Goal: Task Accomplishment & Management: Manage account settings

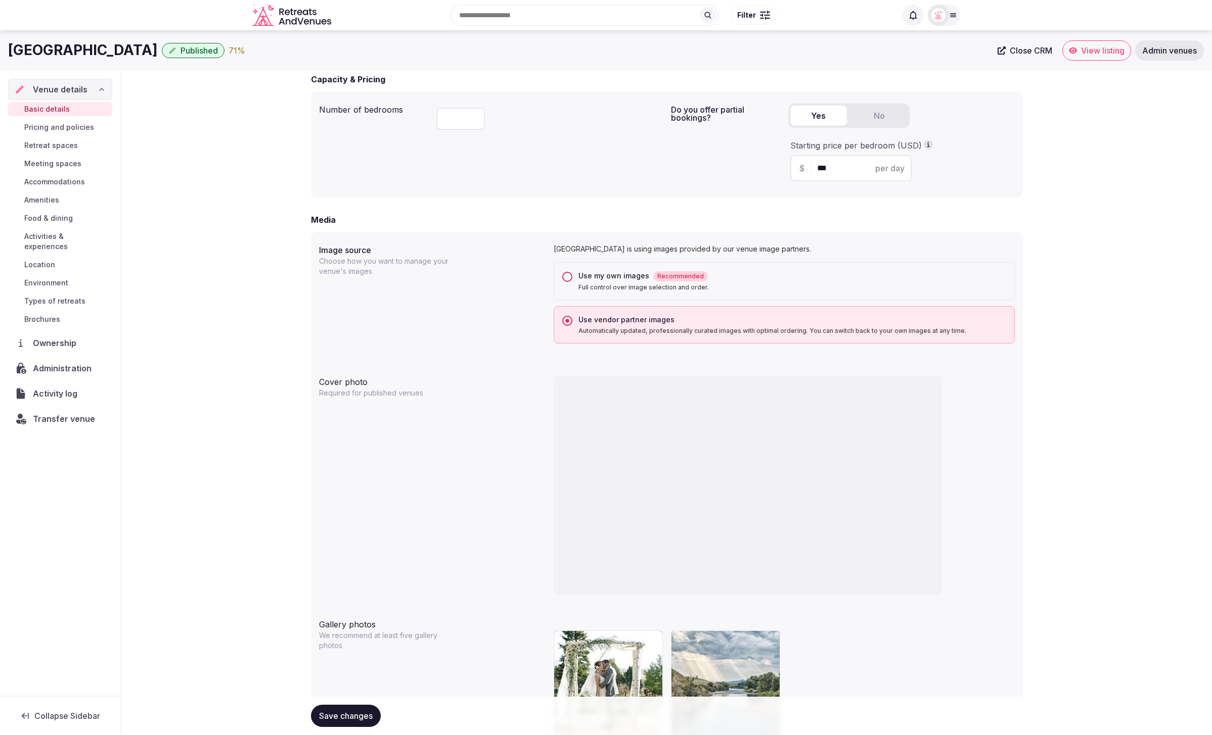
scroll to position [621, 0]
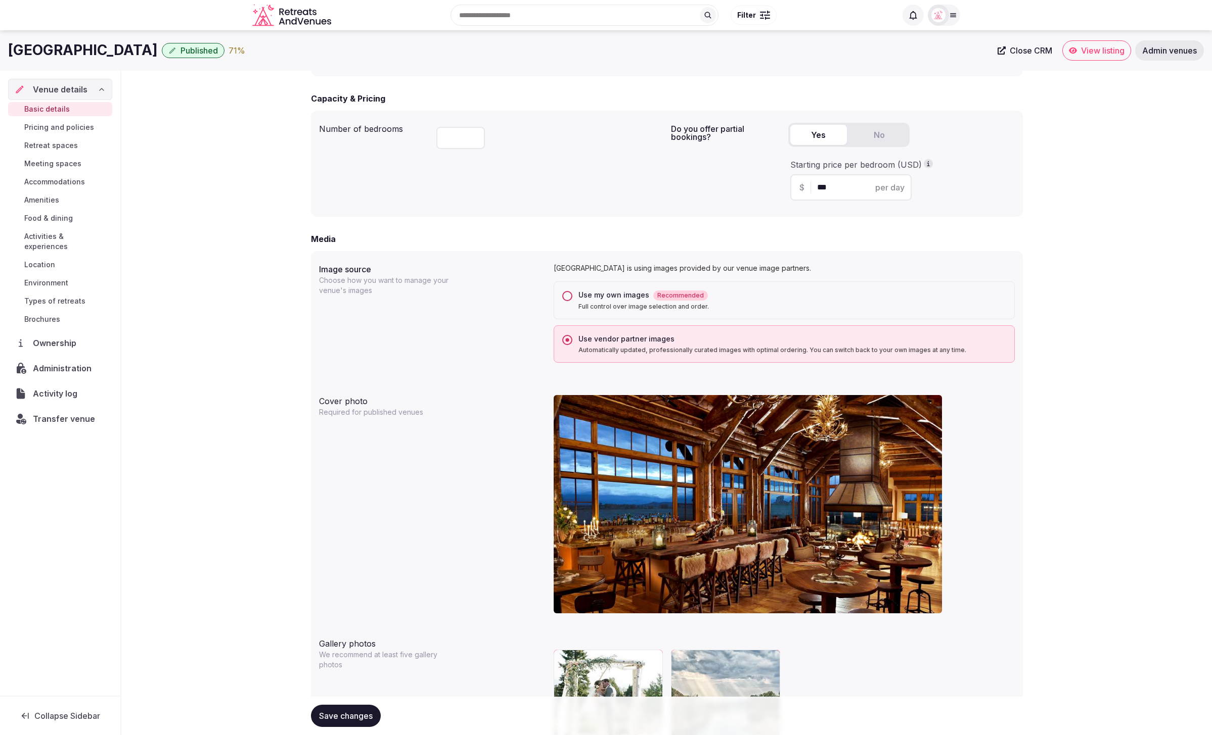
click at [570, 295] on button "Use my own images Recommended Full control over image selection and order." at bounding box center [567, 296] width 10 height 10
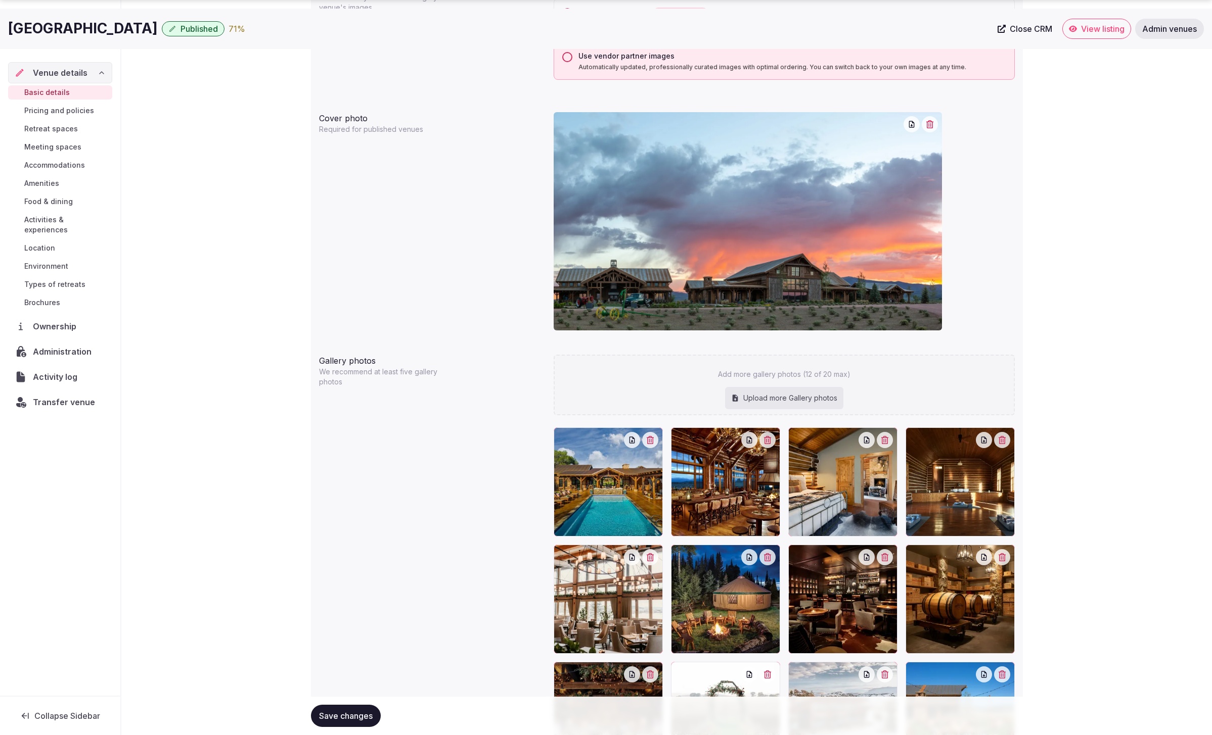
scroll to position [1013, 0]
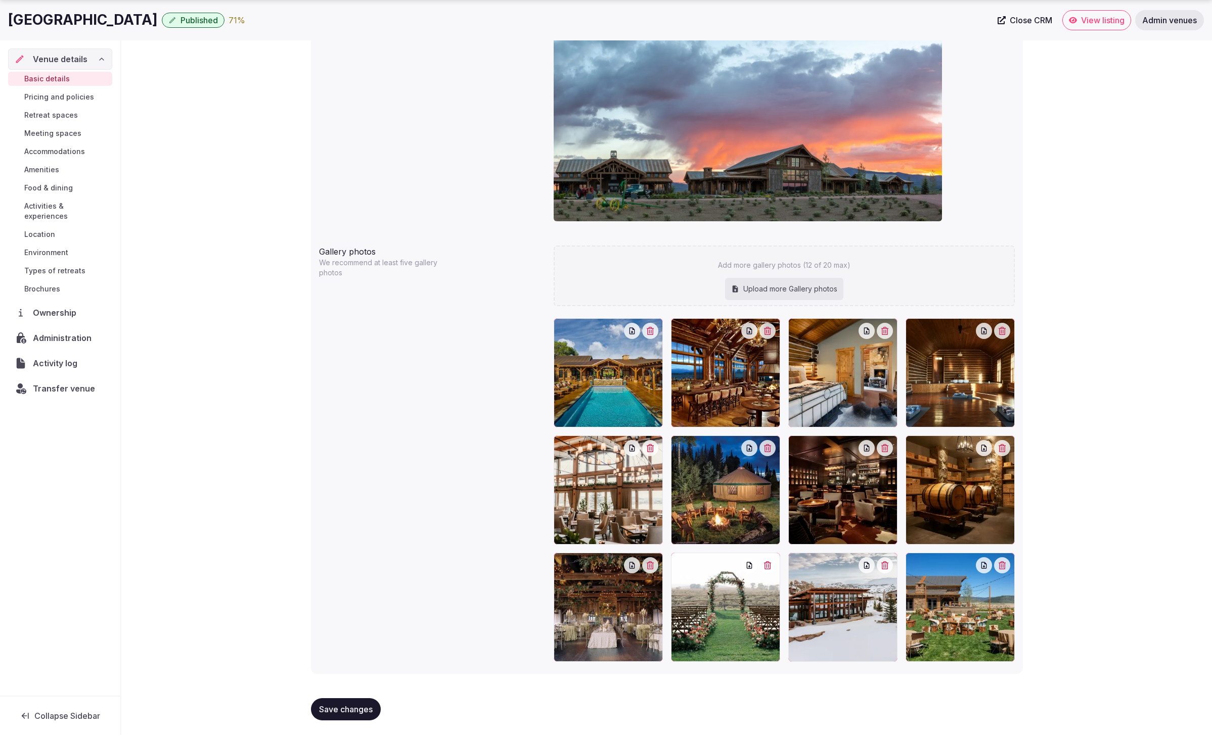
click at [357, 707] on span "Save changes" at bounding box center [346, 710] width 54 height 10
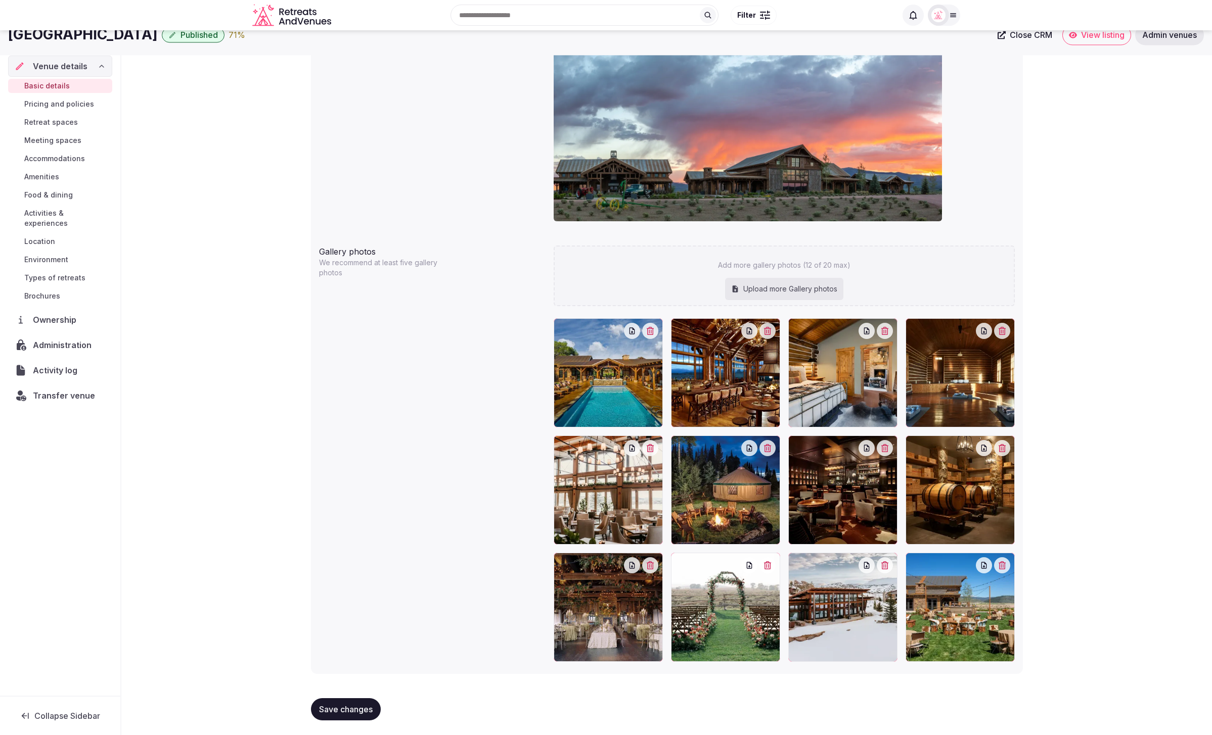
scroll to position [1011, 0]
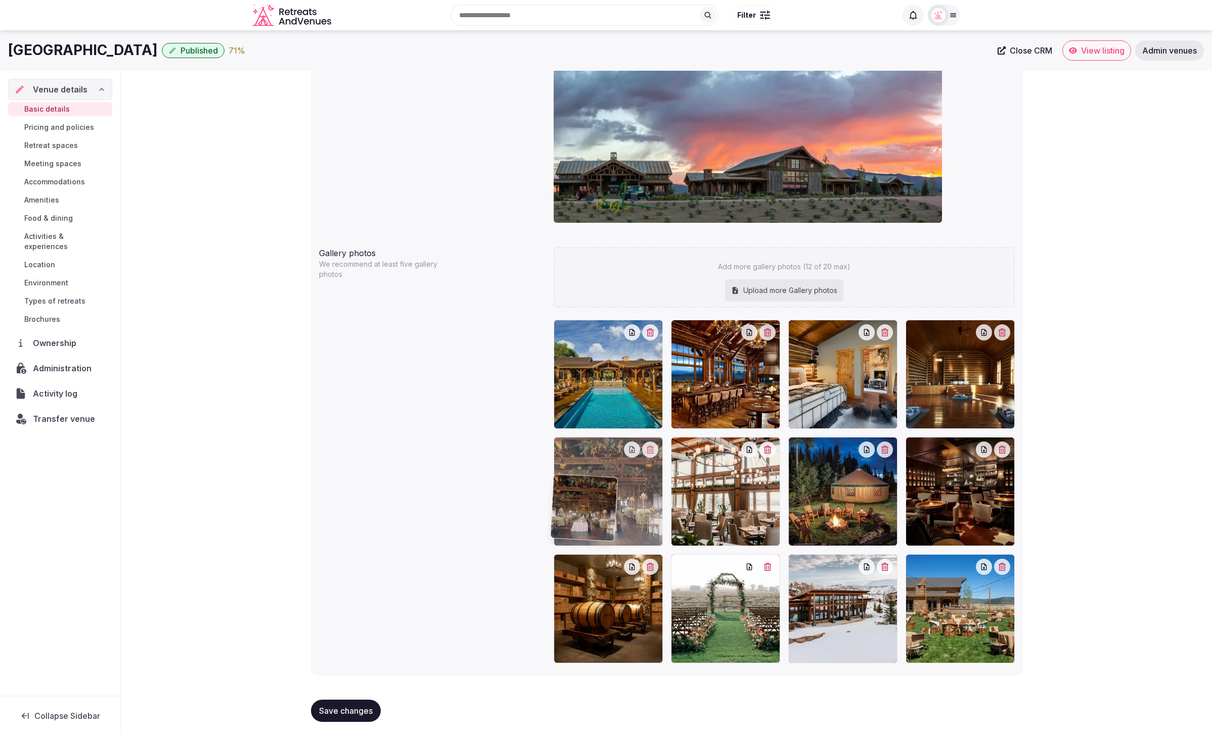
drag, startPoint x: 626, startPoint y: 597, endPoint x: 624, endPoint y: 520, distance: 77.9
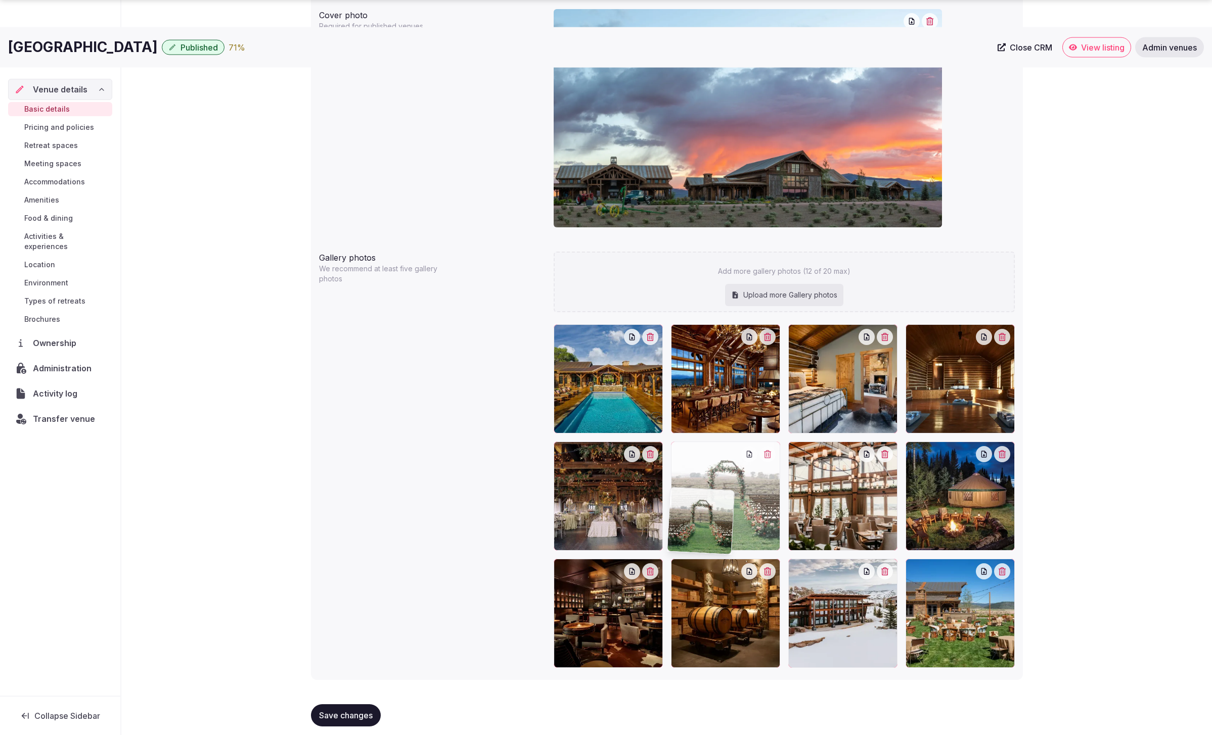
scroll to position [1012, 0]
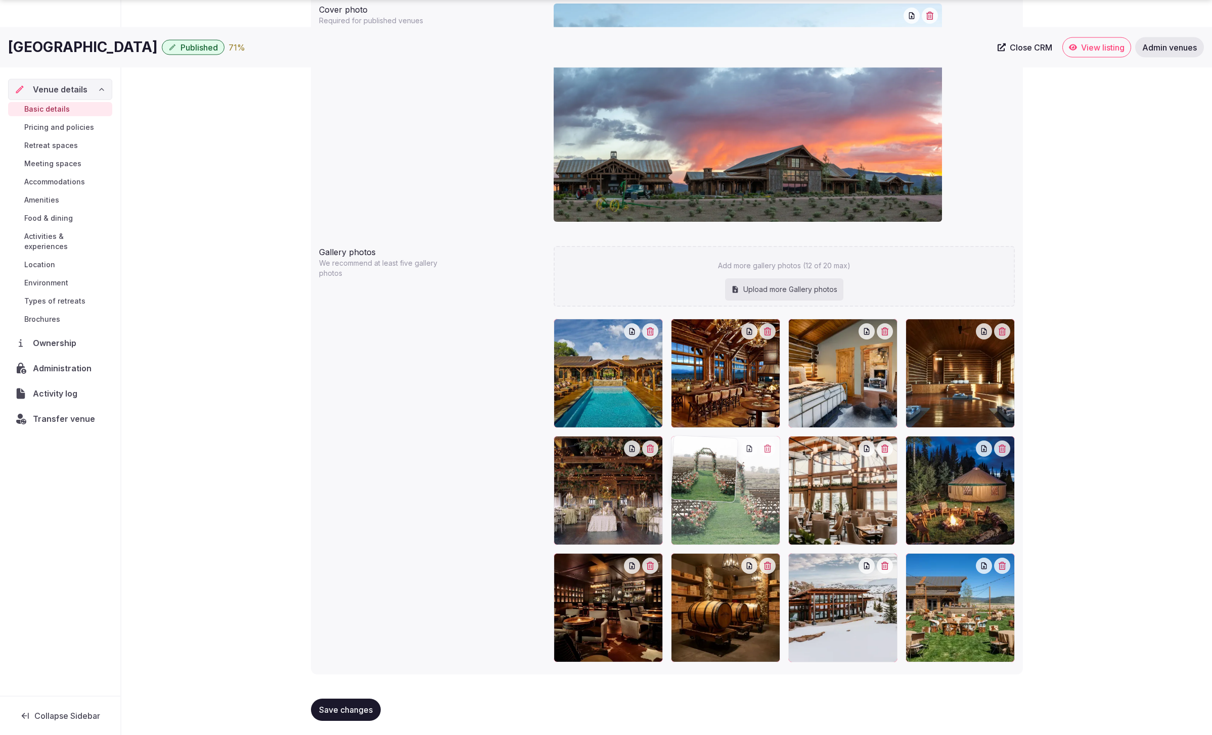
drag, startPoint x: 731, startPoint y: 601, endPoint x: 729, endPoint y: 531, distance: 69.8
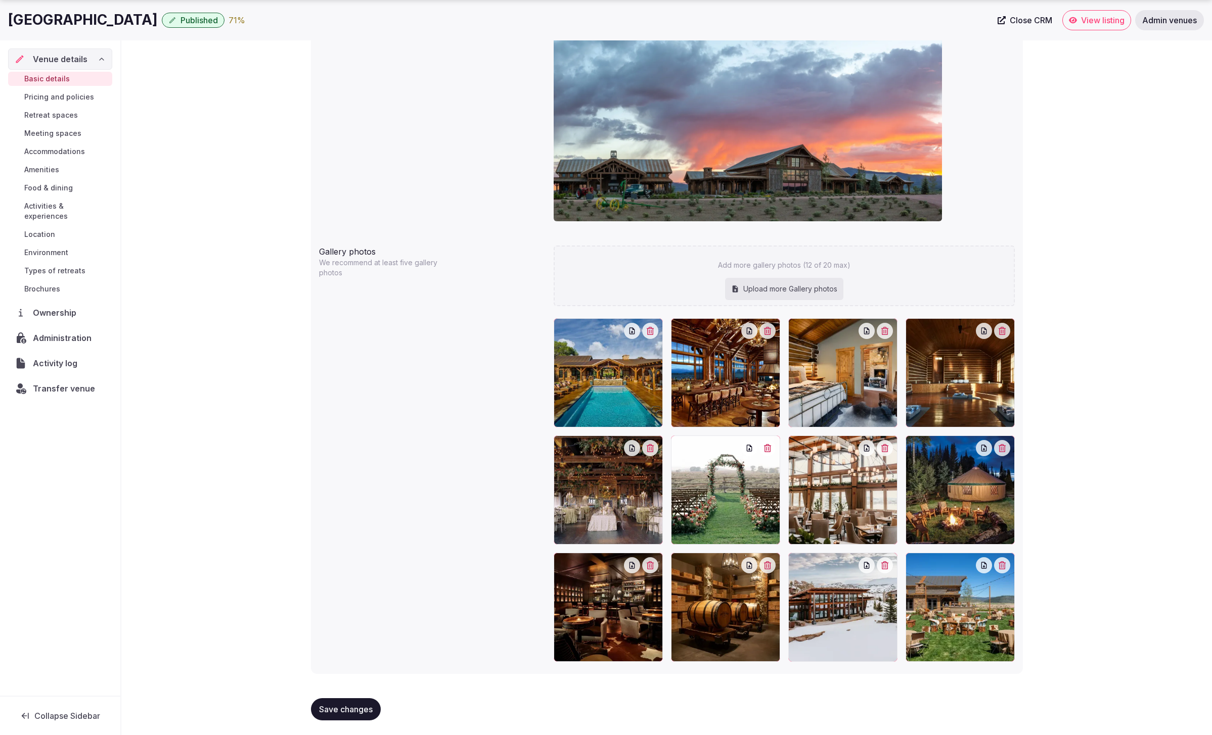
scroll to position [1011, 0]
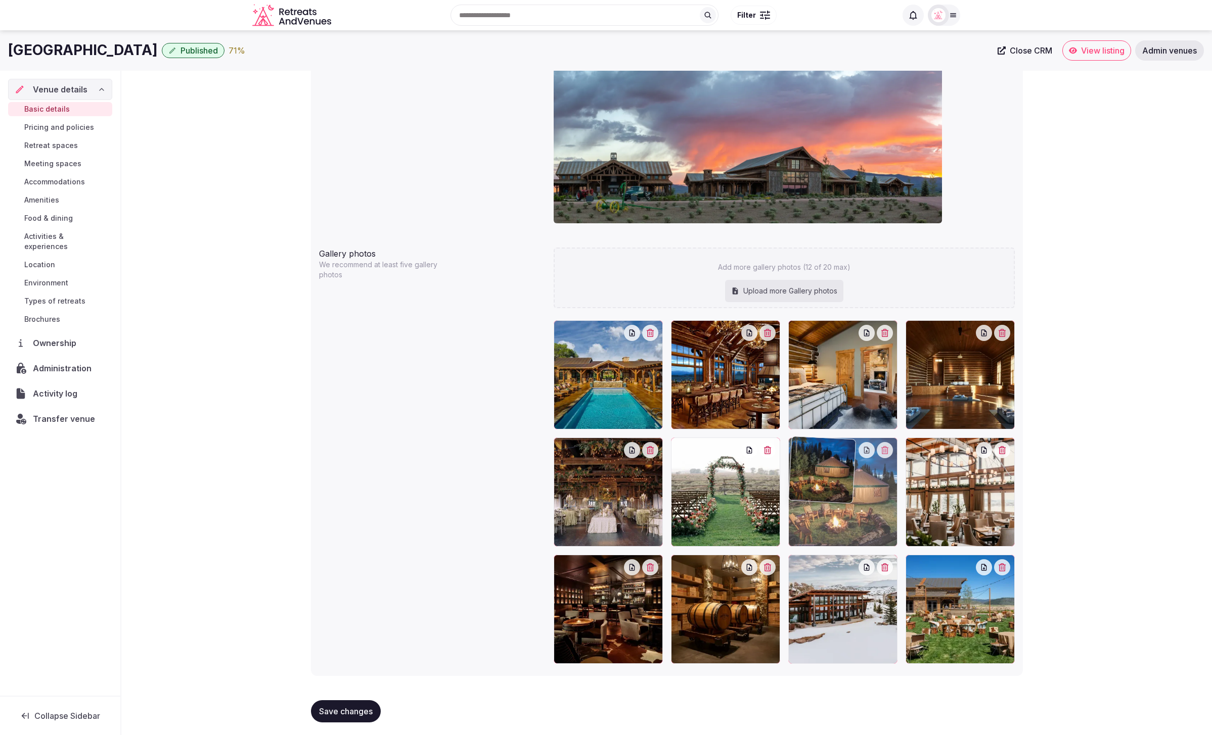
drag, startPoint x: 956, startPoint y: 512, endPoint x: 848, endPoint y: 513, distance: 108.2
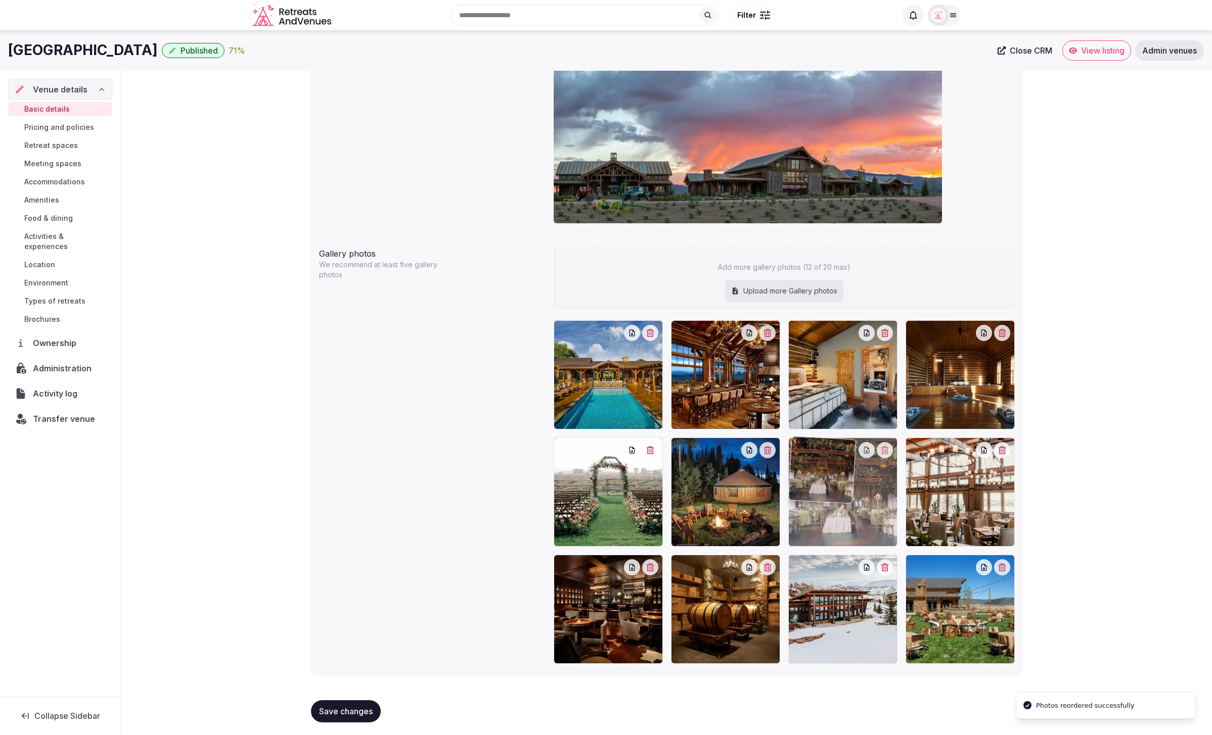
drag, startPoint x: 633, startPoint y: 499, endPoint x: 904, endPoint y: 501, distance: 271.4
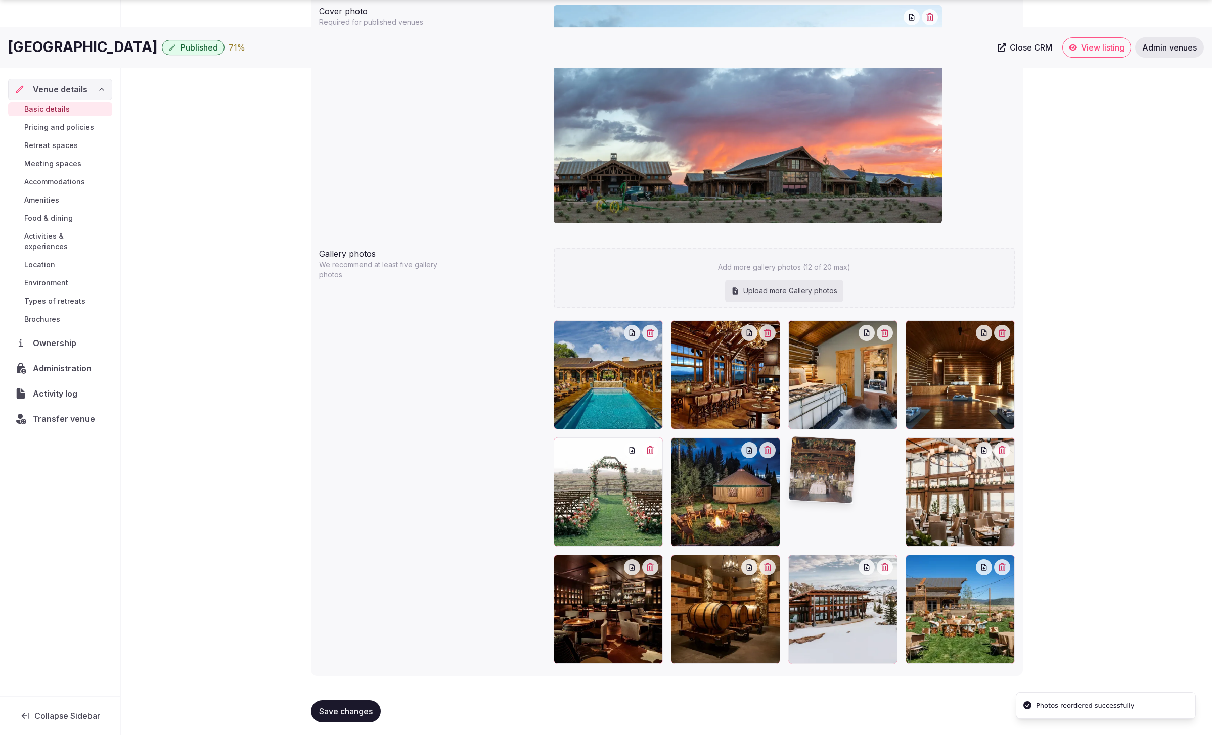
scroll to position [1011, 0]
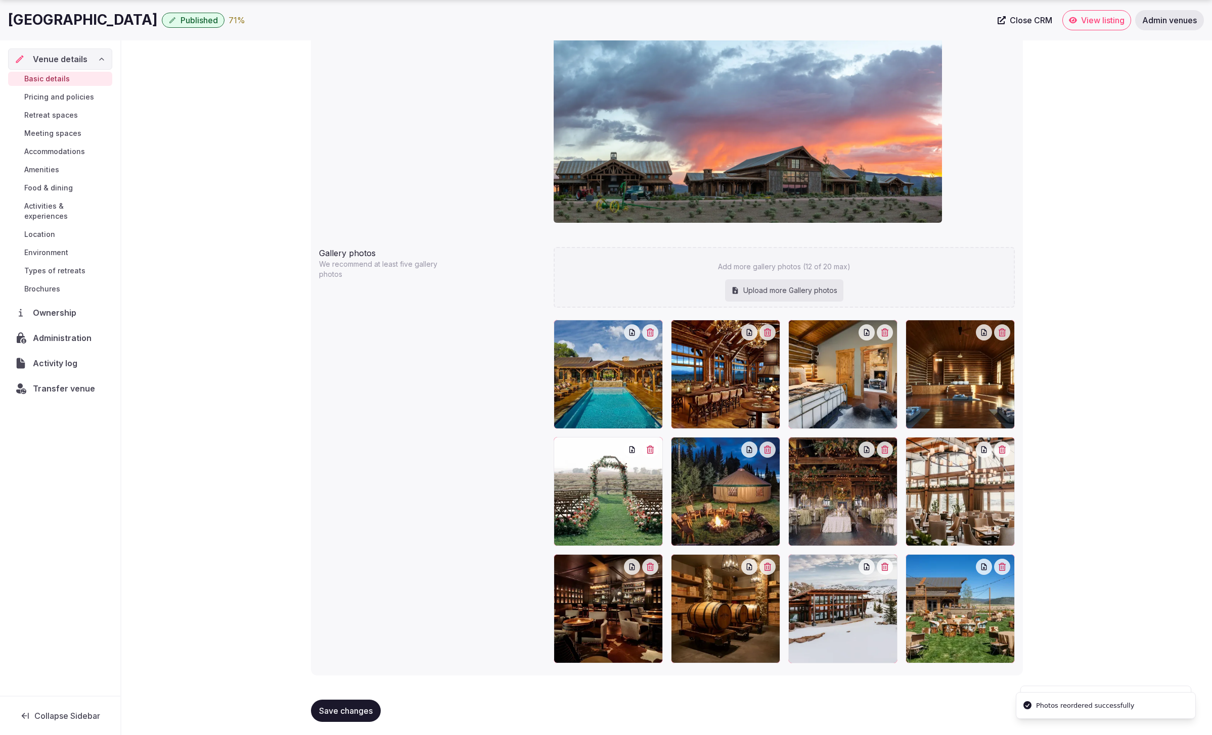
click at [349, 711] on span "Save changes" at bounding box center [346, 711] width 54 height 10
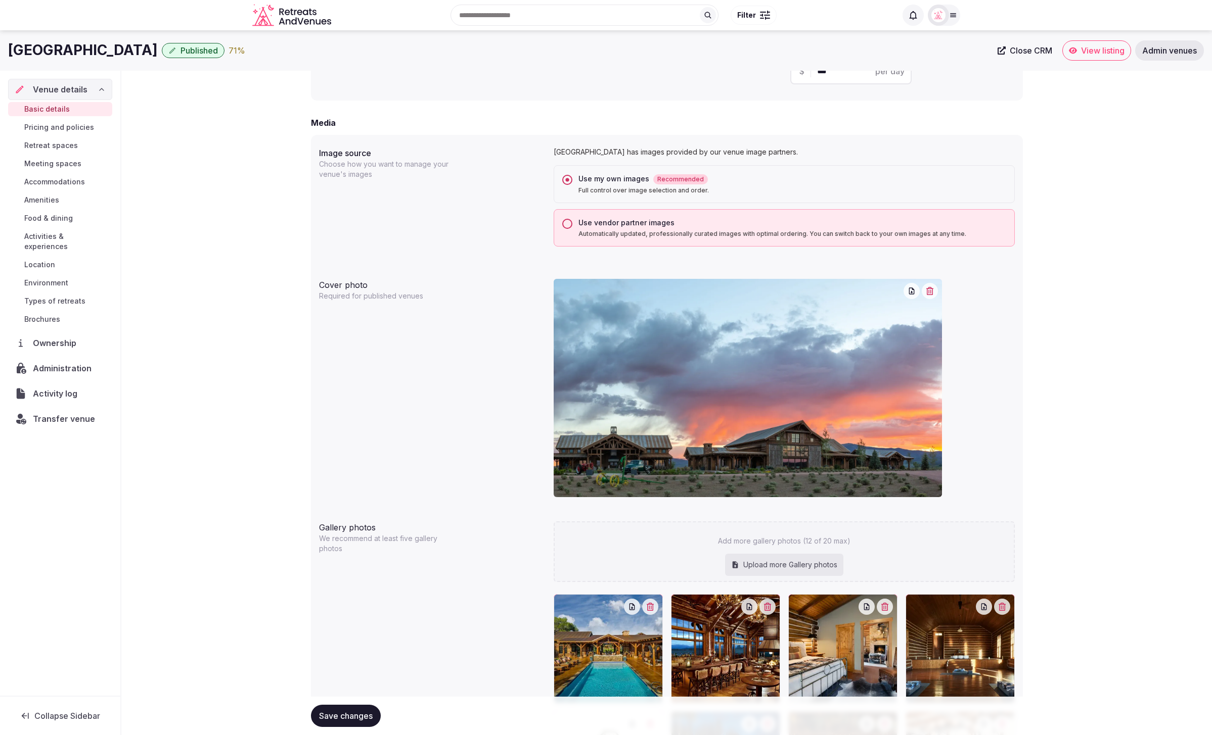
scroll to position [658, 0]
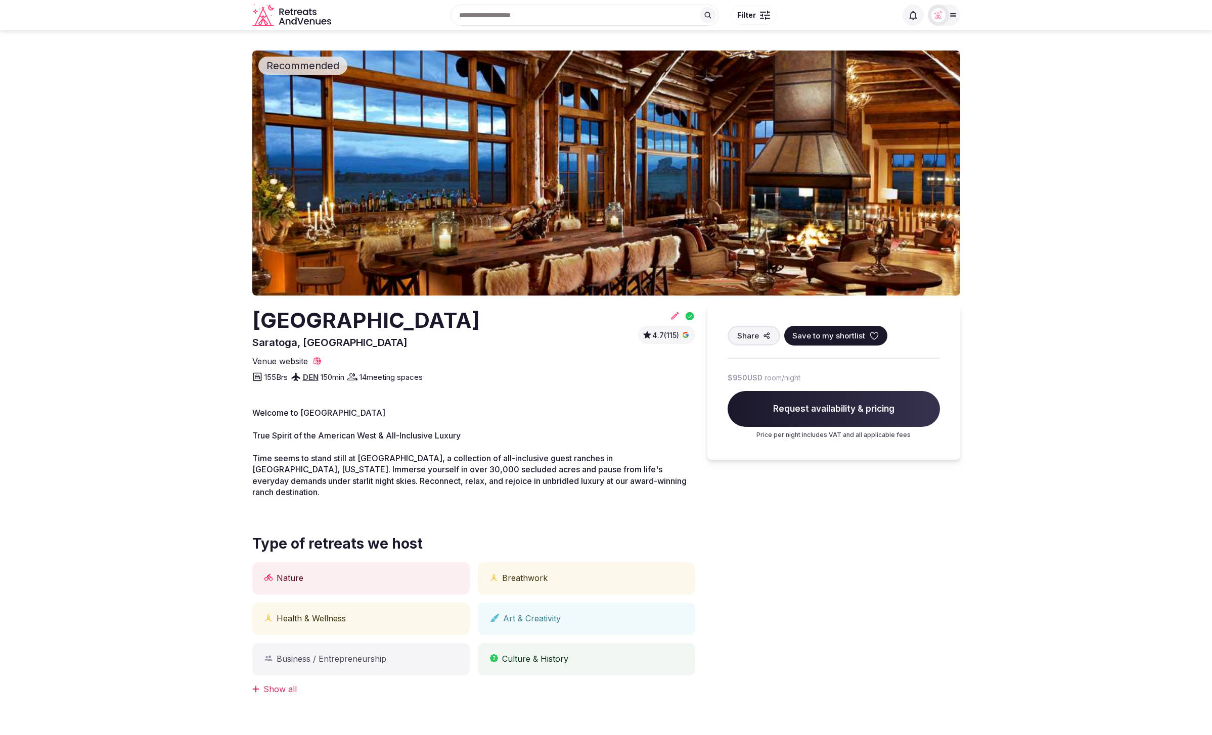
click at [132, 78] on section "Recommended Brush Creek Ranch Saratoga, United States 4.7 (115) Share Save to m…" at bounding box center [606, 390] width 1212 height 721
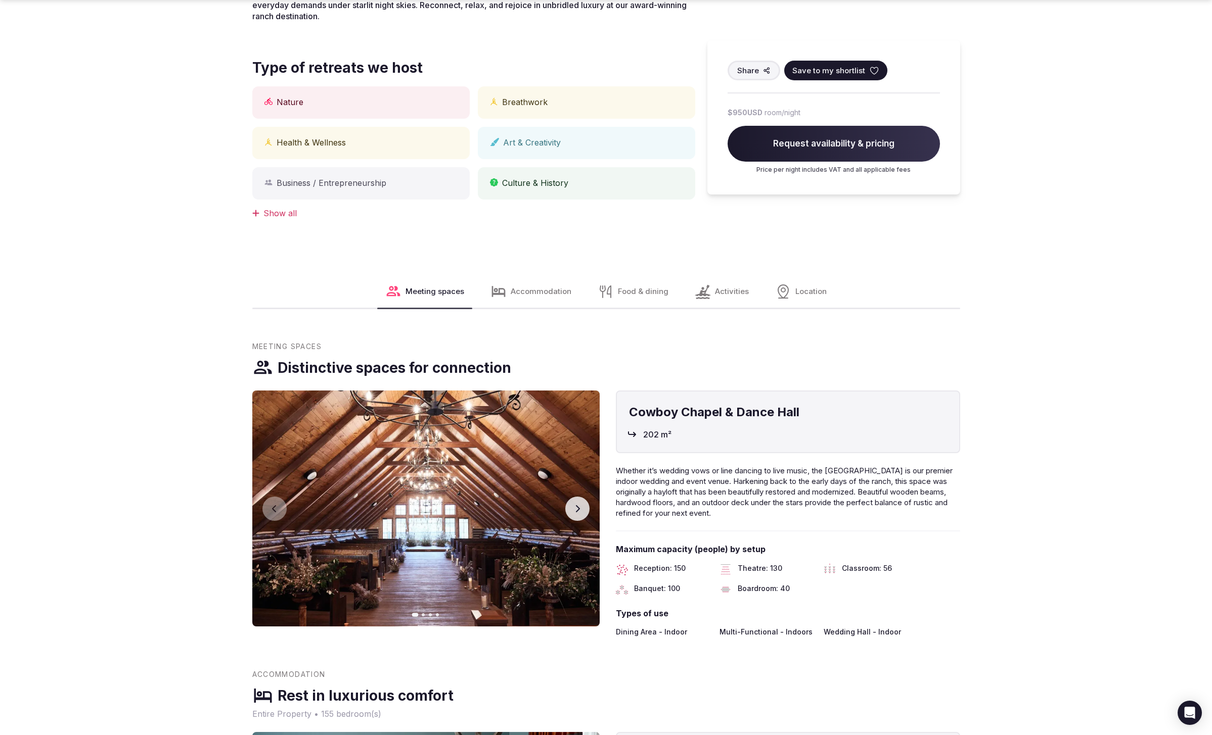
scroll to position [480, 0]
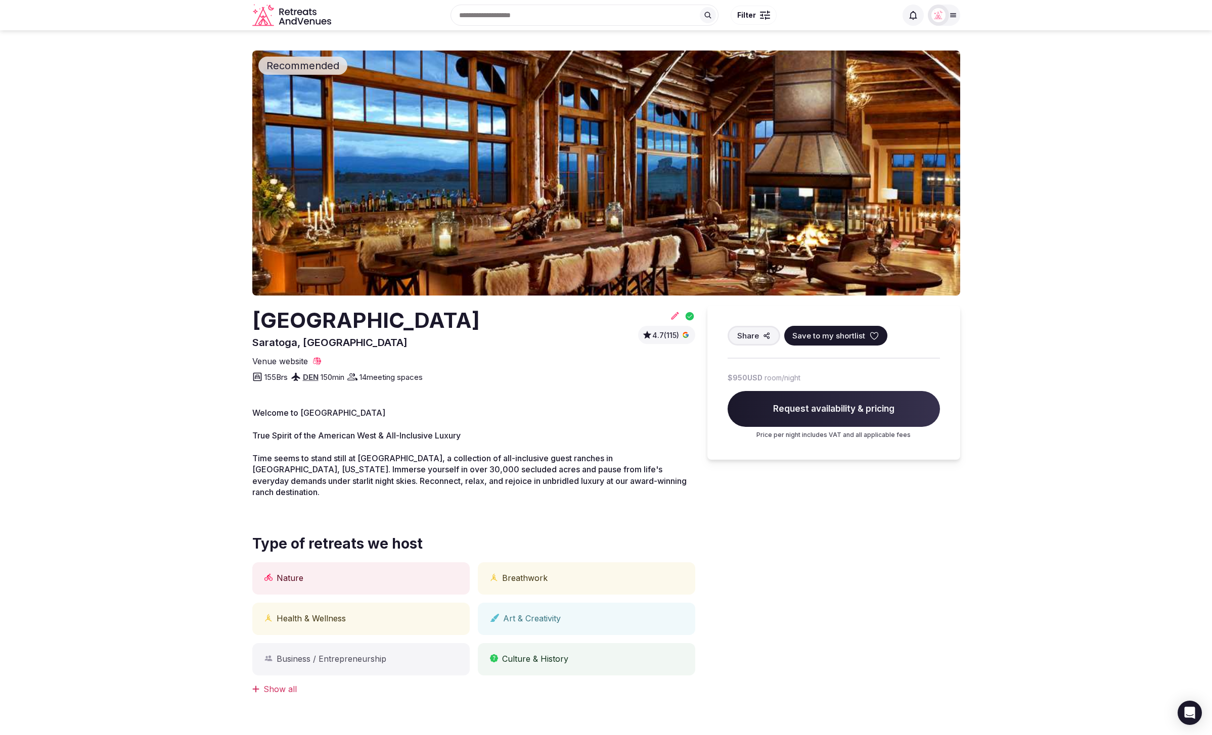
click at [1023, 257] on section "Recommended [GEOGRAPHIC_DATA], [GEOGRAPHIC_DATA] 4.7 (115) Share Save to my sho…" at bounding box center [606, 390] width 1212 height 721
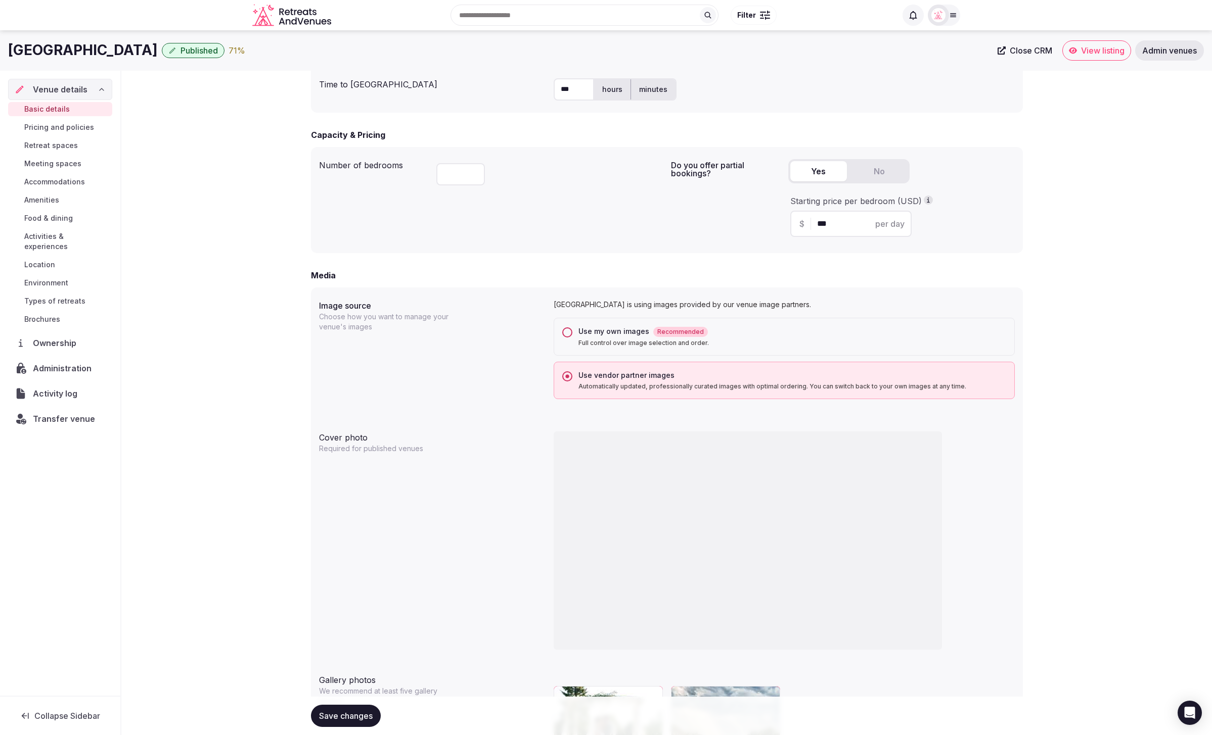
scroll to position [581, 0]
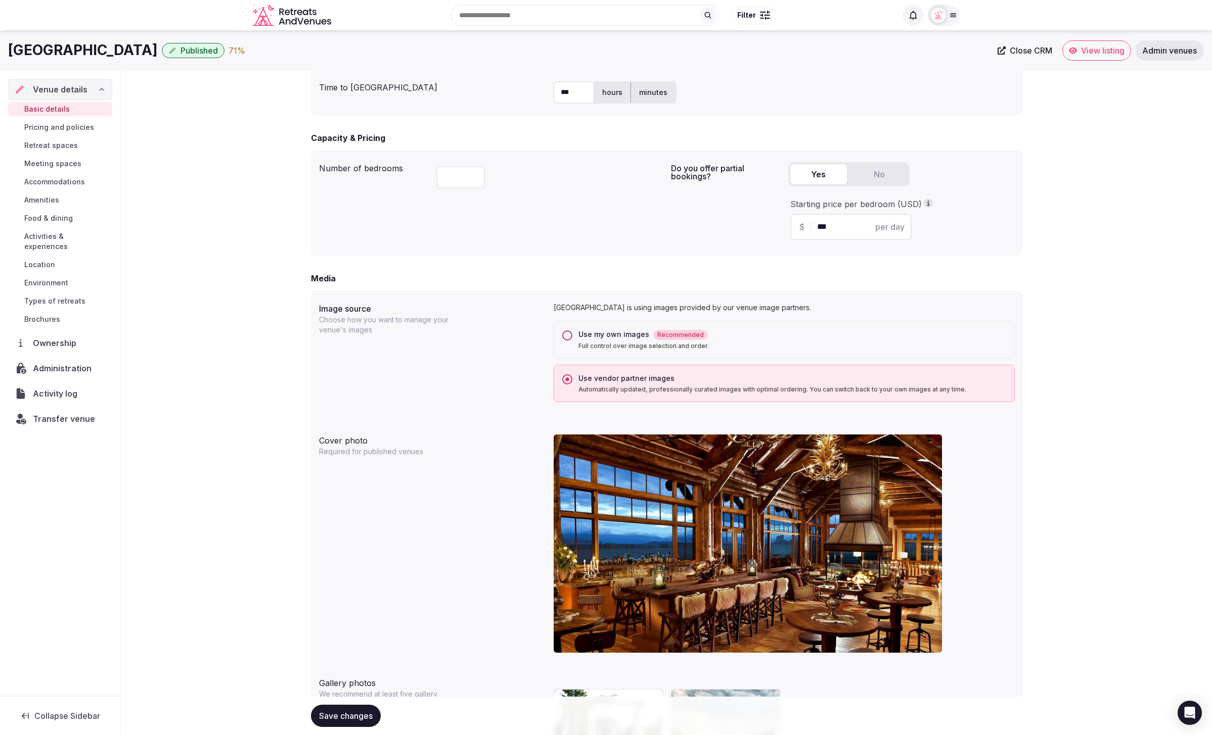
click at [562, 334] on button "Use my own images Recommended Full control over image selection and order." at bounding box center [567, 336] width 10 height 10
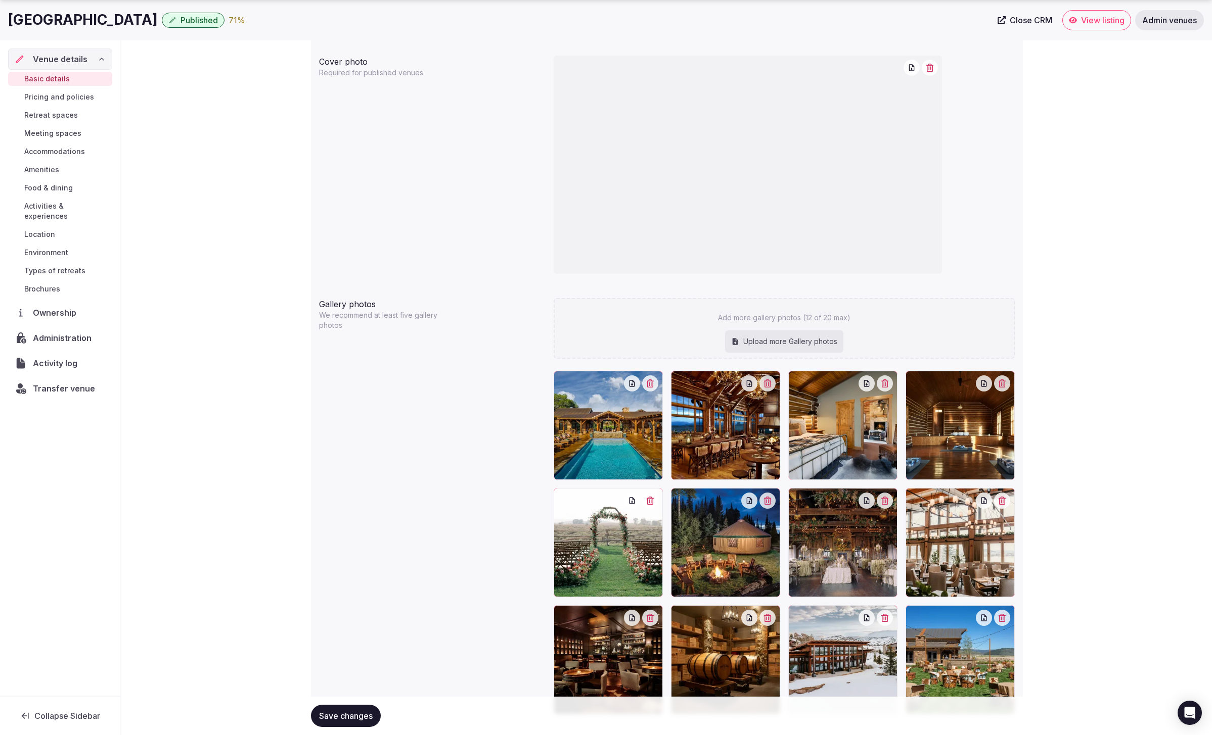
scroll to position [1013, 0]
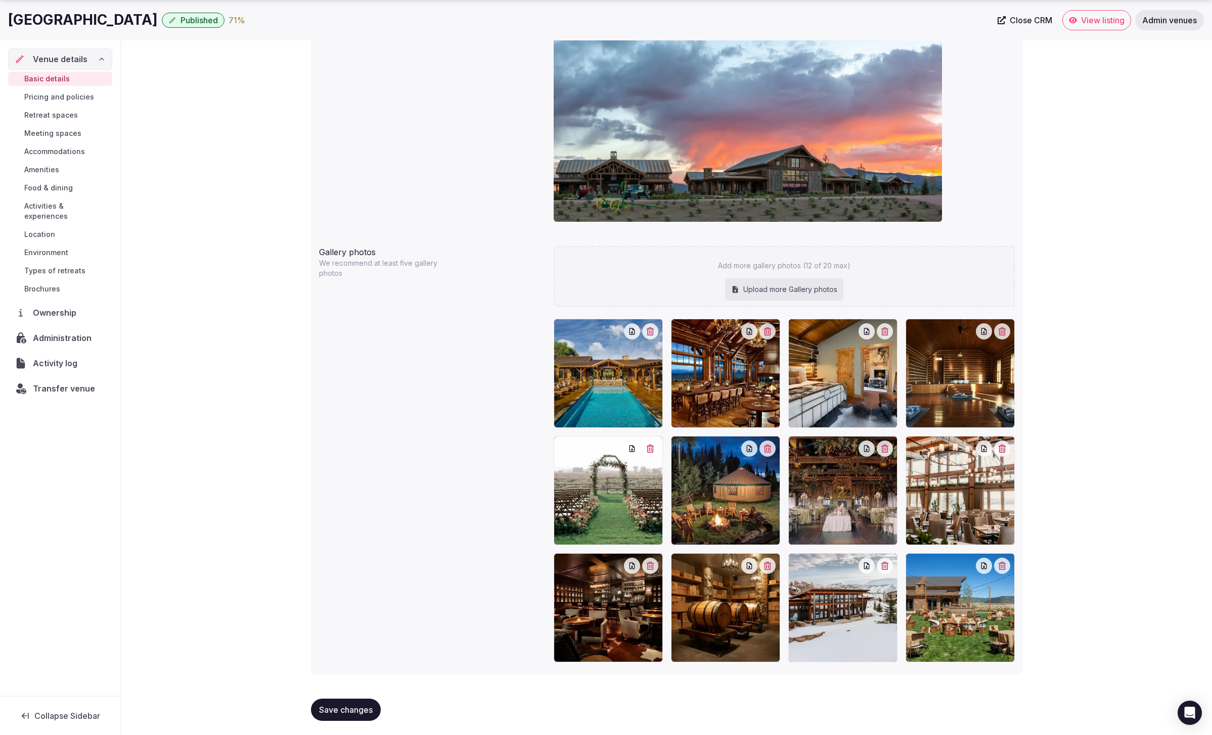
click at [331, 705] on span "Save changes" at bounding box center [346, 710] width 54 height 10
click at [354, 709] on span "Save changes" at bounding box center [346, 710] width 54 height 10
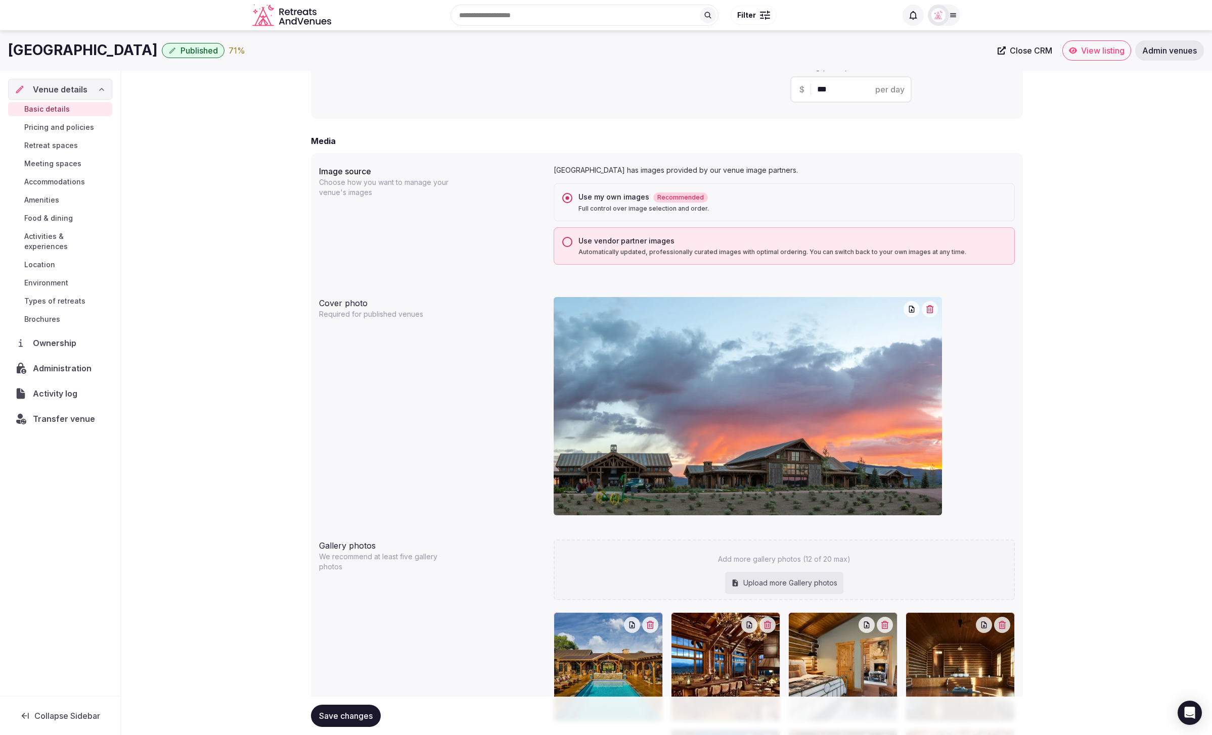
scroll to position [716, 0]
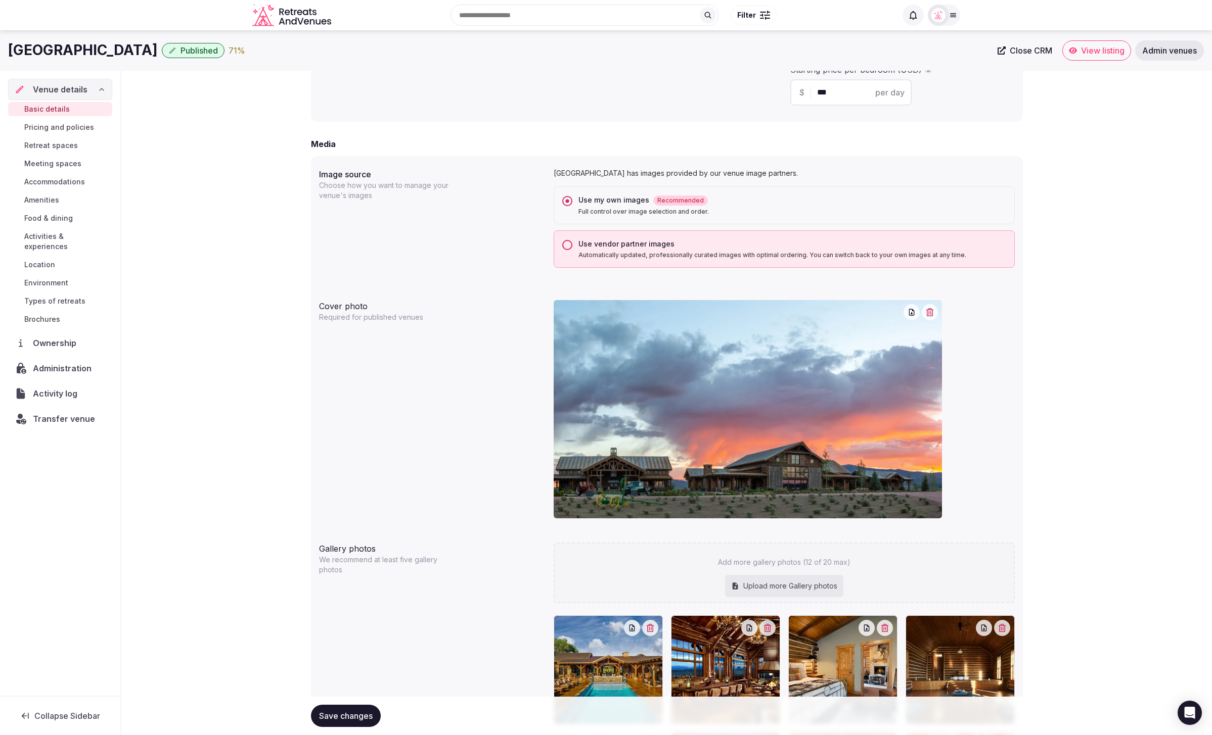
click at [570, 246] on button "Use vendor partner images Automatically updated, professionally curated images …" at bounding box center [567, 245] width 10 height 10
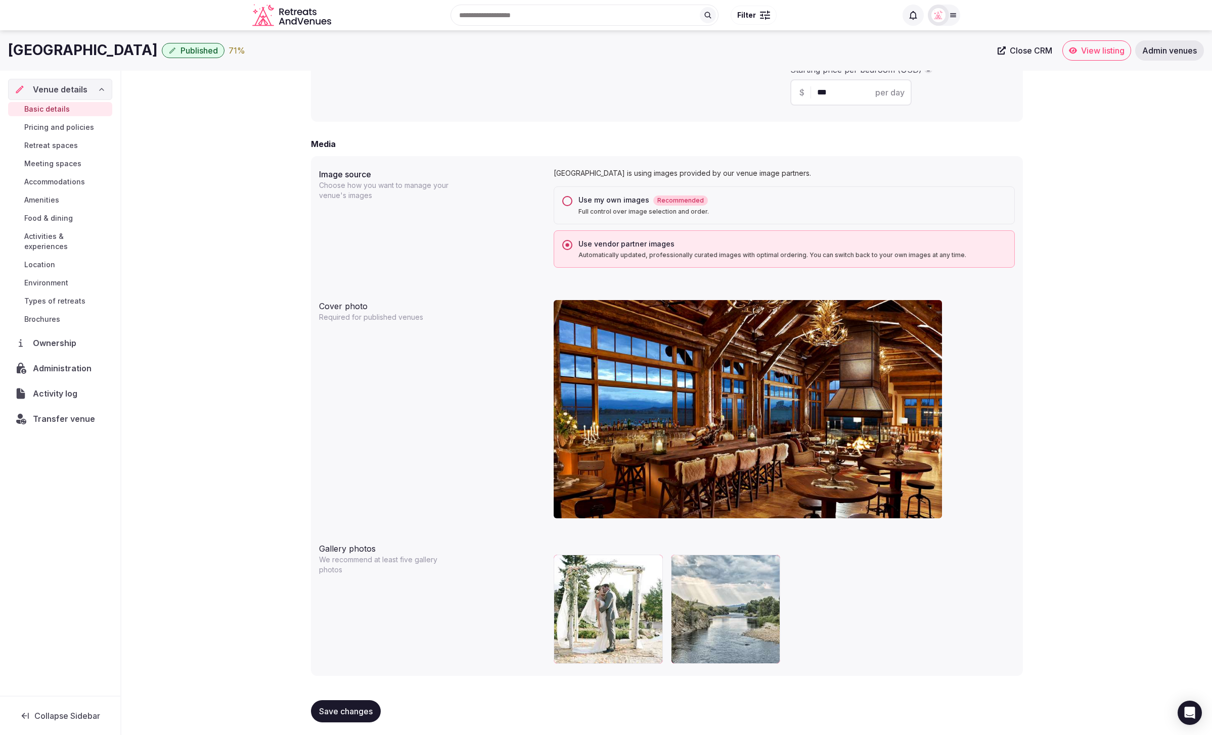
click at [571, 202] on button "Use my own images Recommended Full control over image selection and order." at bounding box center [567, 201] width 10 height 10
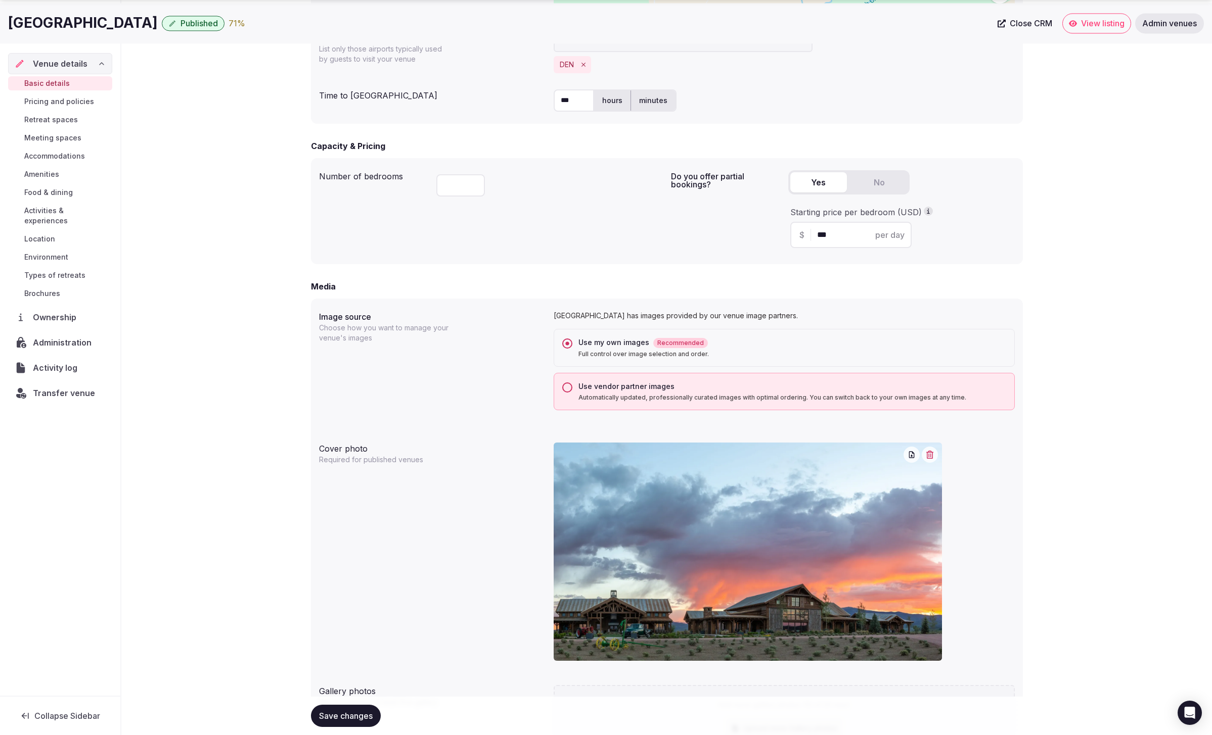
scroll to position [575, 0]
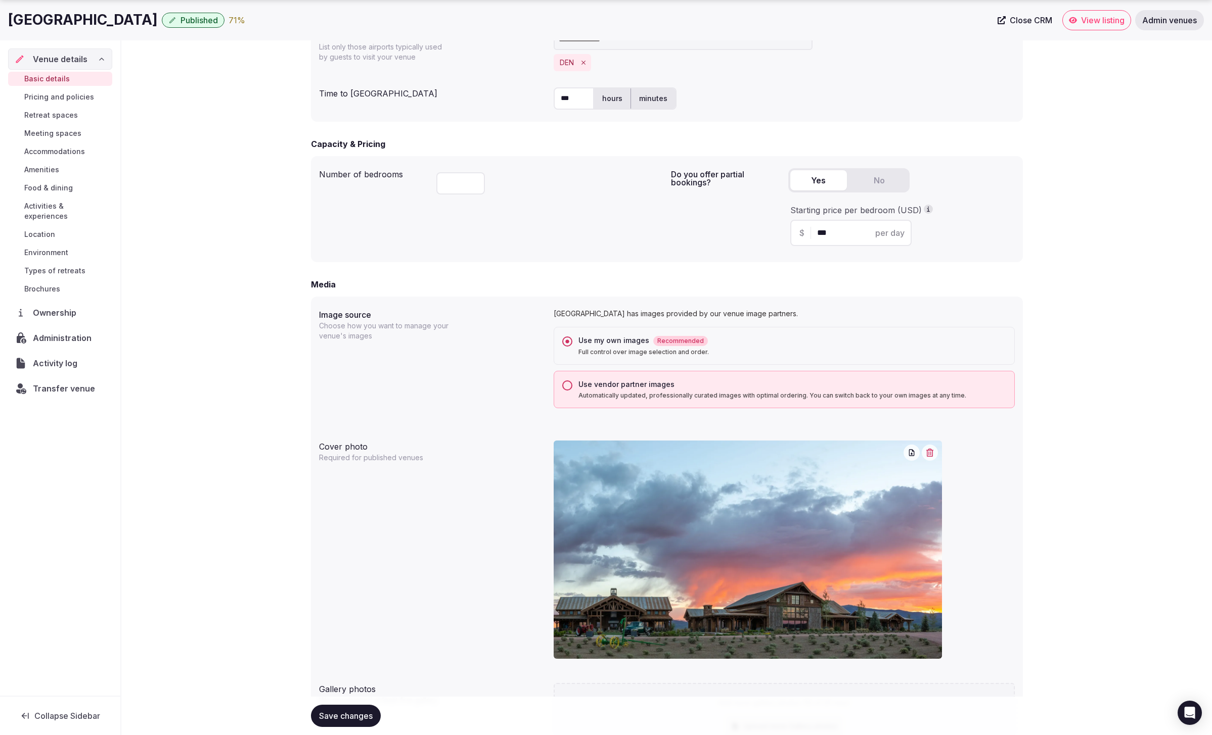
click at [201, 219] on div "**********" at bounding box center [666, 335] width 1090 height 1679
click at [1079, 138] on div "**********" at bounding box center [666, 335] width 1090 height 1679
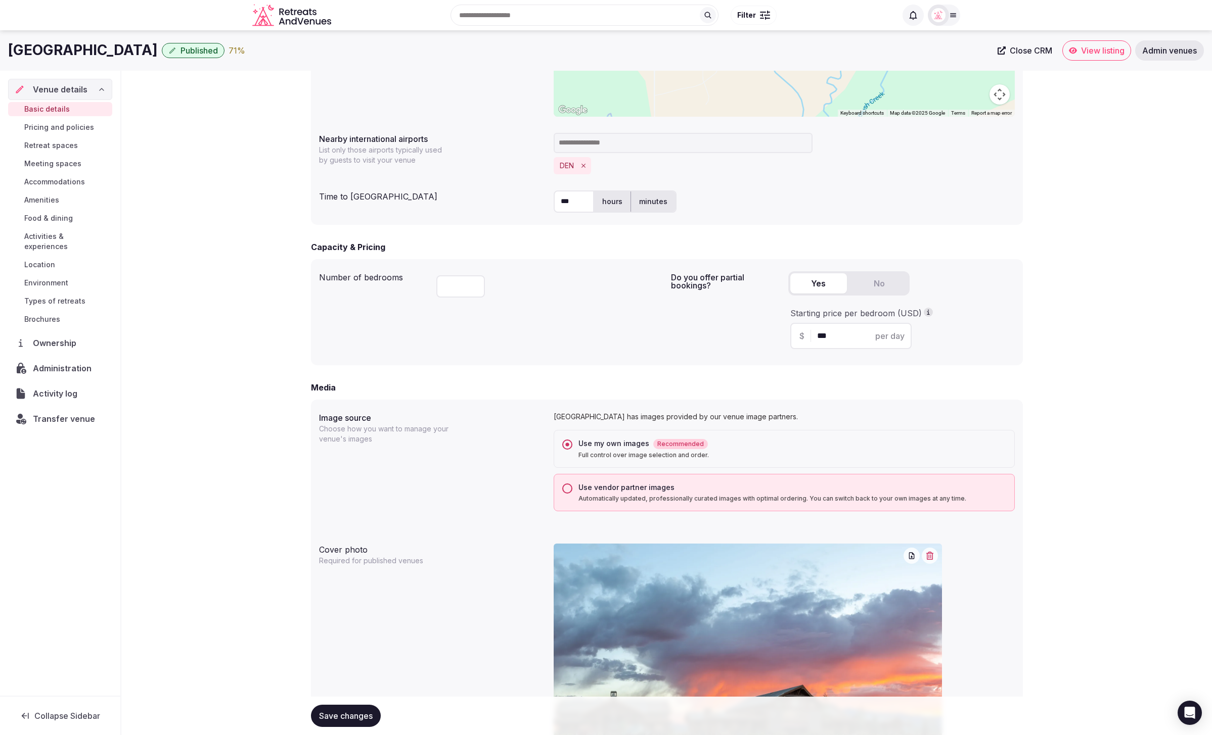
scroll to position [463, 0]
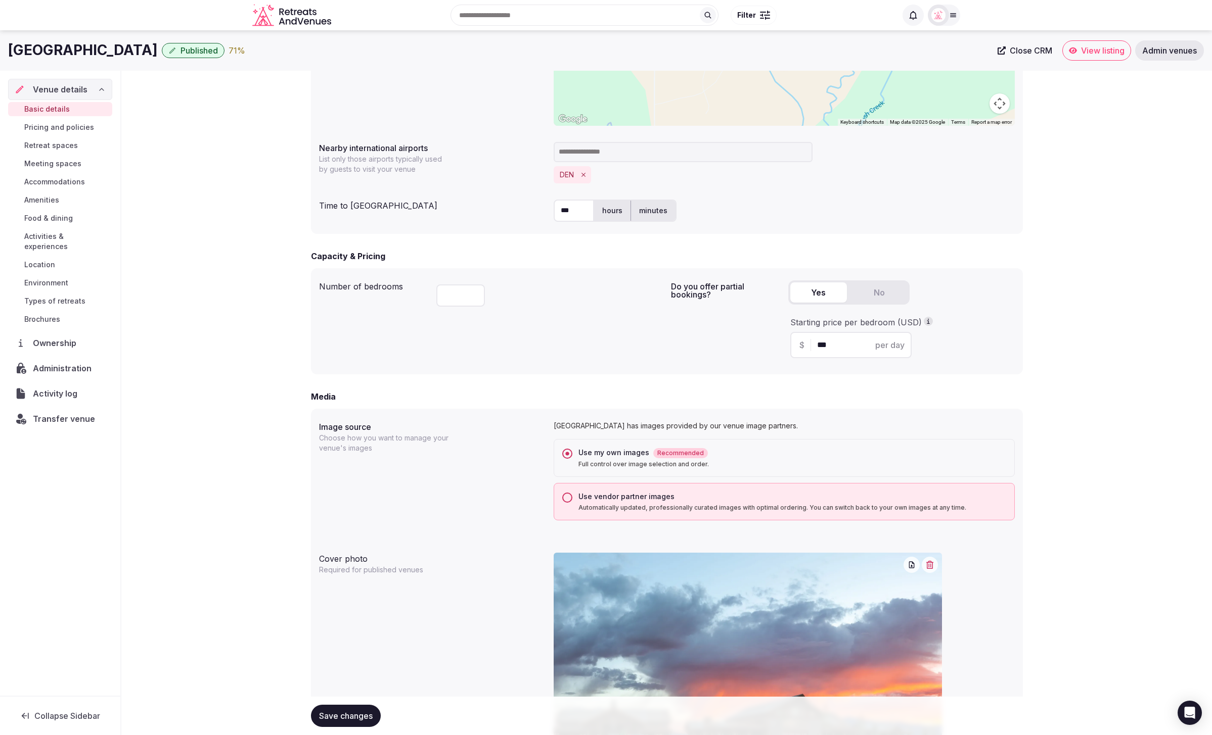
click at [180, 55] on span "Published" at bounding box center [198, 50] width 37 height 10
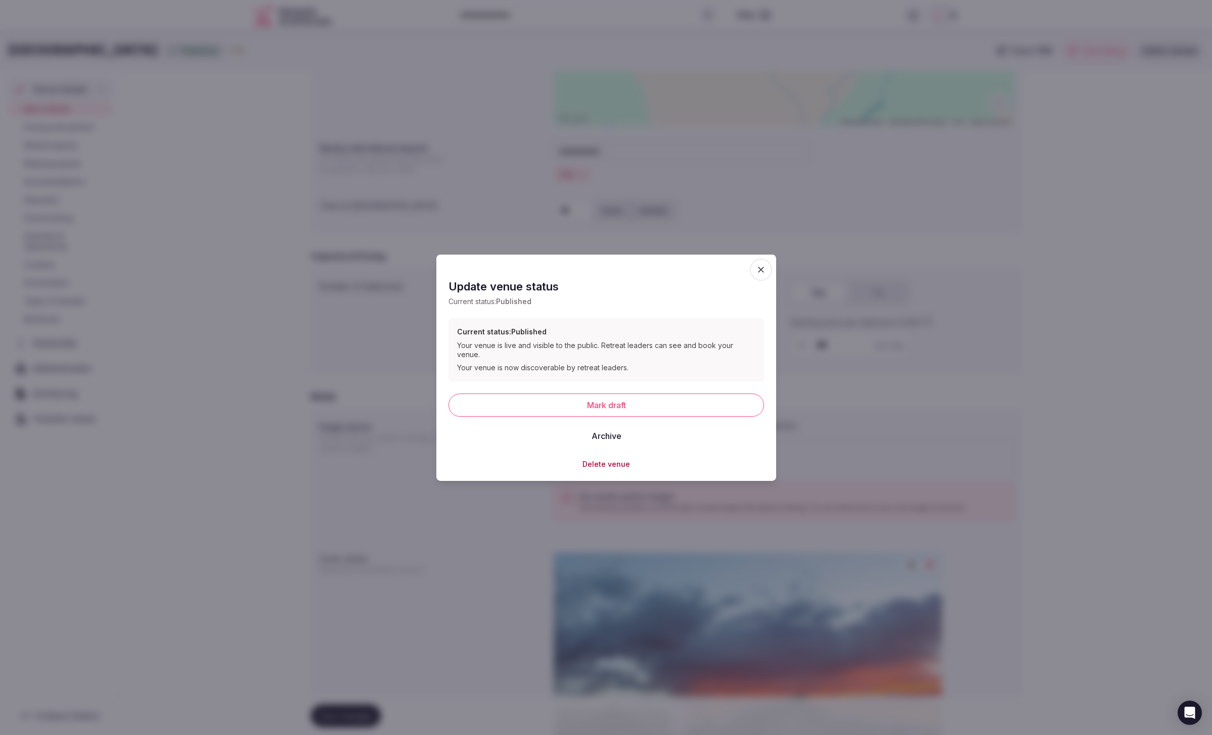
click at [763, 273] on icon "button" at bounding box center [761, 269] width 10 height 10
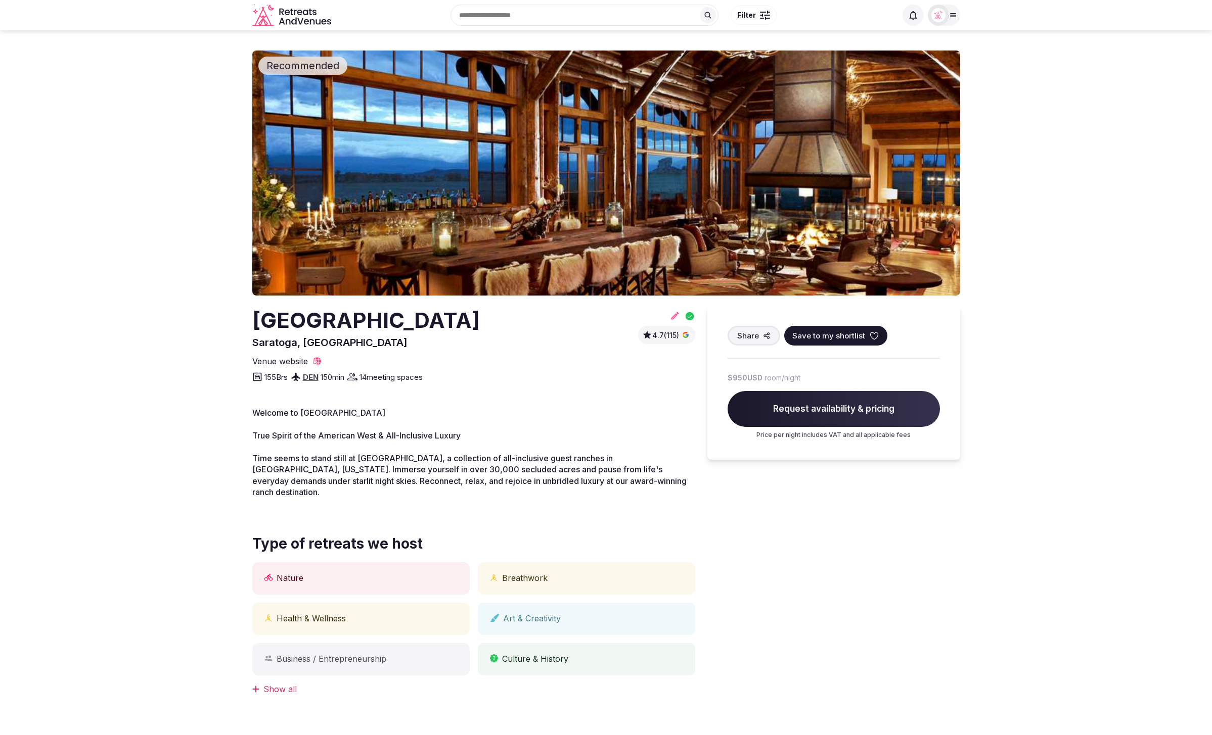
click at [1072, 258] on section "Recommended [GEOGRAPHIC_DATA], [GEOGRAPHIC_DATA] 4.7 (115) Share Save to my sho…" at bounding box center [606, 390] width 1212 height 721
click at [673, 318] on icon at bounding box center [675, 316] width 8 height 8
click at [689, 317] on icon at bounding box center [689, 316] width 11 height 11
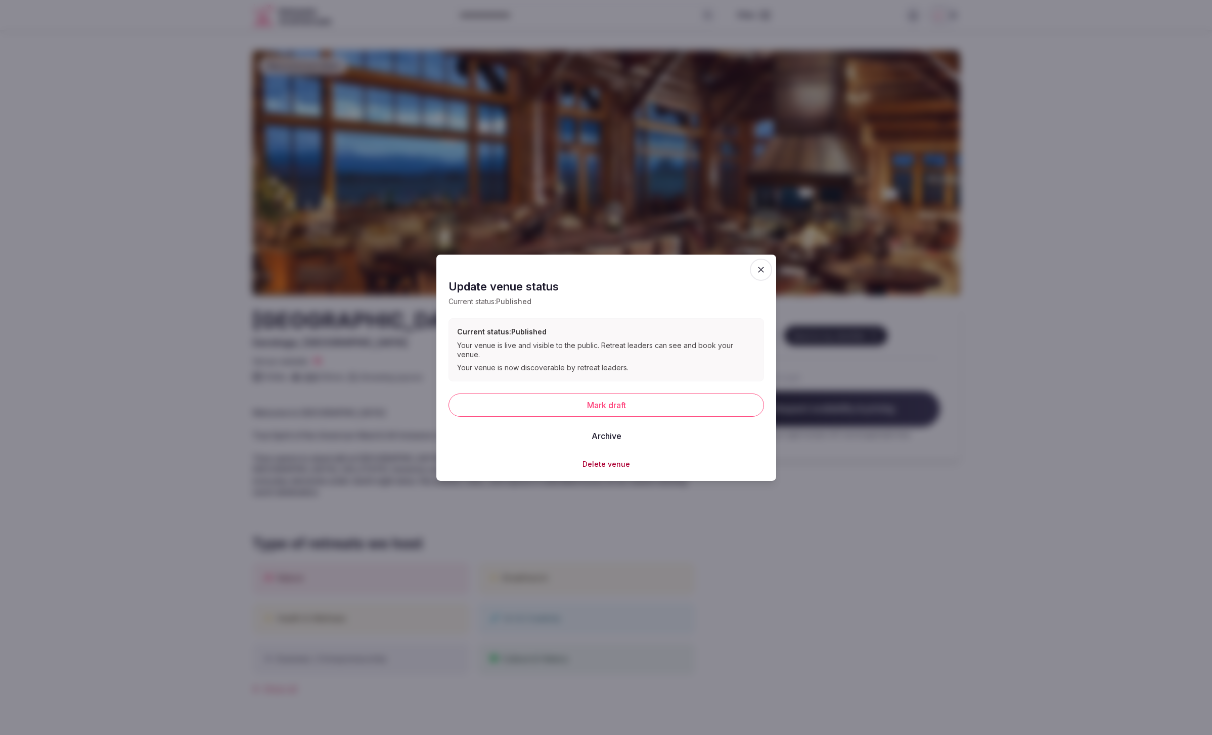
click at [607, 400] on button "Mark draft" at bounding box center [605, 404] width 315 height 23
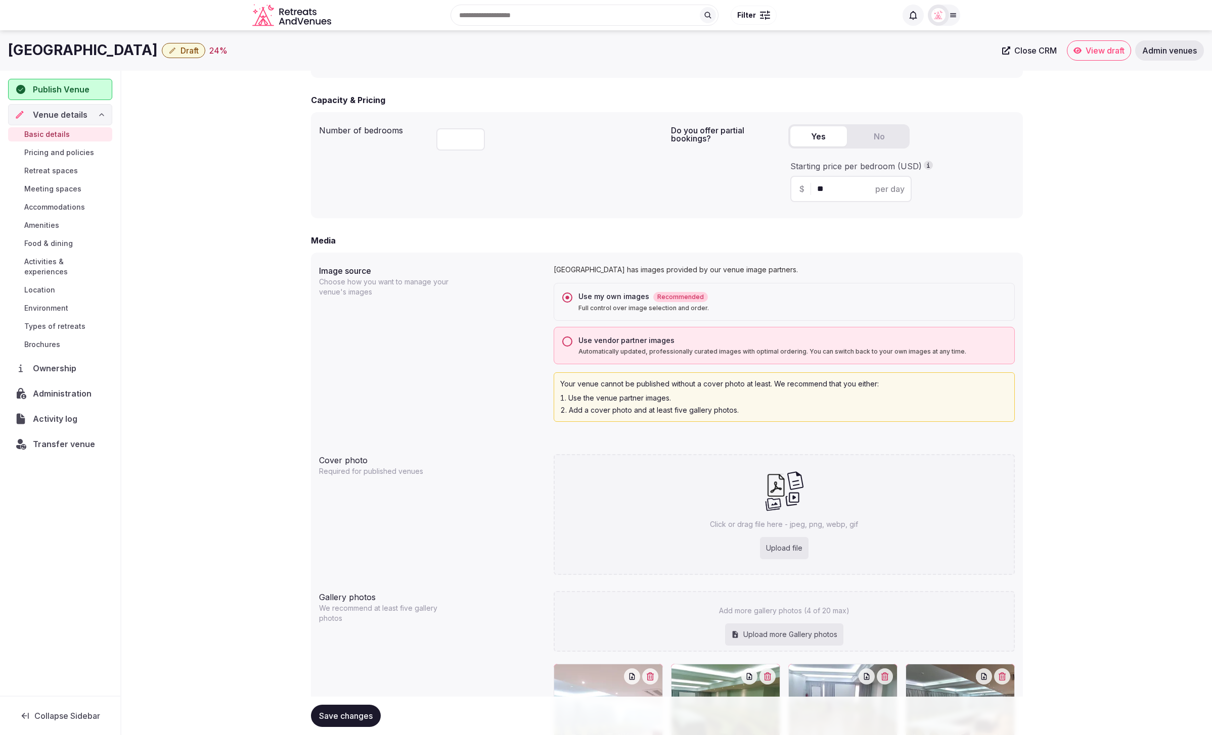
scroll to position [587, 0]
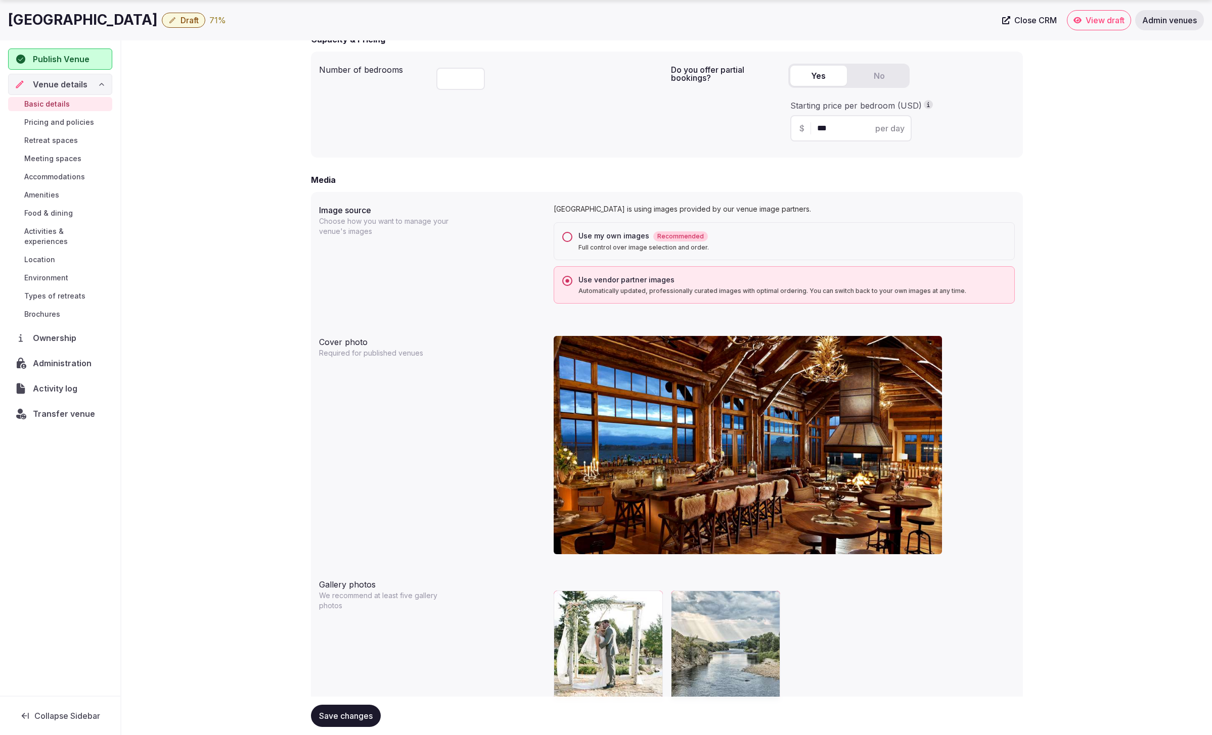
scroll to position [714, 0]
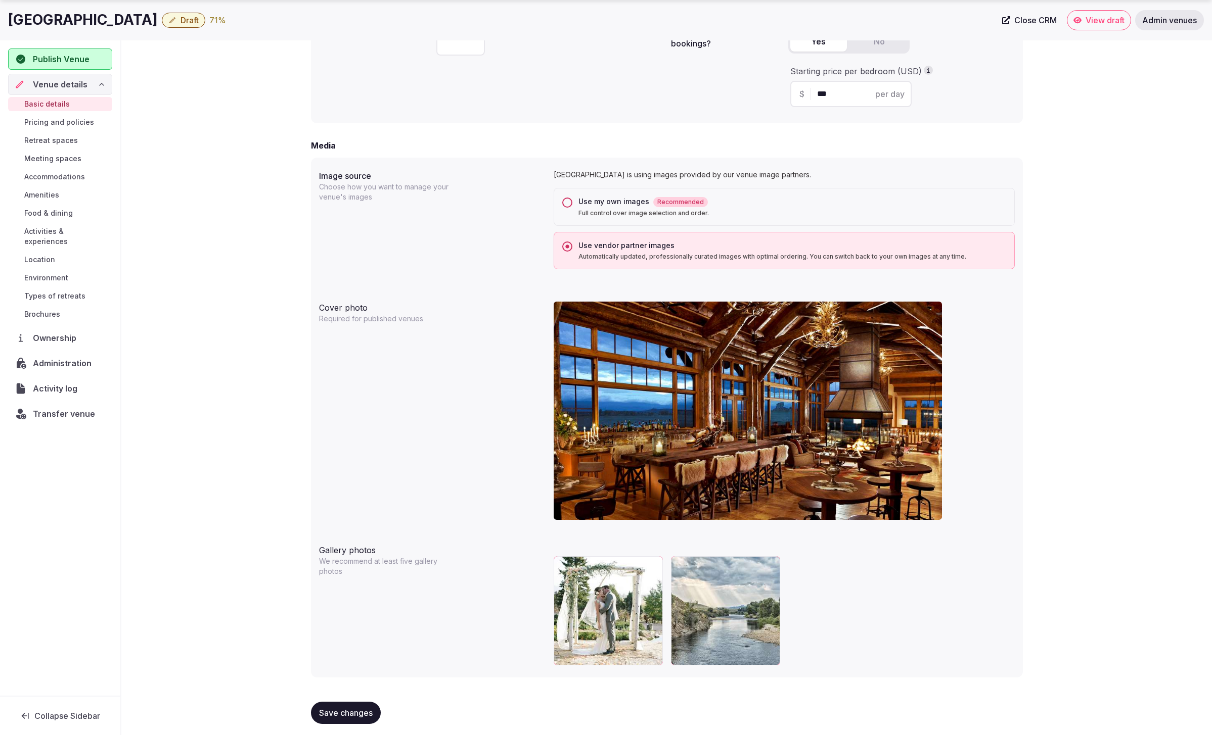
click at [564, 201] on button "Use my own images Recommended Full control over image selection and order." at bounding box center [567, 203] width 10 height 10
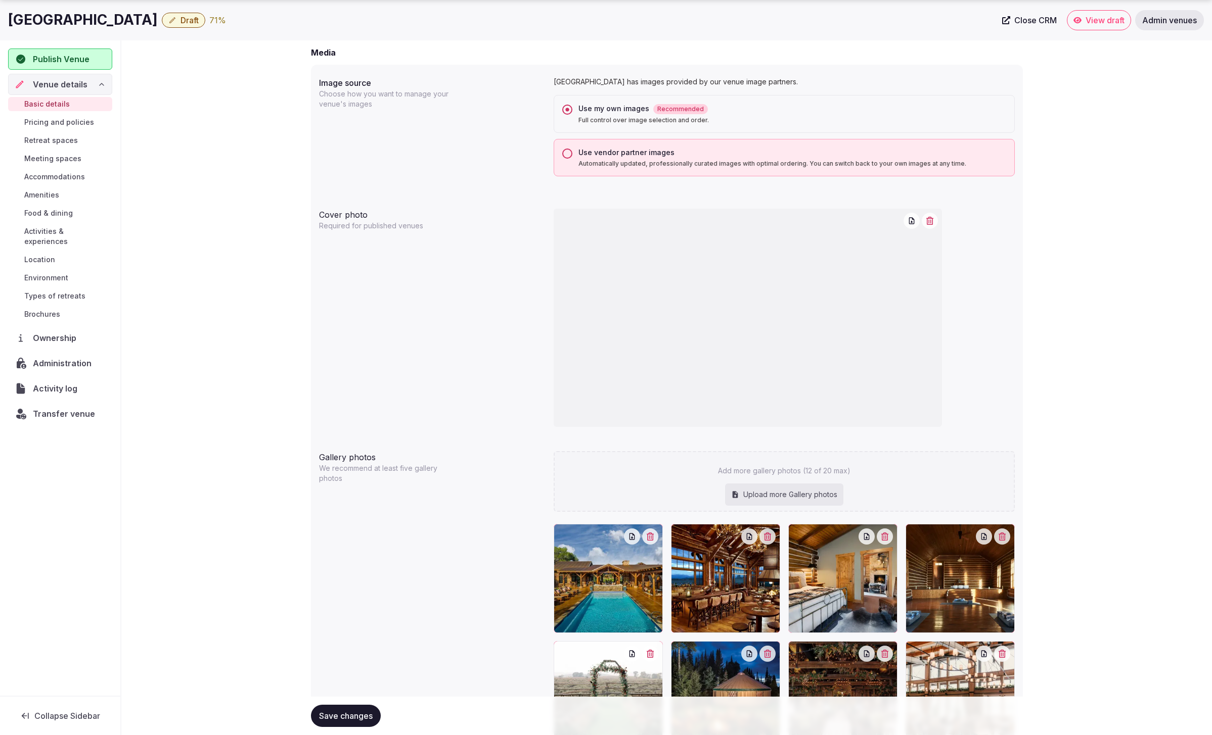
scroll to position [848, 0]
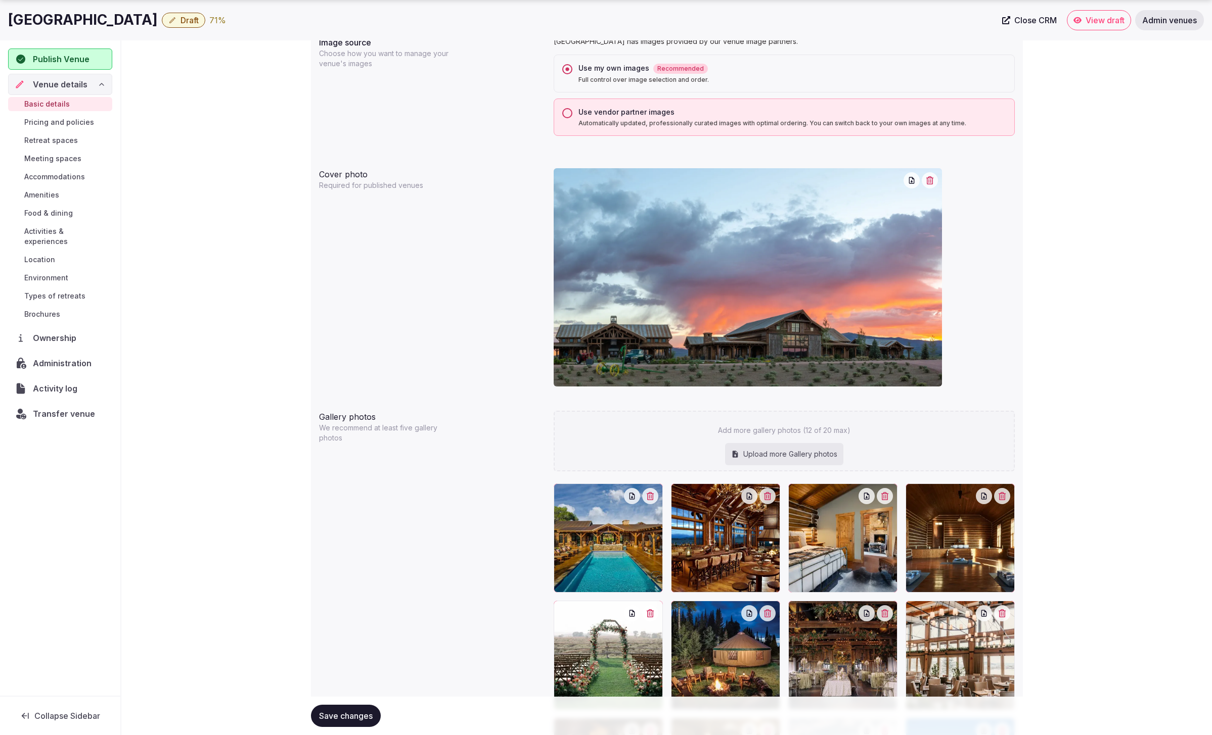
click at [341, 715] on span "Save changes" at bounding box center [346, 716] width 54 height 10
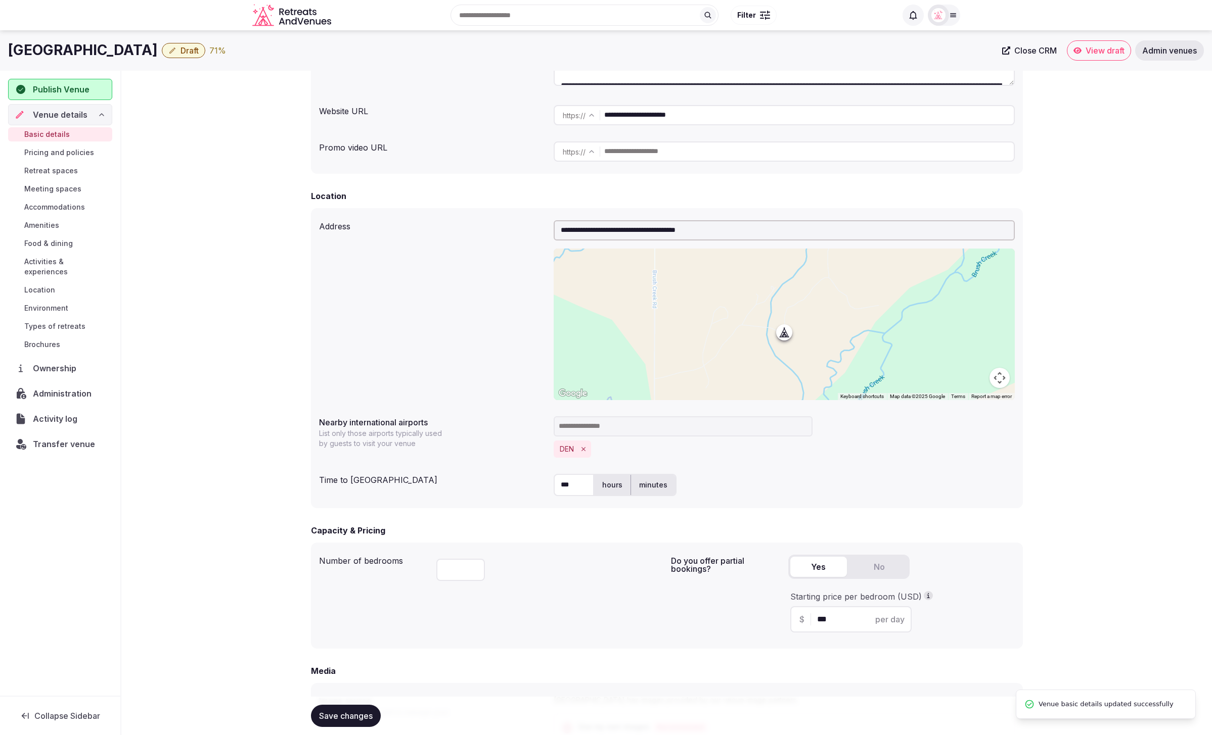
scroll to position [146, 0]
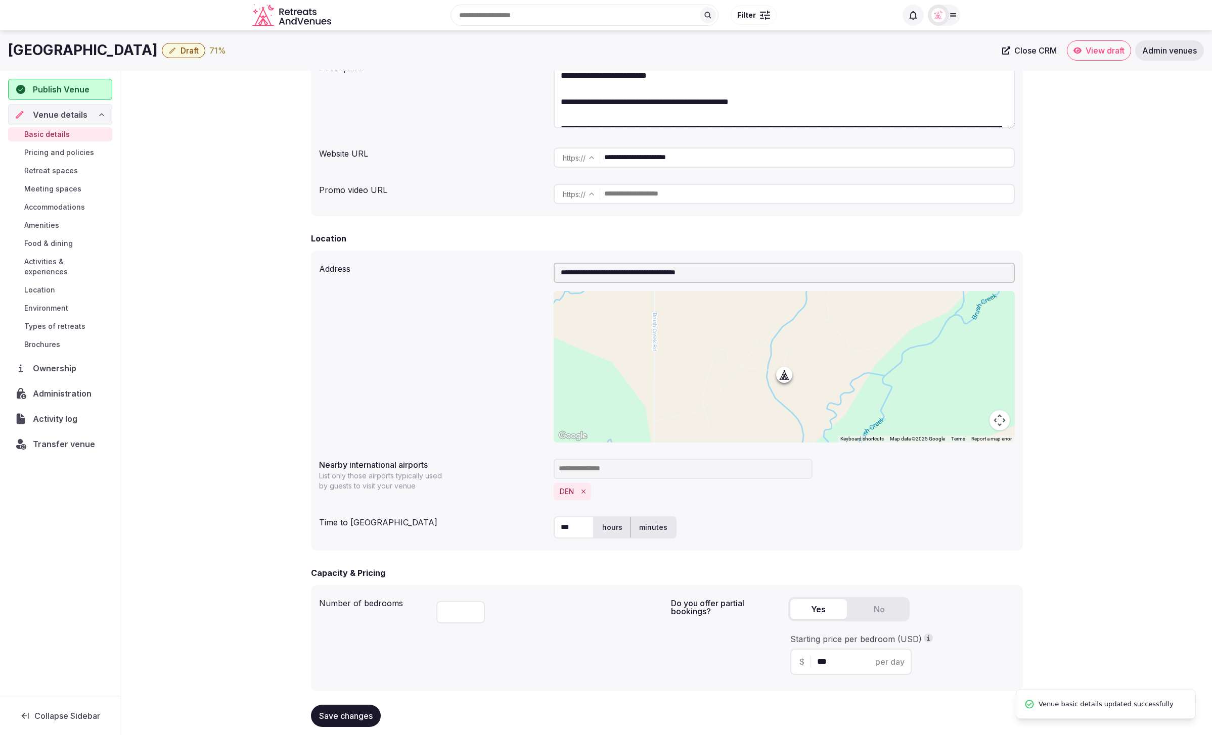
click at [180, 51] on span "Draft" at bounding box center [189, 50] width 18 height 10
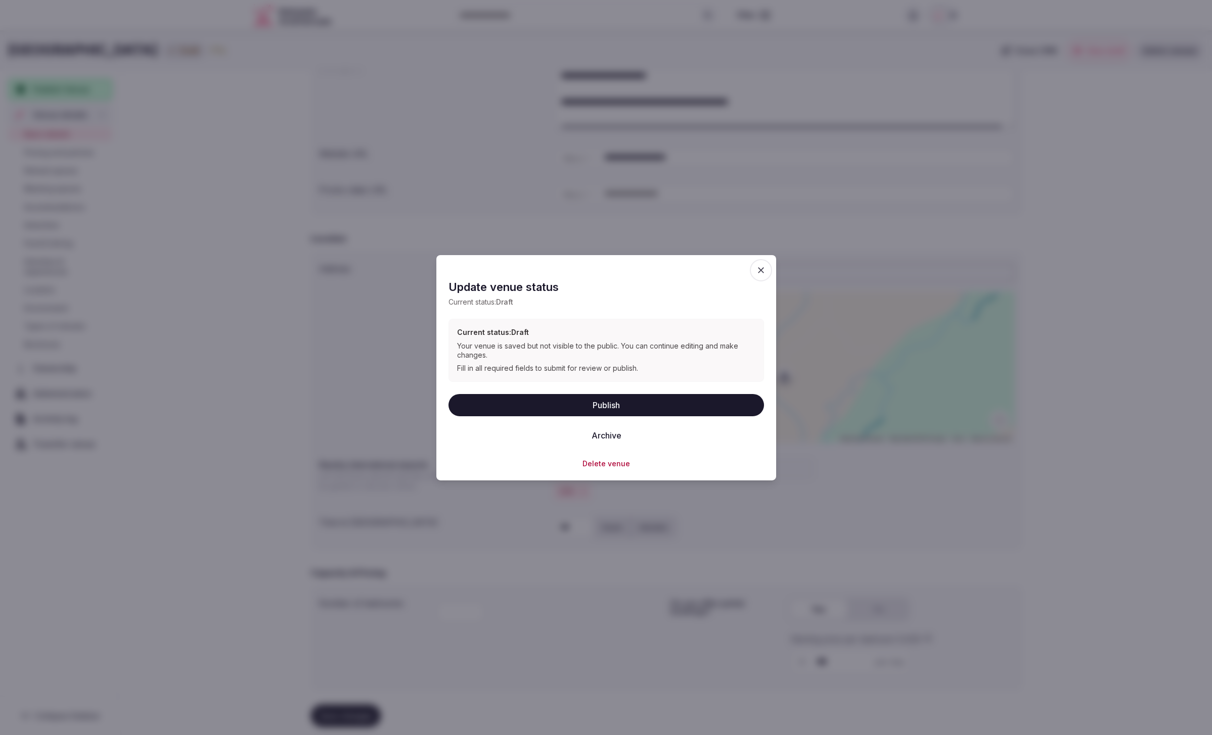
click at [620, 403] on button "Publish" at bounding box center [605, 405] width 315 height 22
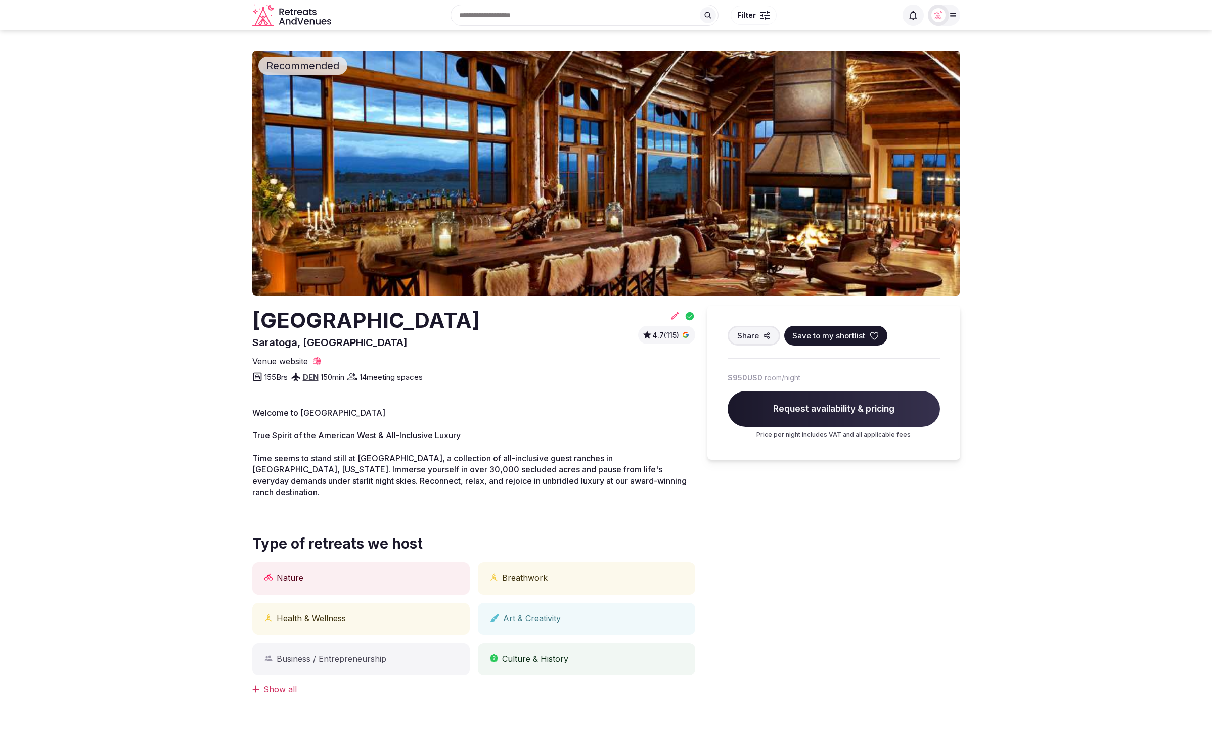
click at [199, 243] on section "Recommended [GEOGRAPHIC_DATA], [GEOGRAPHIC_DATA] 4.7 (115) Share Save to my sho…" at bounding box center [606, 390] width 1212 height 721
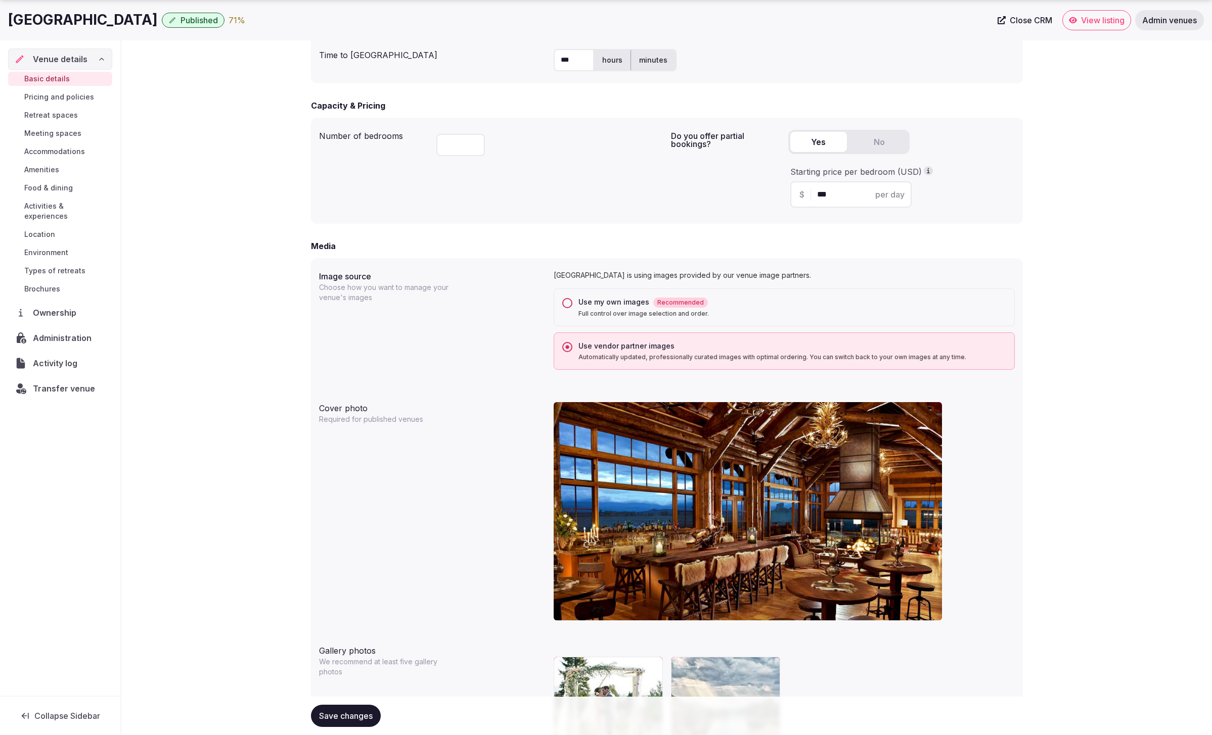
scroll to position [718, 0]
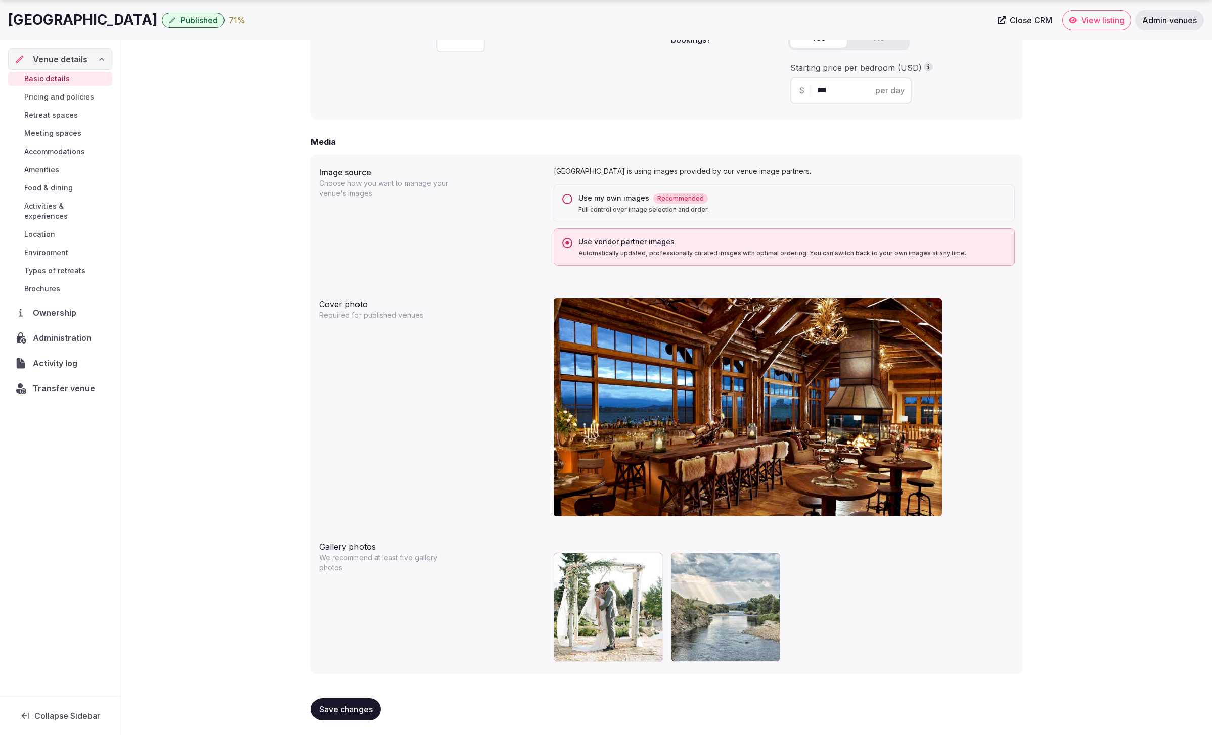
click at [564, 199] on button "Use my own images Recommended Full control over image selection and order." at bounding box center [567, 199] width 10 height 10
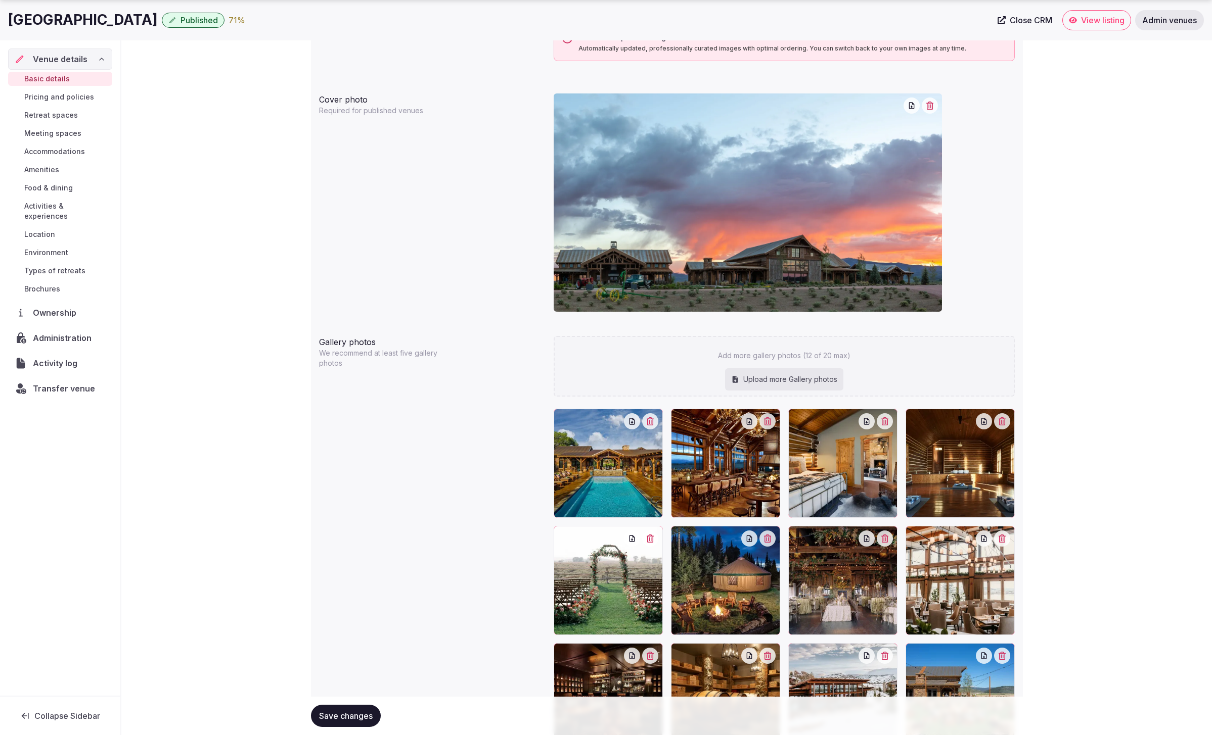
scroll to position [1013, 0]
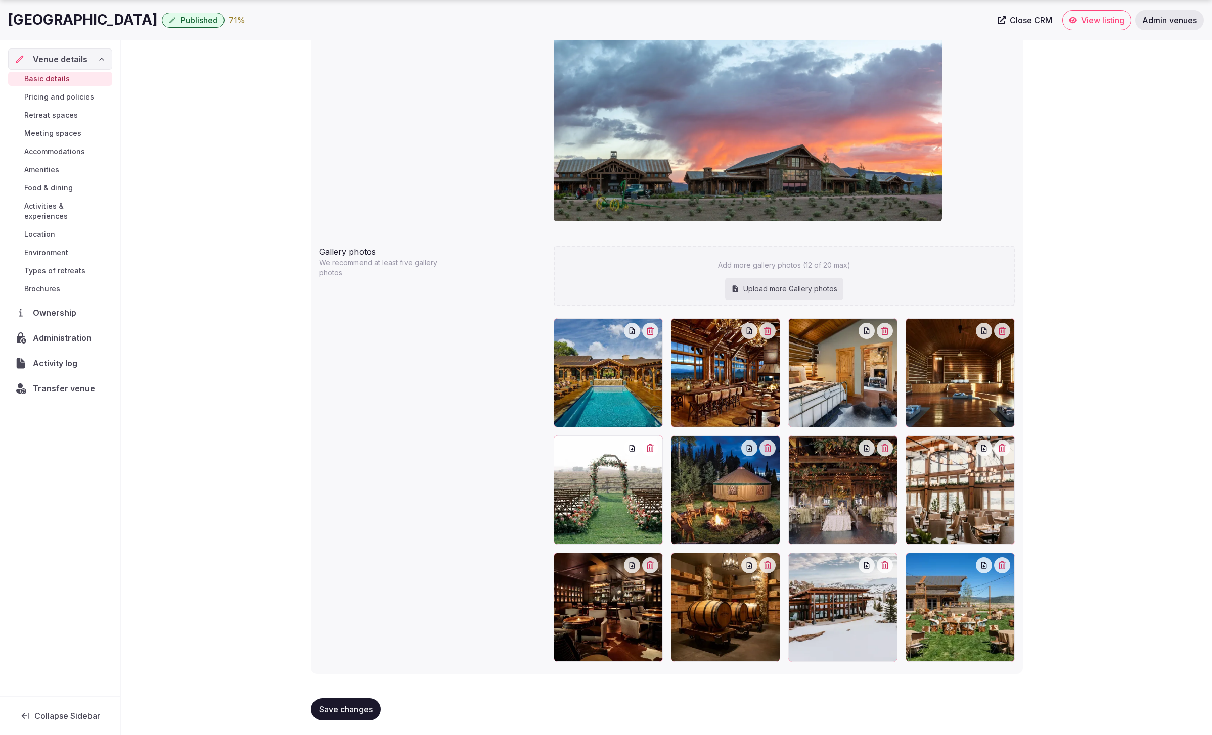
click at [349, 706] on span "Save changes" at bounding box center [346, 710] width 54 height 10
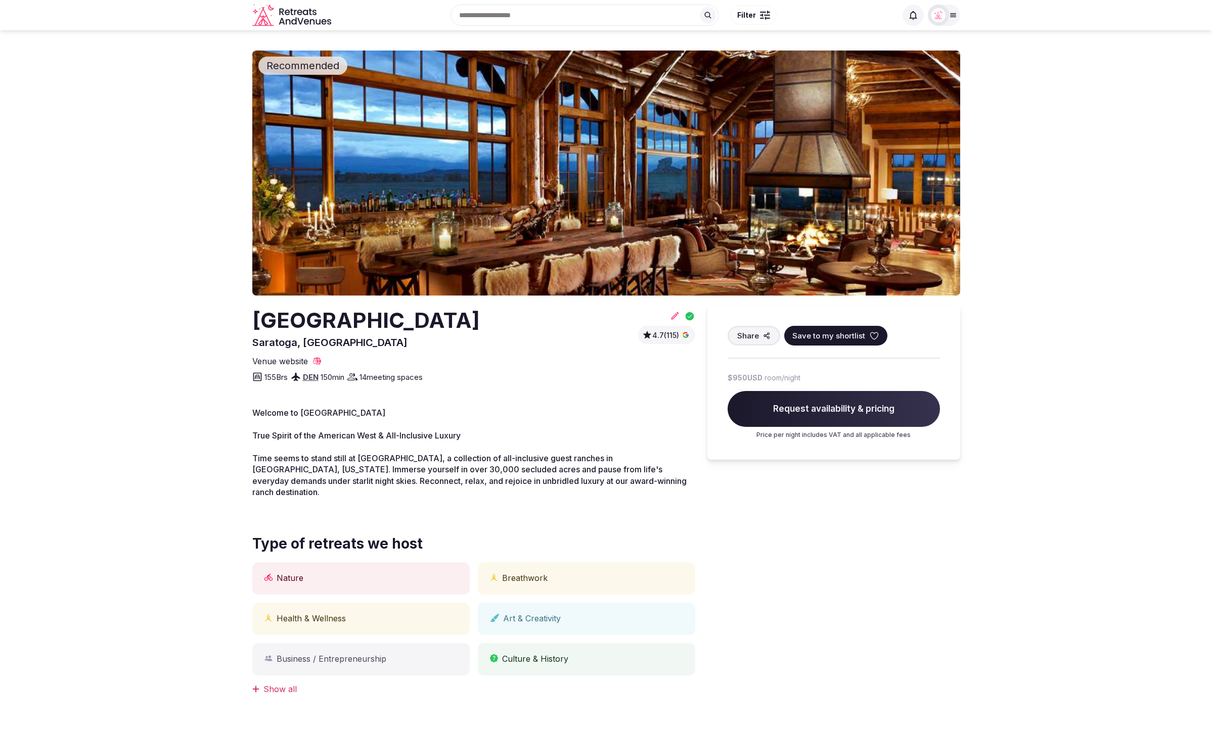
click at [191, 131] on section "Recommended Brush Creek Ranch Saratoga, United States 4.7 (115) Share Save to m…" at bounding box center [606, 390] width 1212 height 721
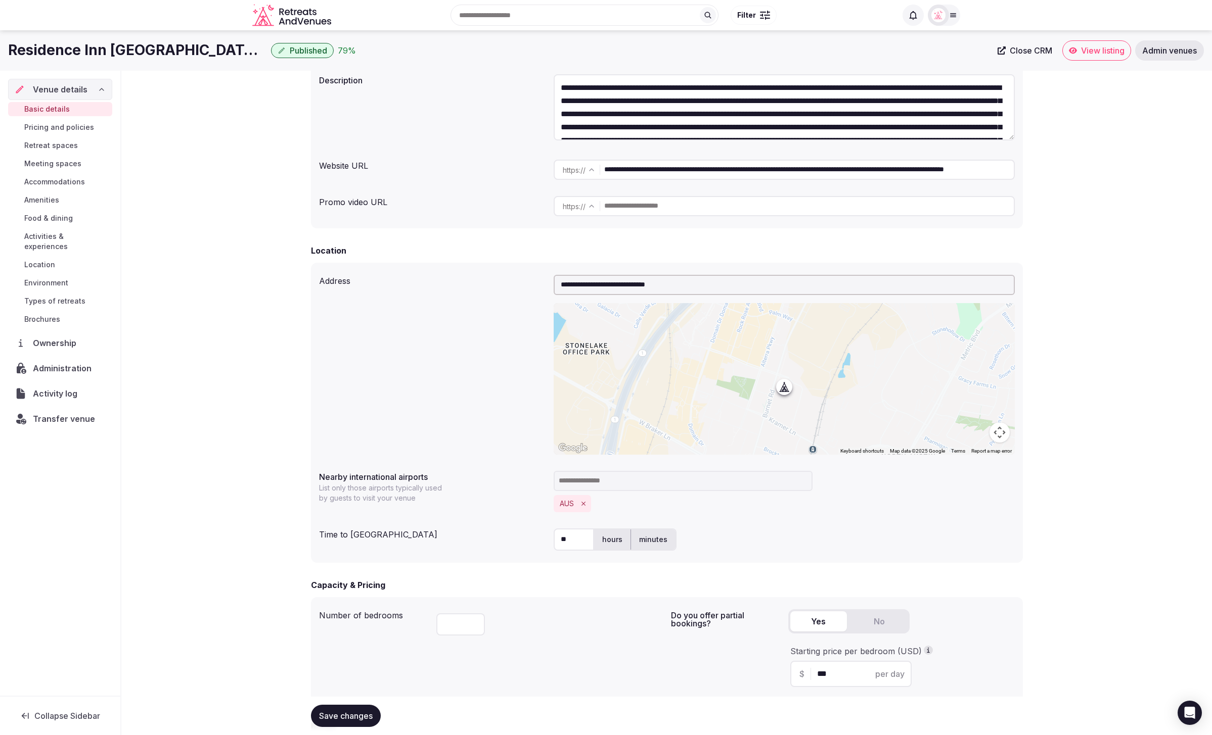
scroll to position [127, 0]
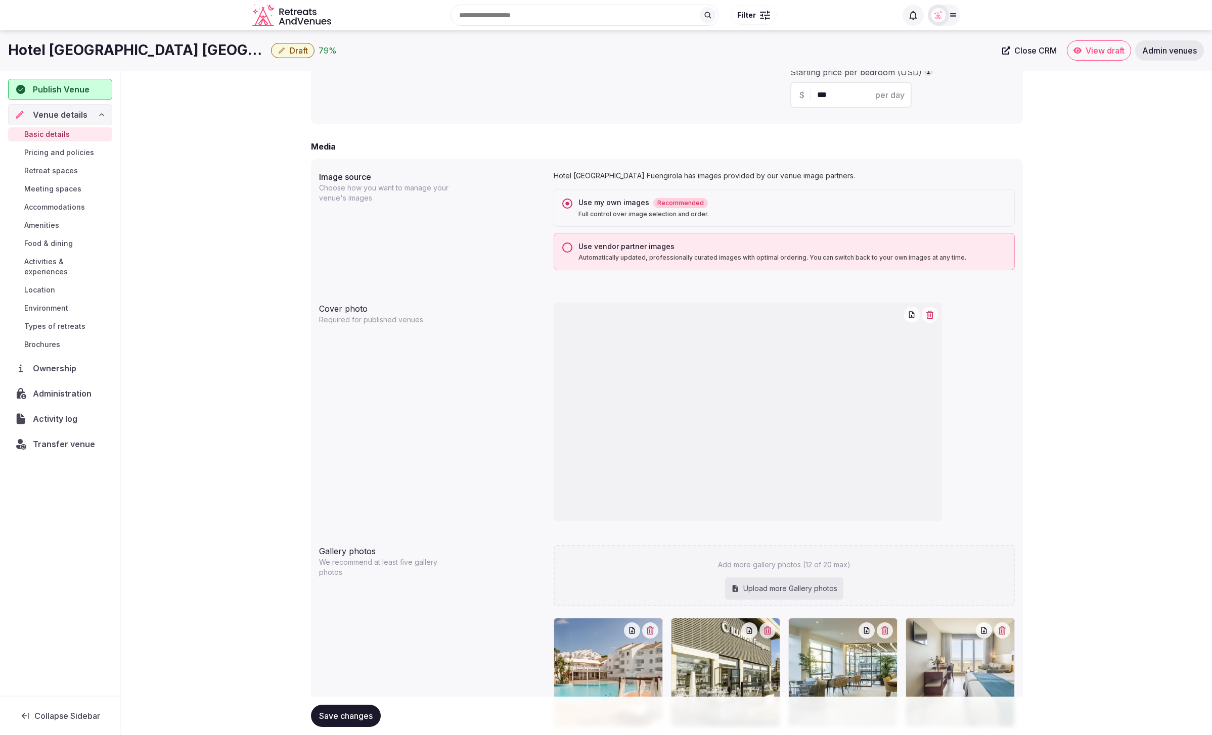
scroll to position [707, 0]
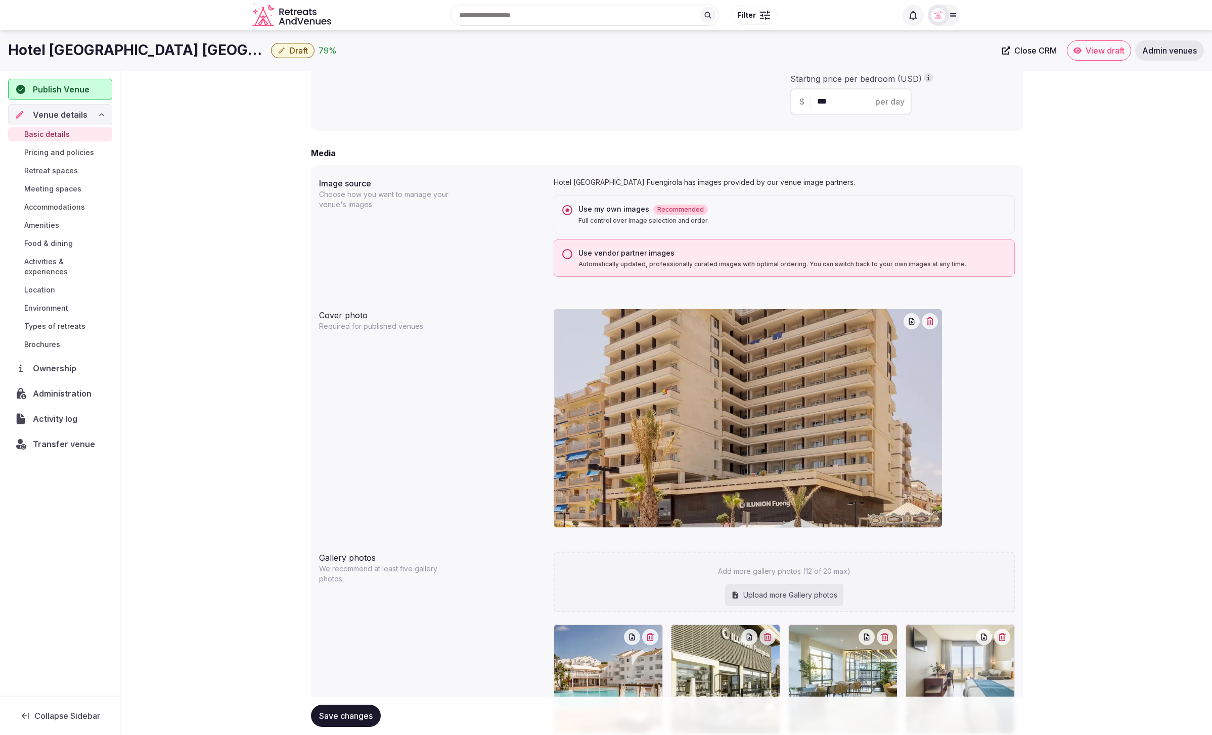
click at [236, 129] on div "**********" at bounding box center [666, 203] width 1090 height 1679
click at [271, 47] on button "Draft" at bounding box center [292, 50] width 43 height 15
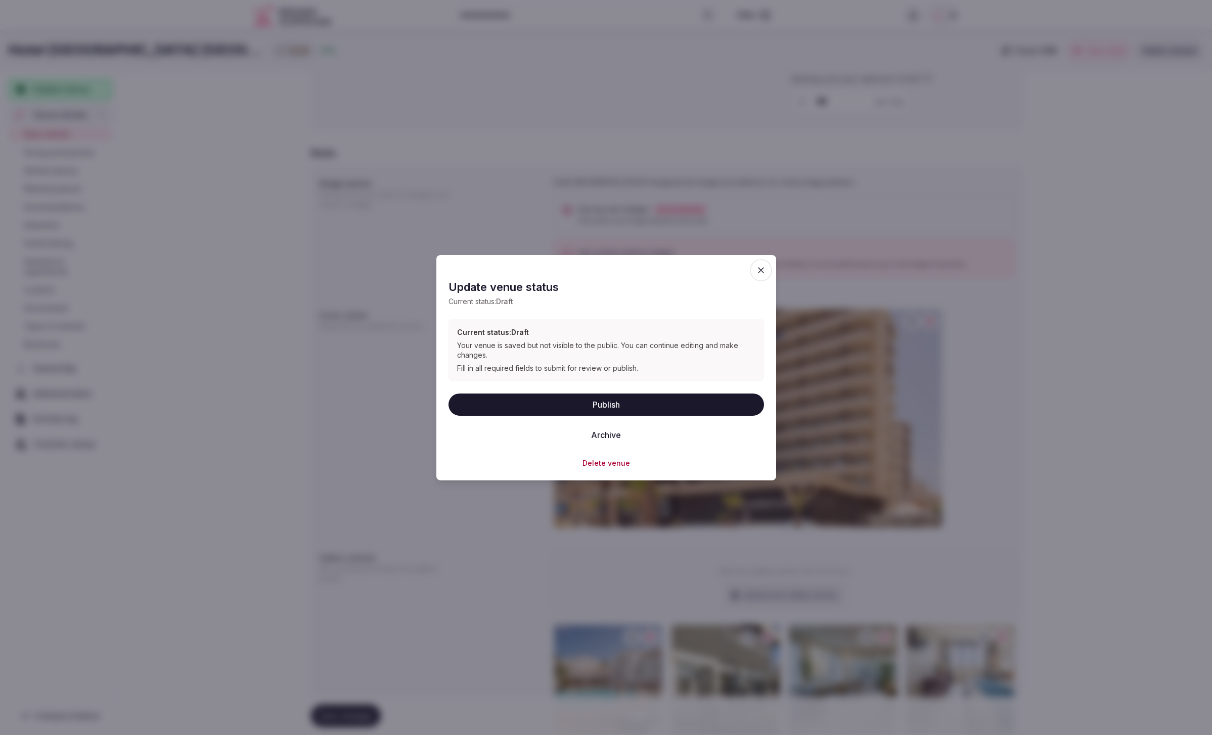
click at [604, 405] on button "Publish" at bounding box center [605, 405] width 315 height 22
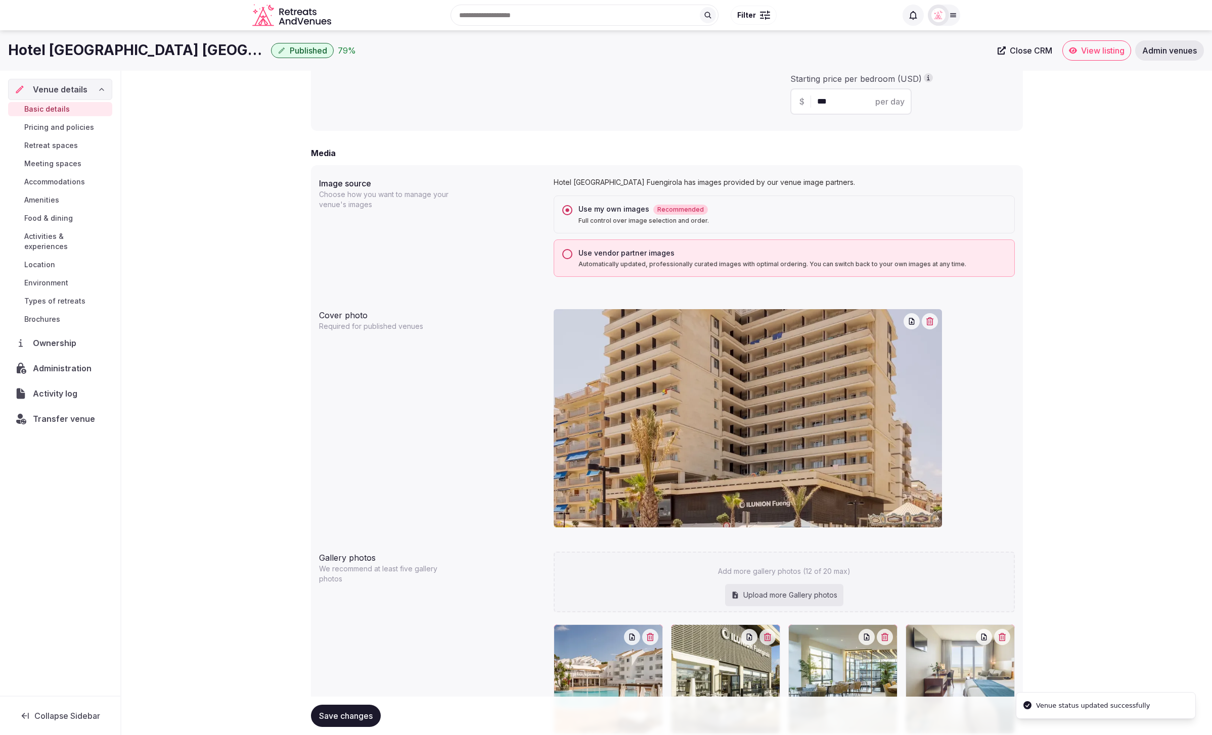
click at [262, 289] on div "**********" at bounding box center [666, 203] width 1090 height 1679
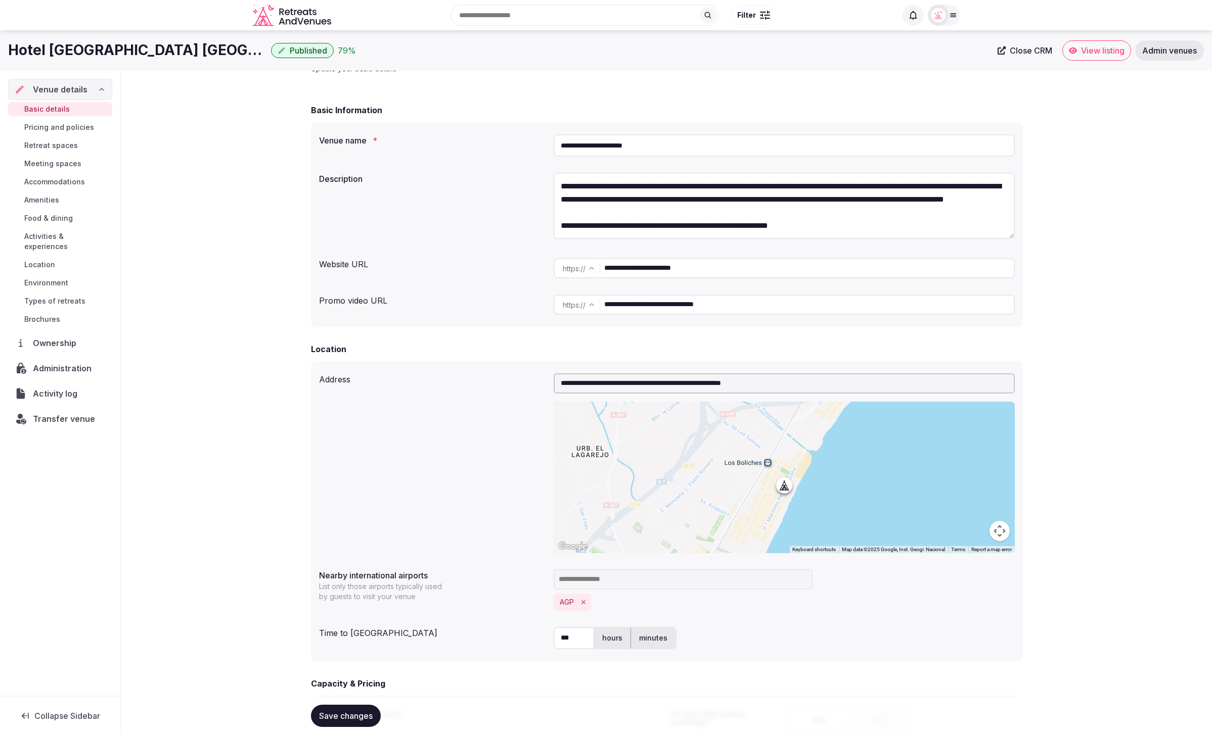
scroll to position [0, 0]
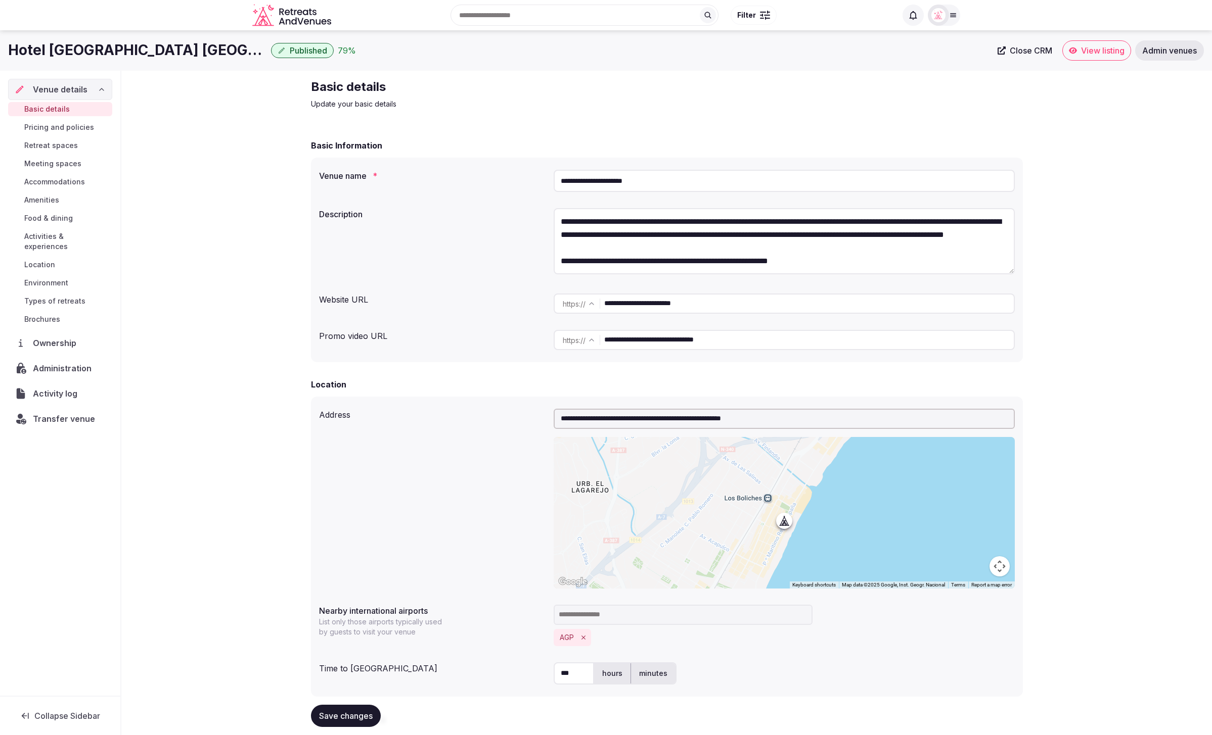
drag, startPoint x: 717, startPoint y: 301, endPoint x: 750, endPoint y: 313, distance: 35.3
click at [750, 313] on input "**********" at bounding box center [808, 304] width 409 height 20
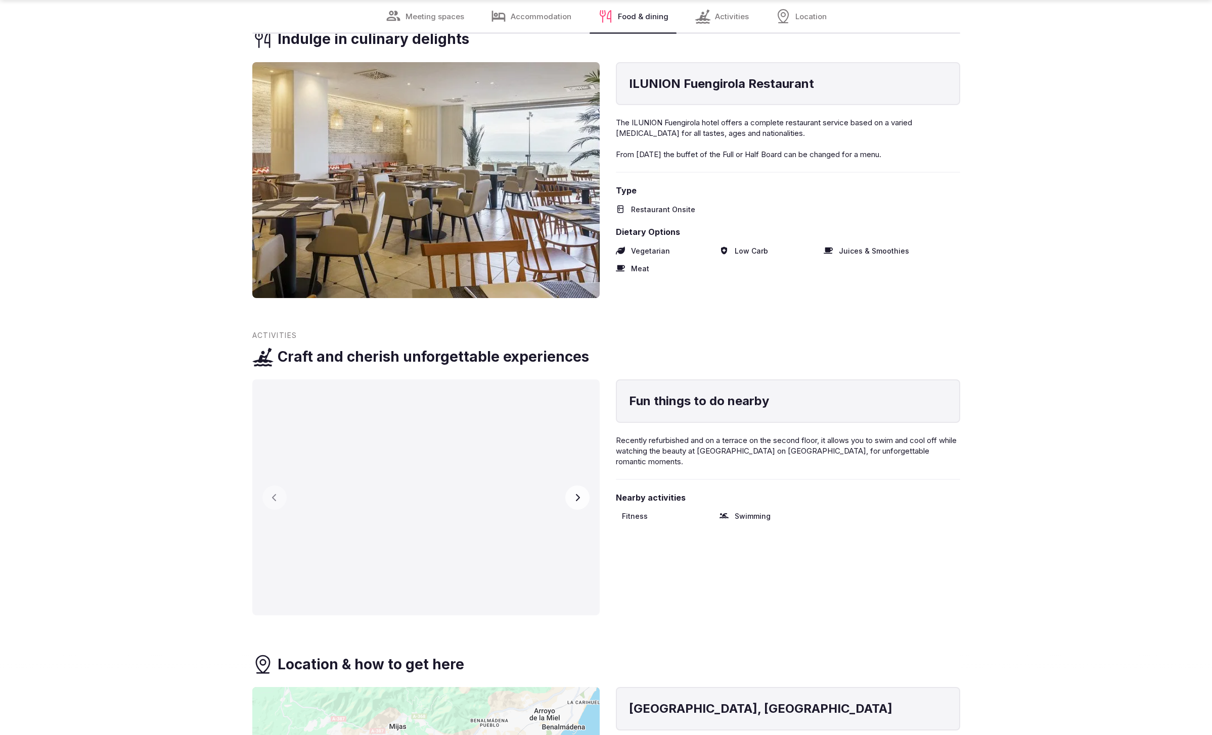
scroll to position [2053, 0]
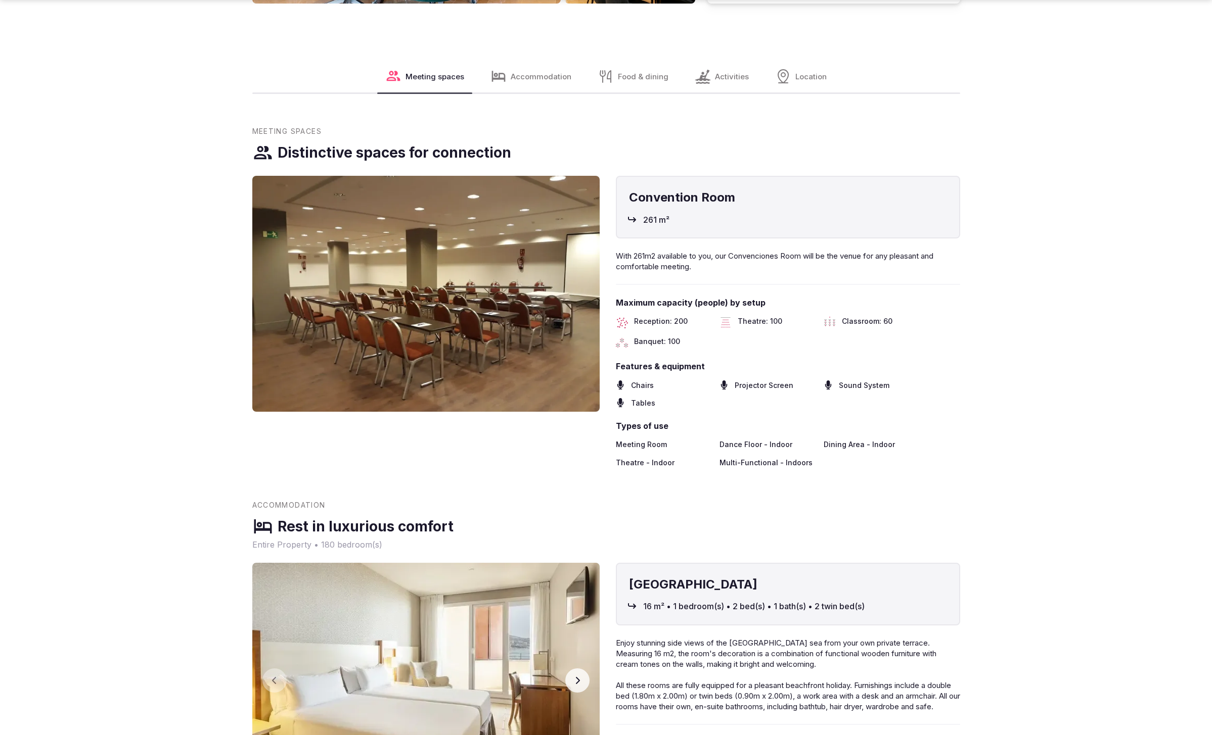
scroll to position [1211, 0]
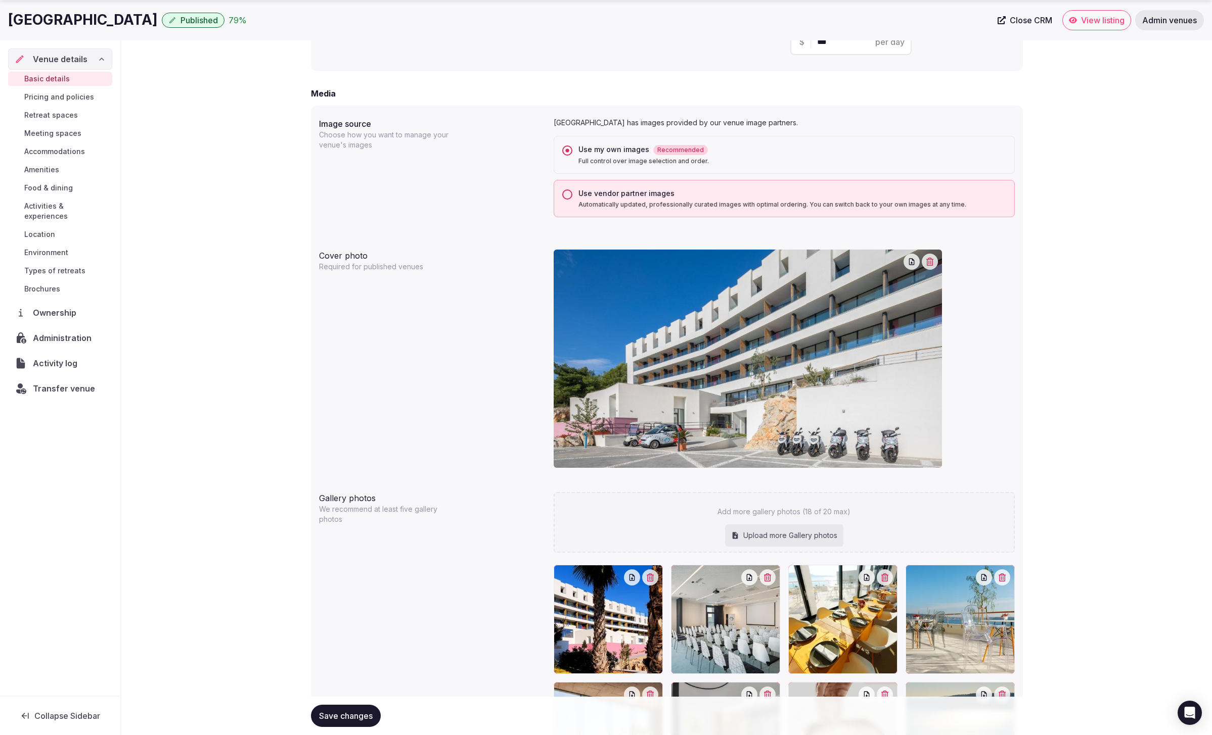
scroll to position [767, 0]
click at [1096, 23] on span "View listing" at bounding box center [1102, 20] width 43 height 10
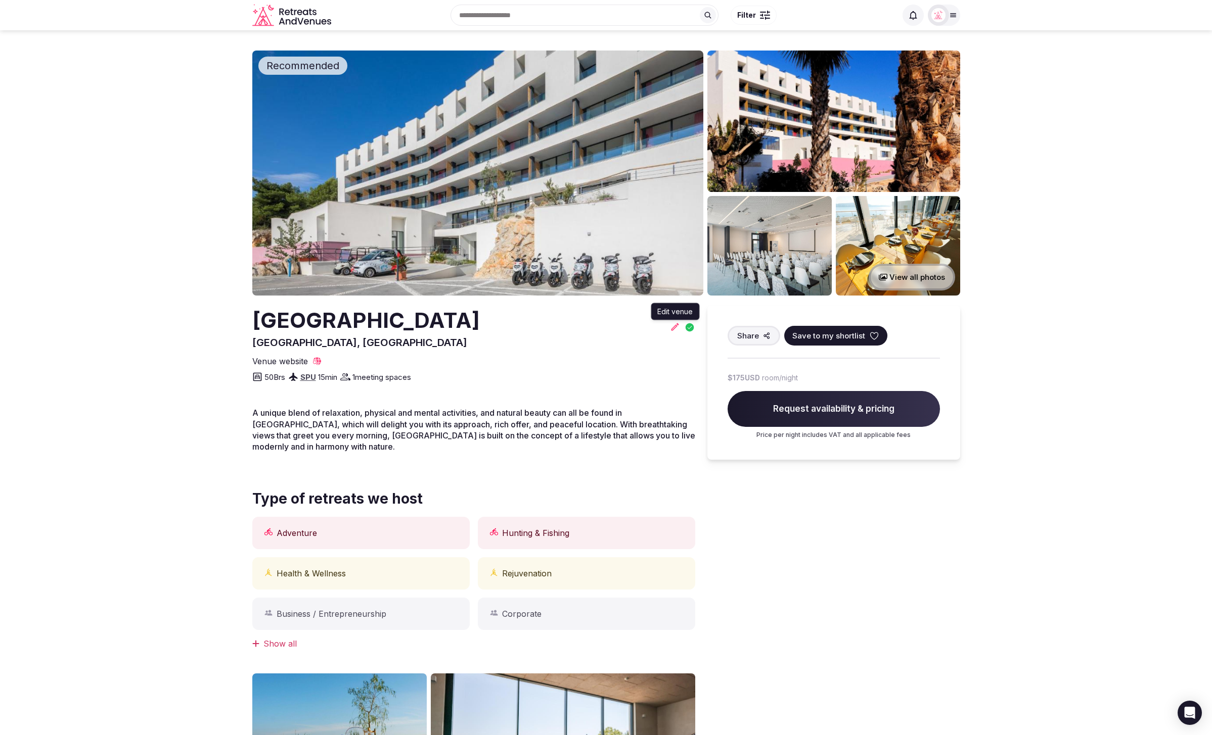
click at [671, 330] on icon at bounding box center [675, 327] width 10 height 10
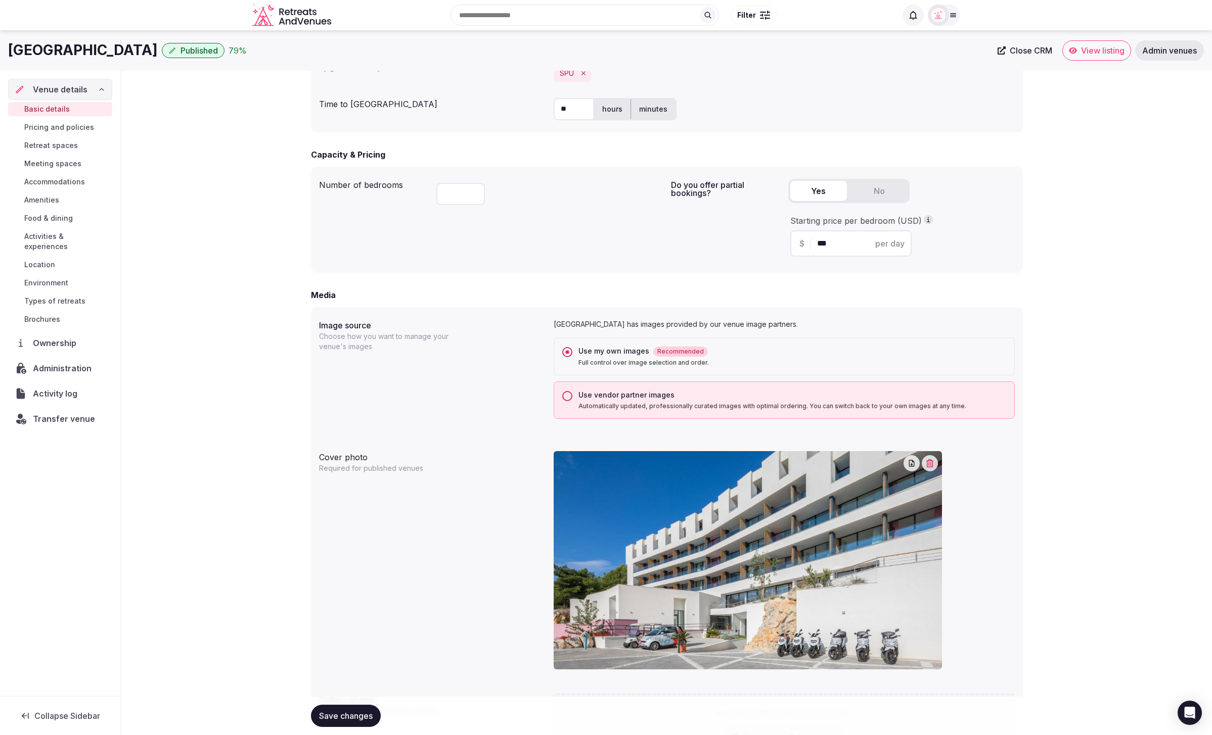
scroll to position [552, 0]
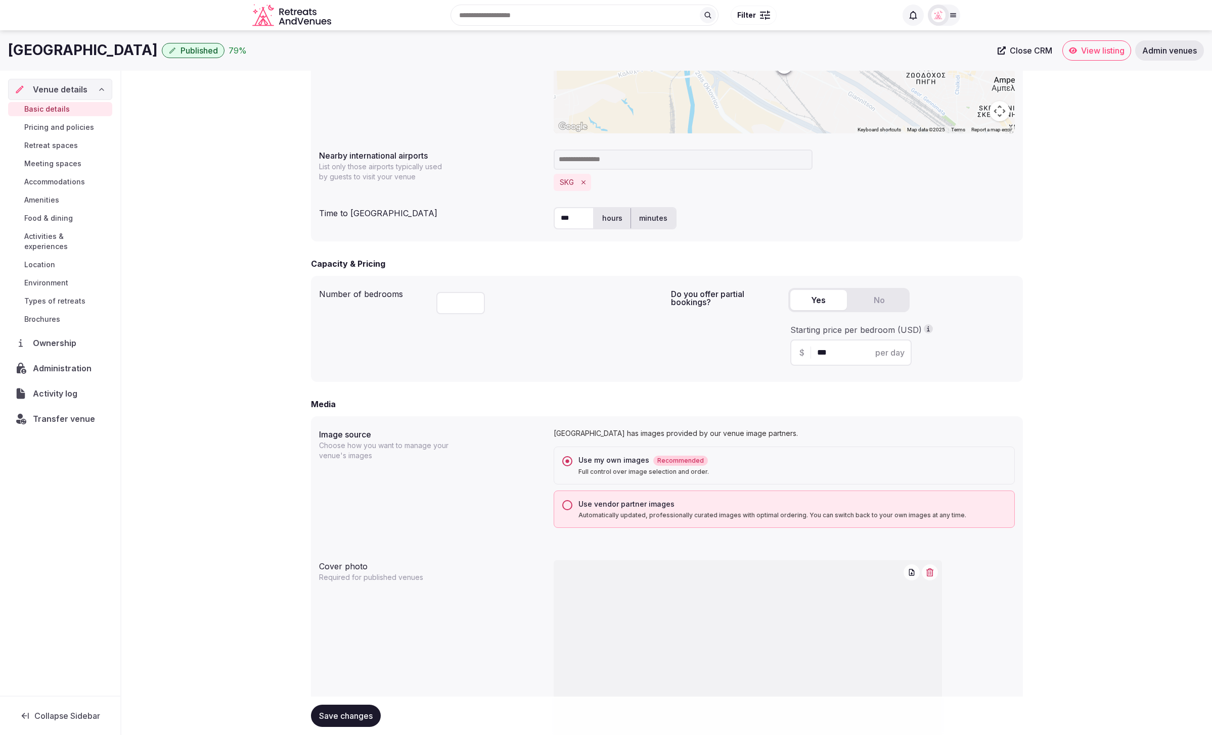
scroll to position [454, 0]
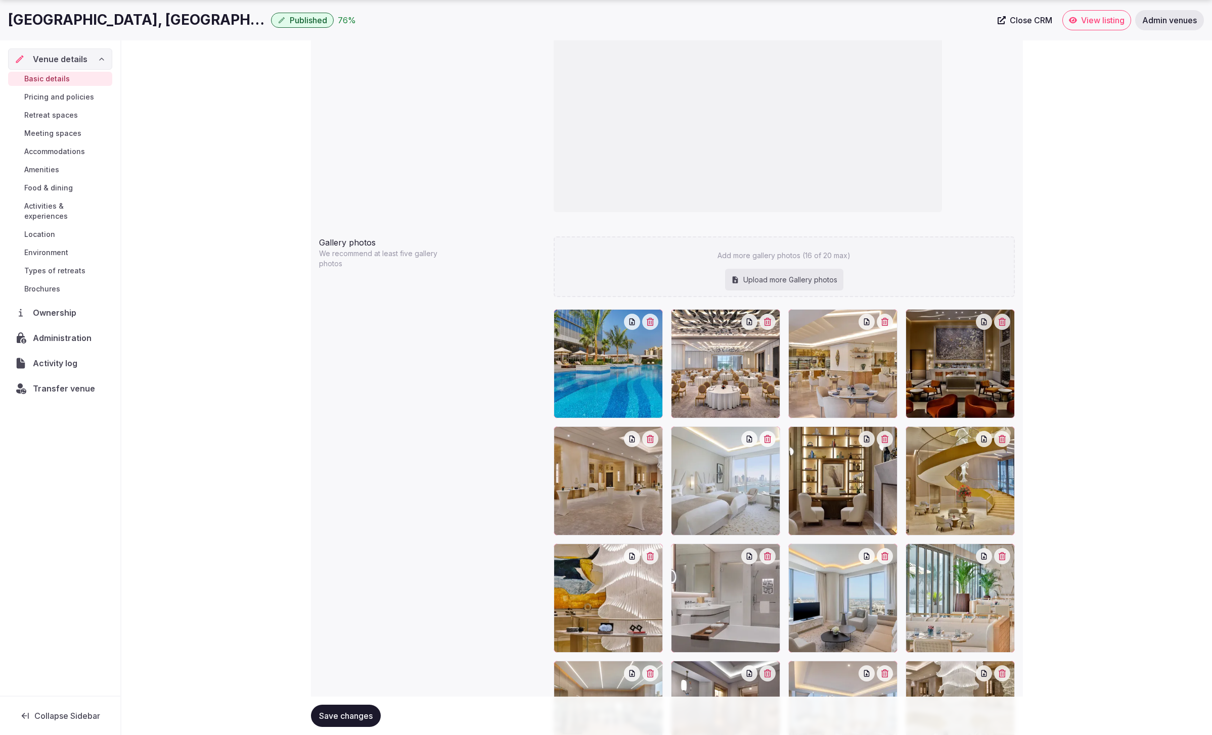
scroll to position [980, 0]
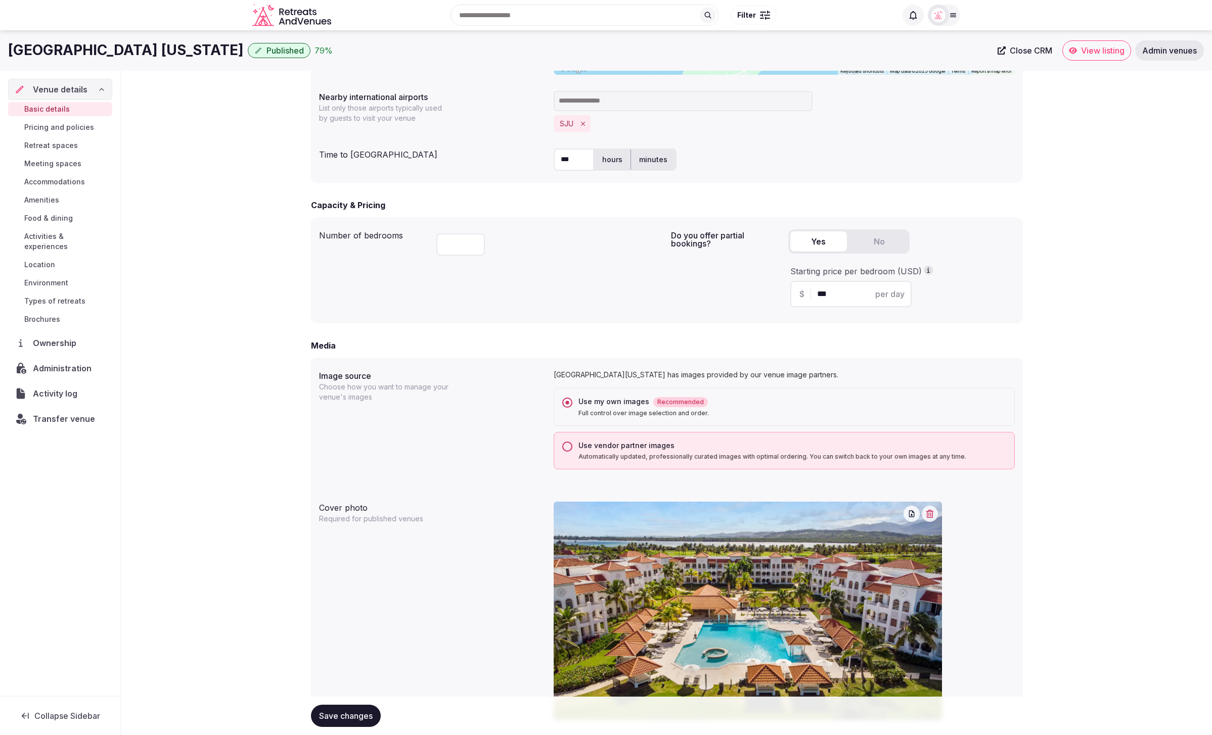
scroll to position [387, 0]
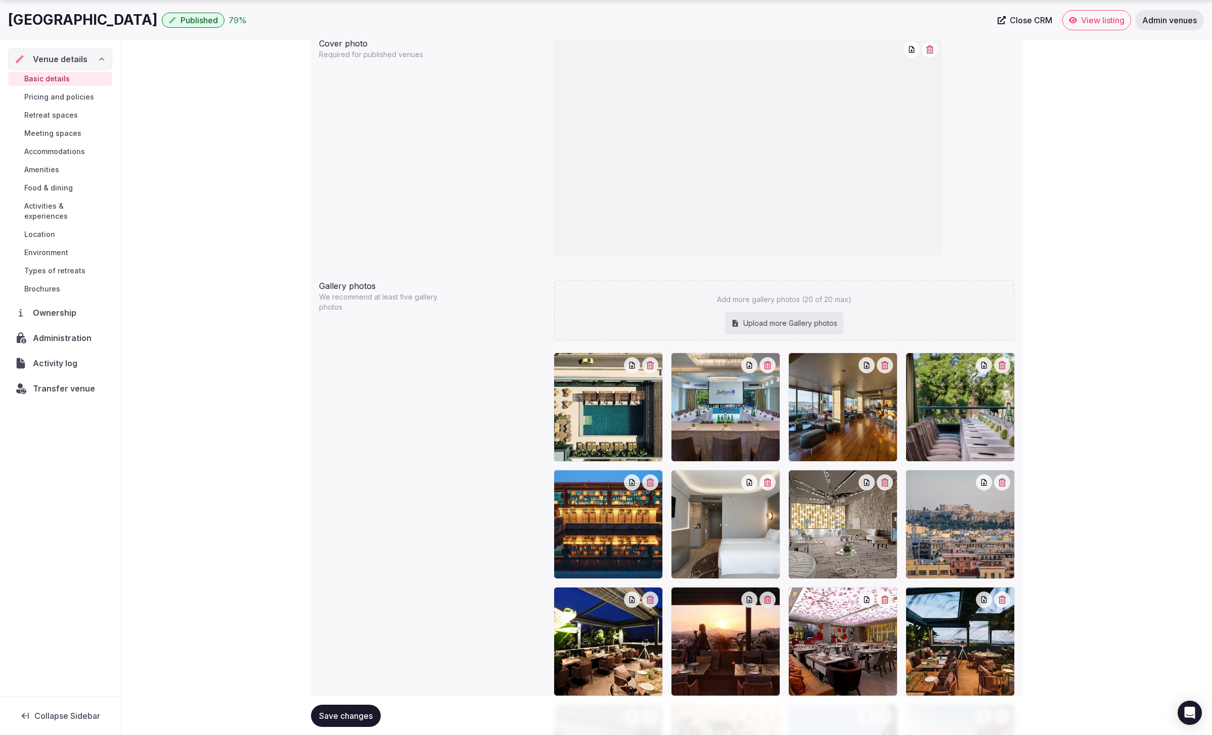
scroll to position [980, 0]
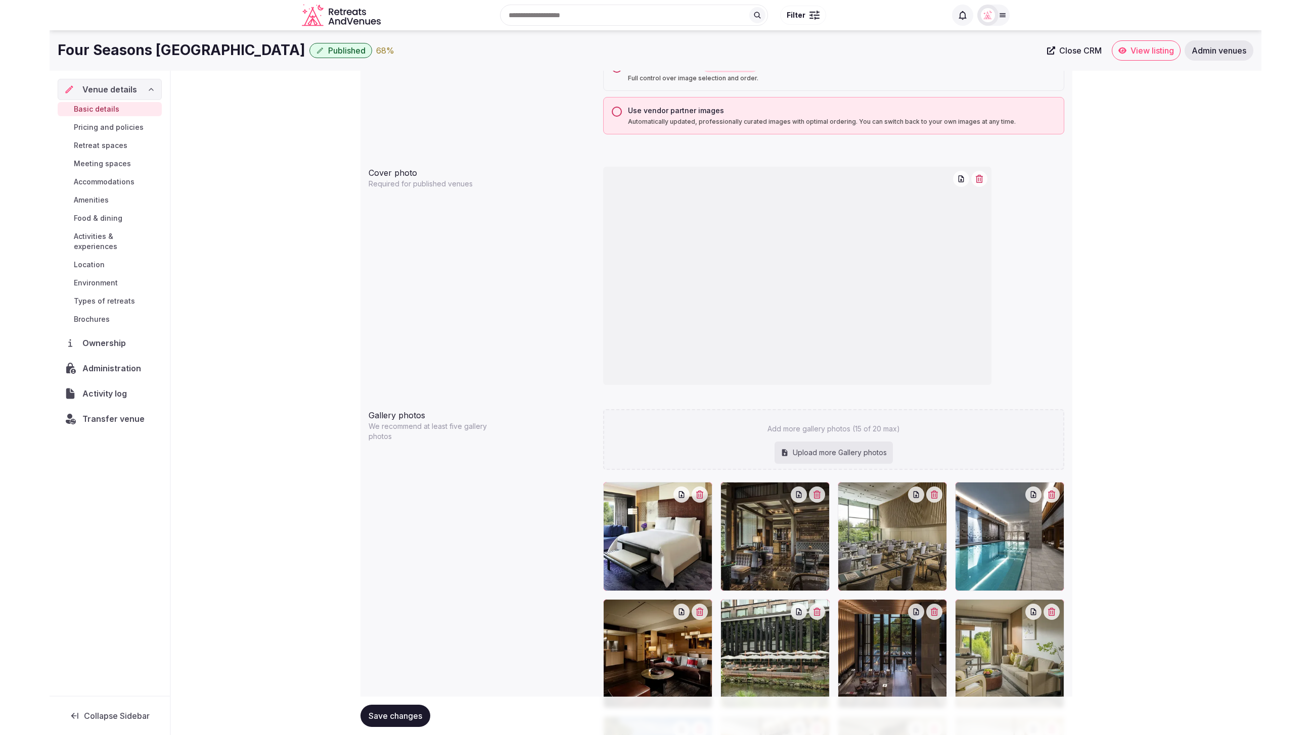
scroll to position [848, 0]
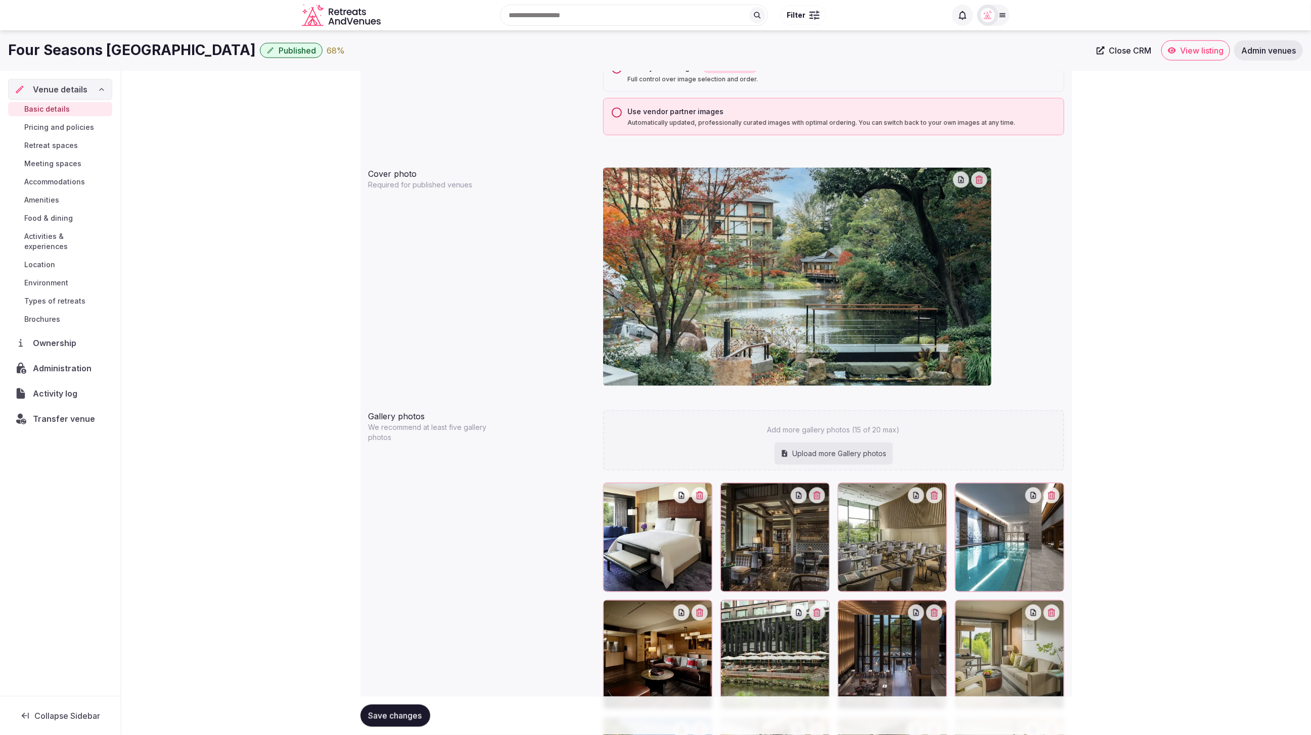
click at [1183, 132] on div "**********" at bounding box center [715, 121] width 1189 height 1796
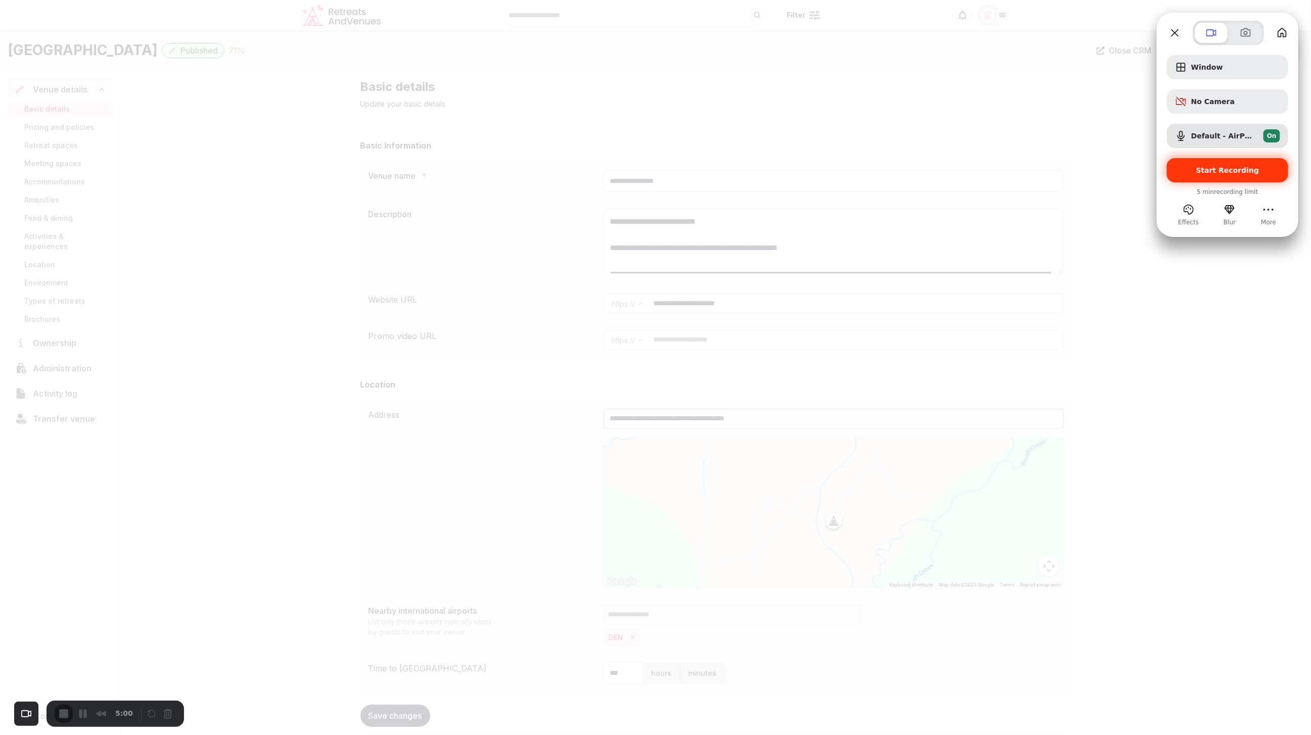
click at [1211, 170] on span "Start Recording" at bounding box center [1227, 170] width 63 height 8
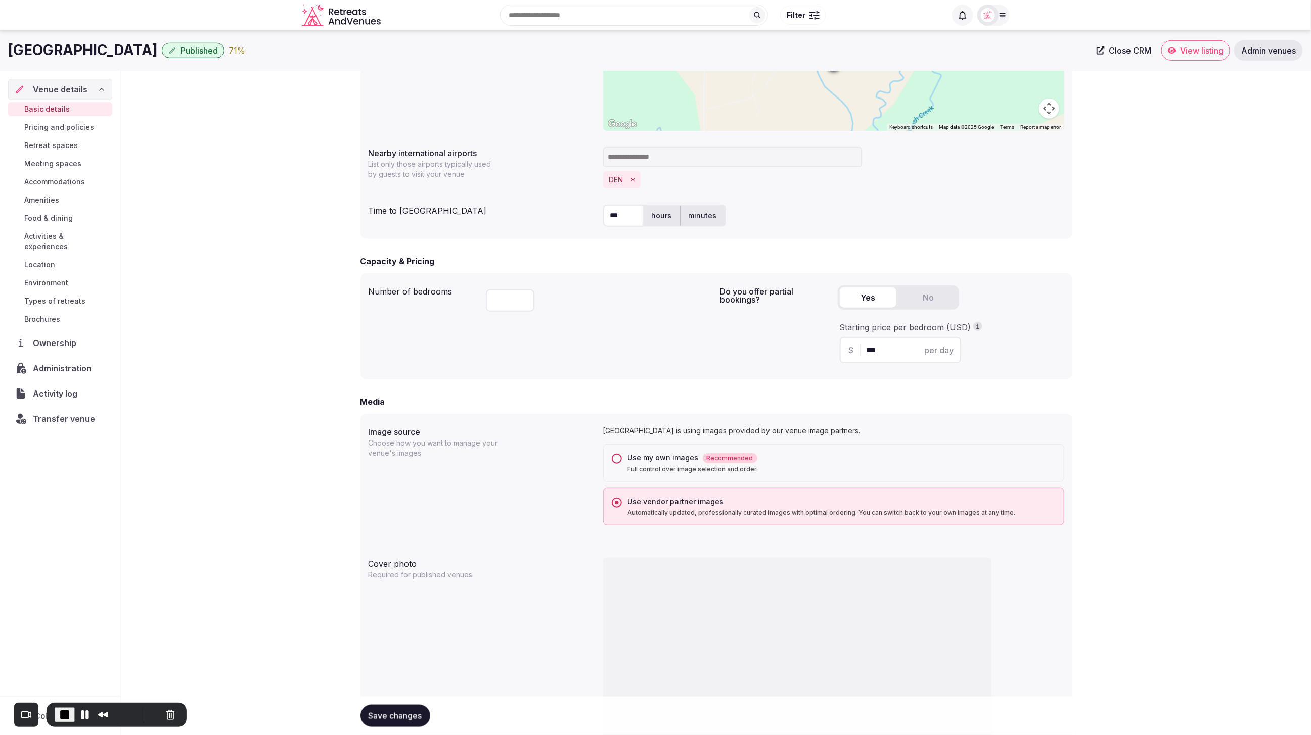
scroll to position [447, 0]
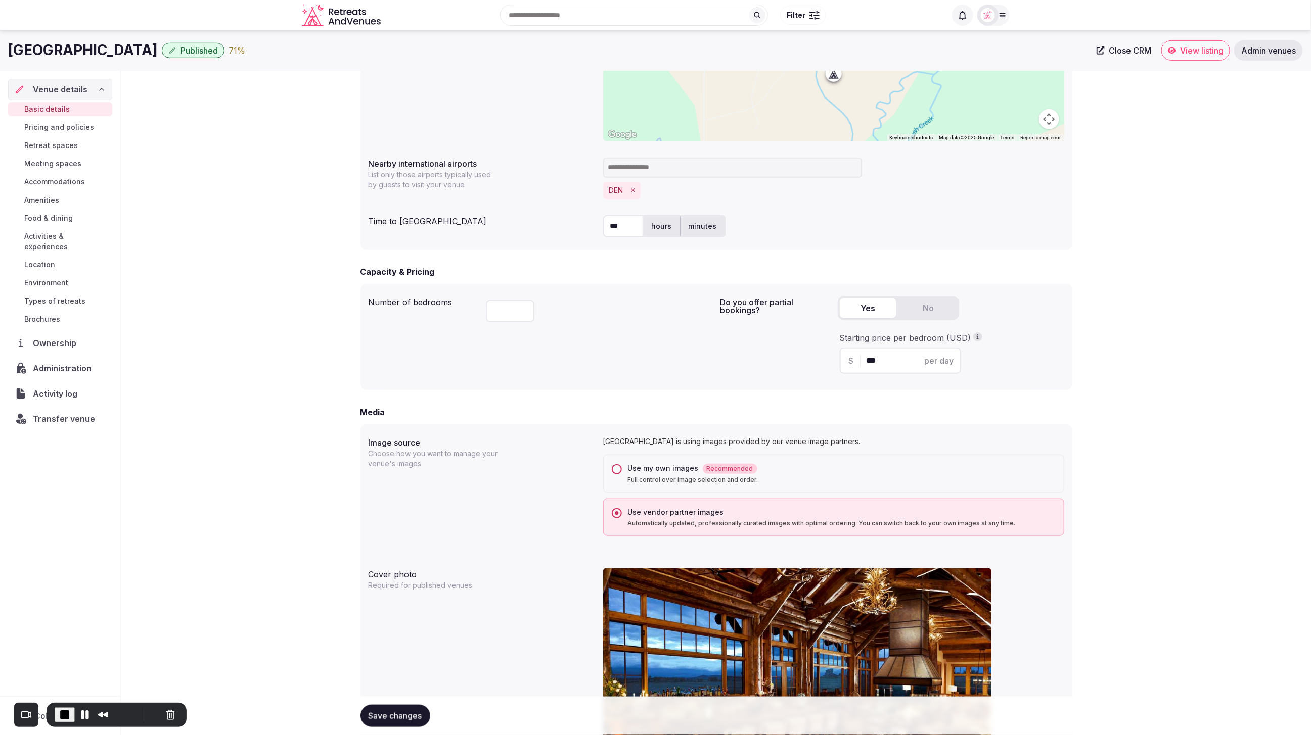
click at [1198, 444] on div "**********" at bounding box center [715, 315] width 1189 height 1384
click at [611, 469] on div "Use my own images Recommended Full control over image selection and order." at bounding box center [833, 474] width 461 height 38
click at [617, 471] on button "Use my own images Recommended Full control over image selection and order." at bounding box center [617, 470] width 10 height 10
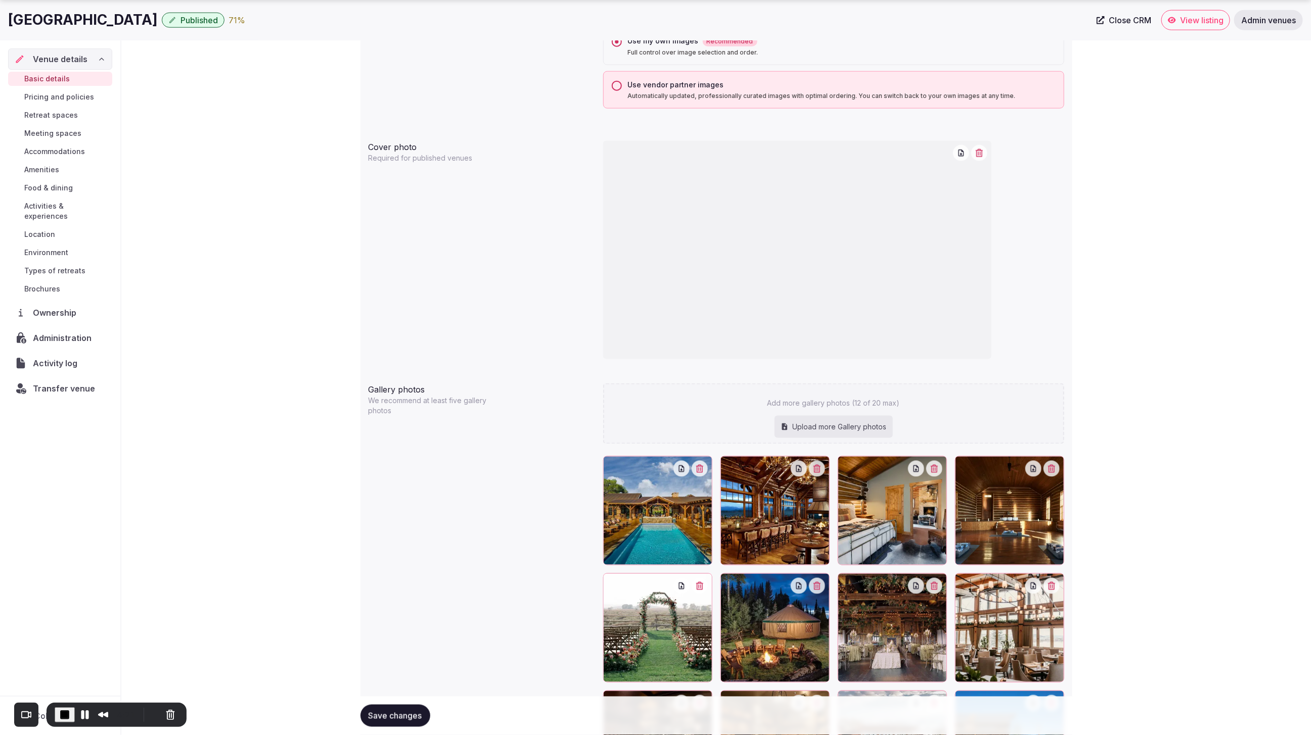
scroll to position [1013, 0]
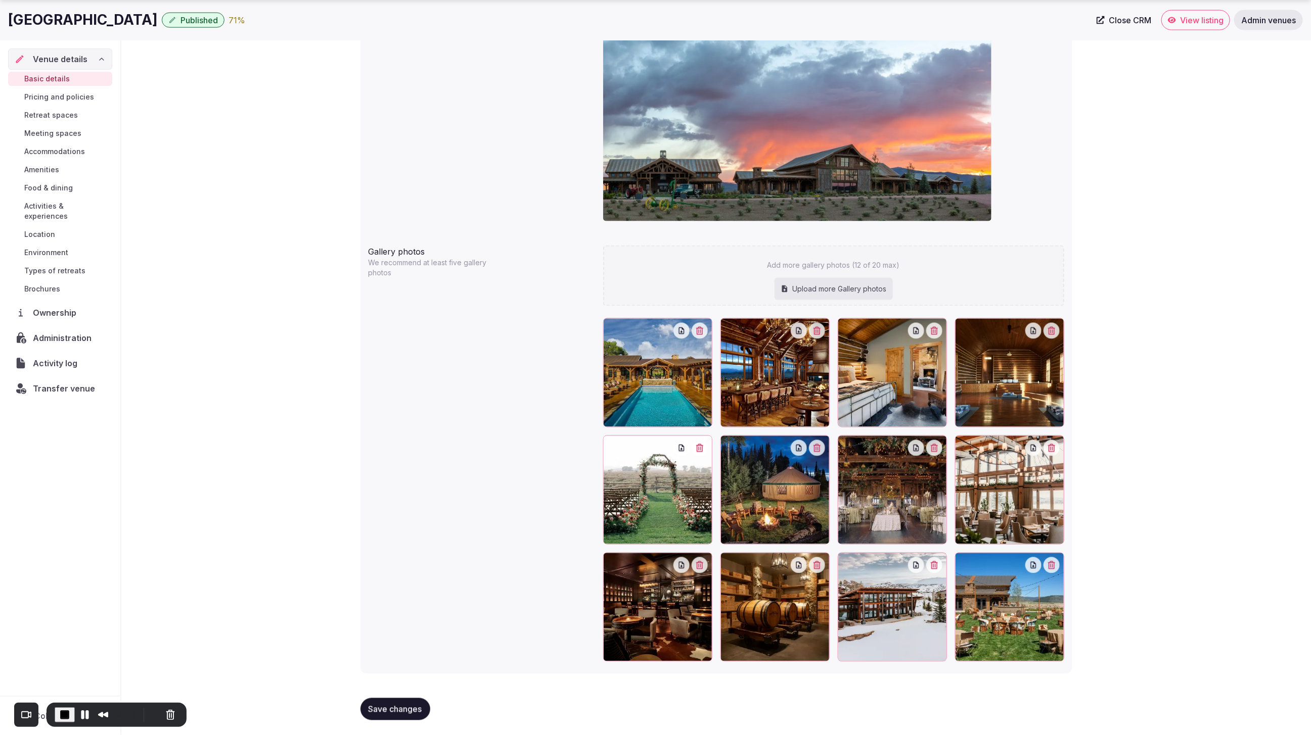
click at [393, 711] on span "Save changes" at bounding box center [395, 710] width 54 height 10
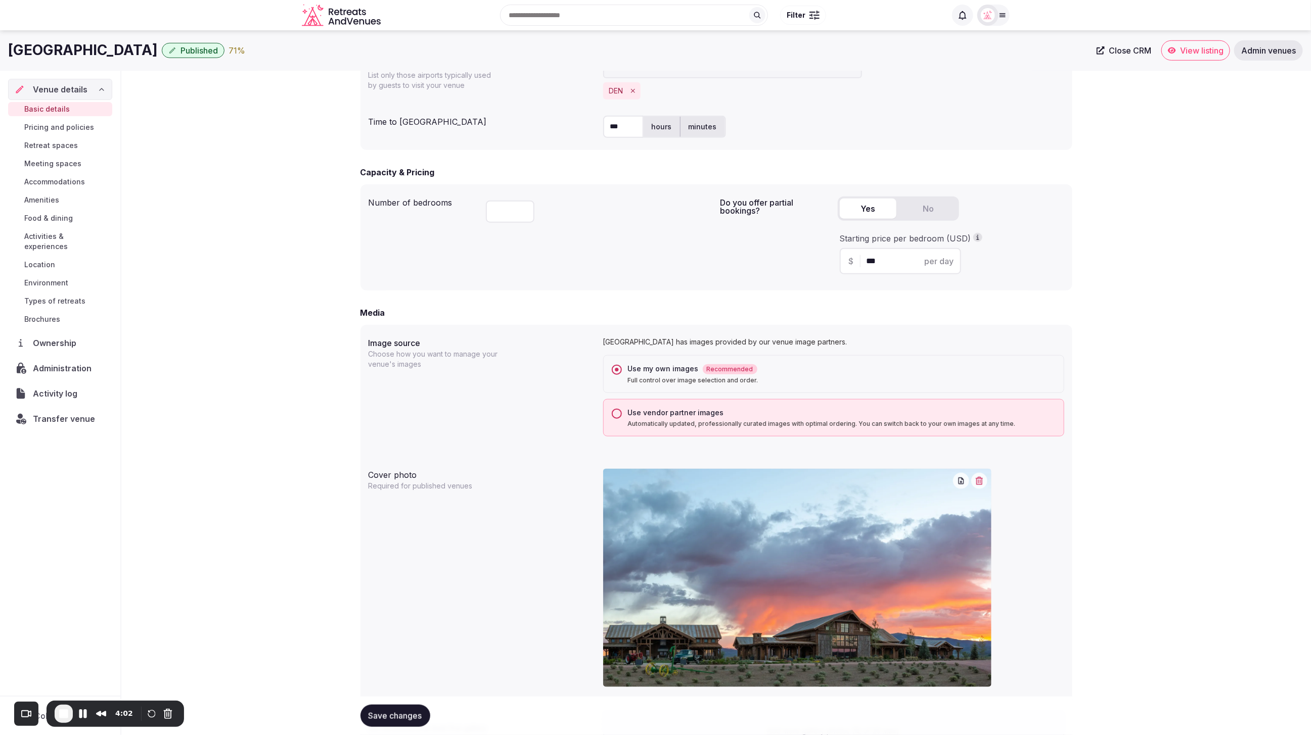
scroll to position [517, 0]
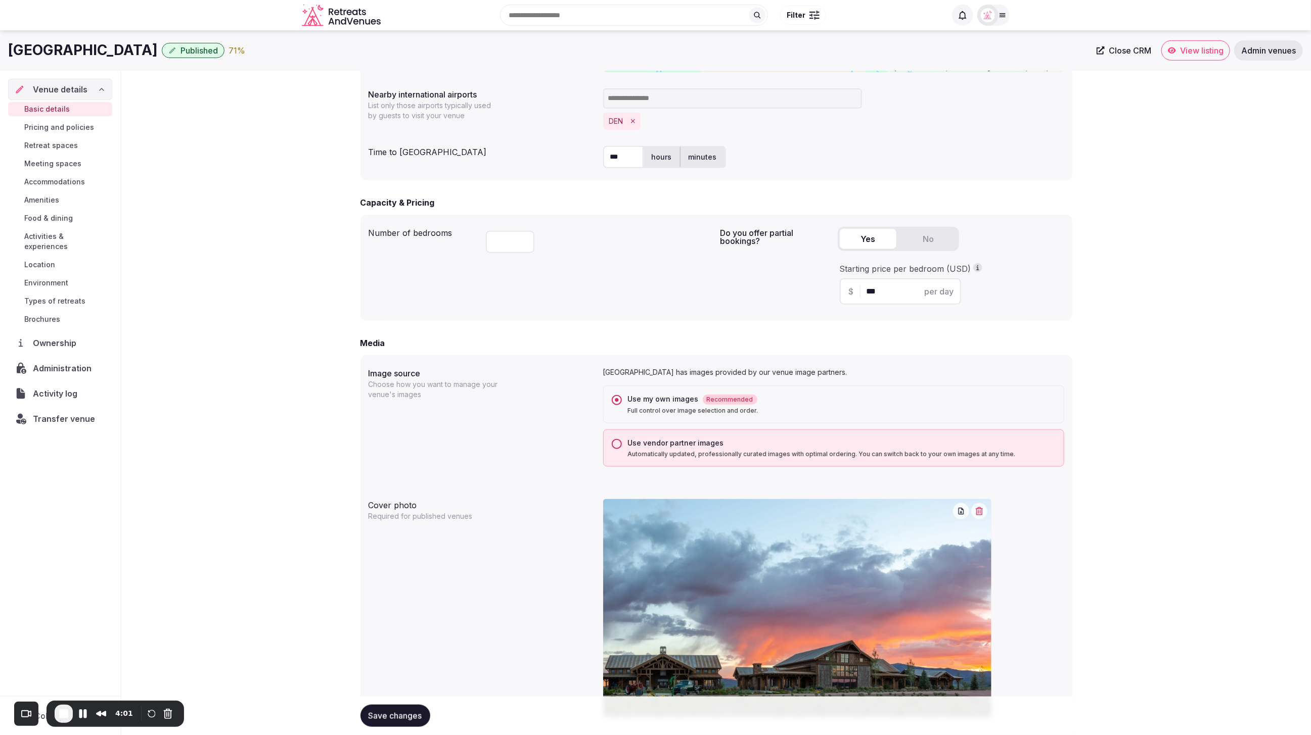
click at [612, 444] on button "Use vendor partner images Automatically updated, professionally curated images …" at bounding box center [617, 444] width 10 height 10
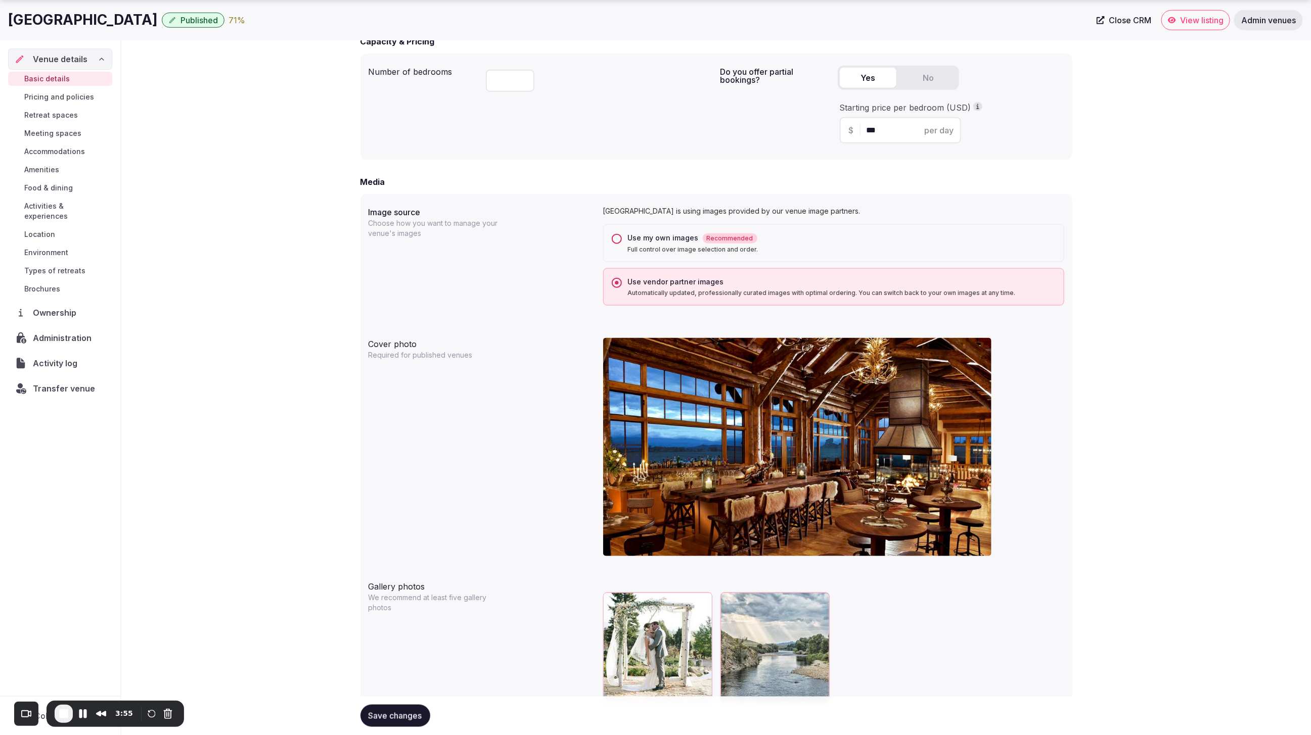
scroll to position [718, 0]
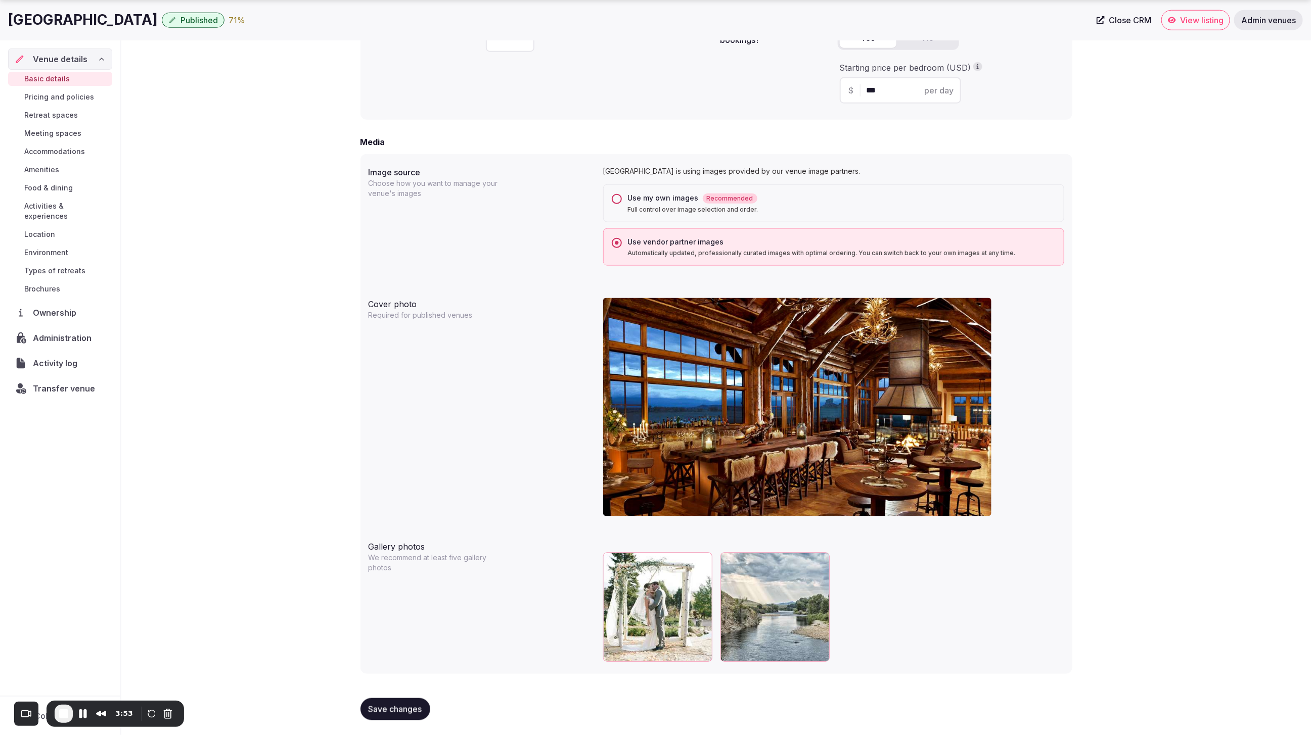
click at [615, 200] on button "Use my own images Recommended Full control over image selection and order." at bounding box center [617, 199] width 10 height 10
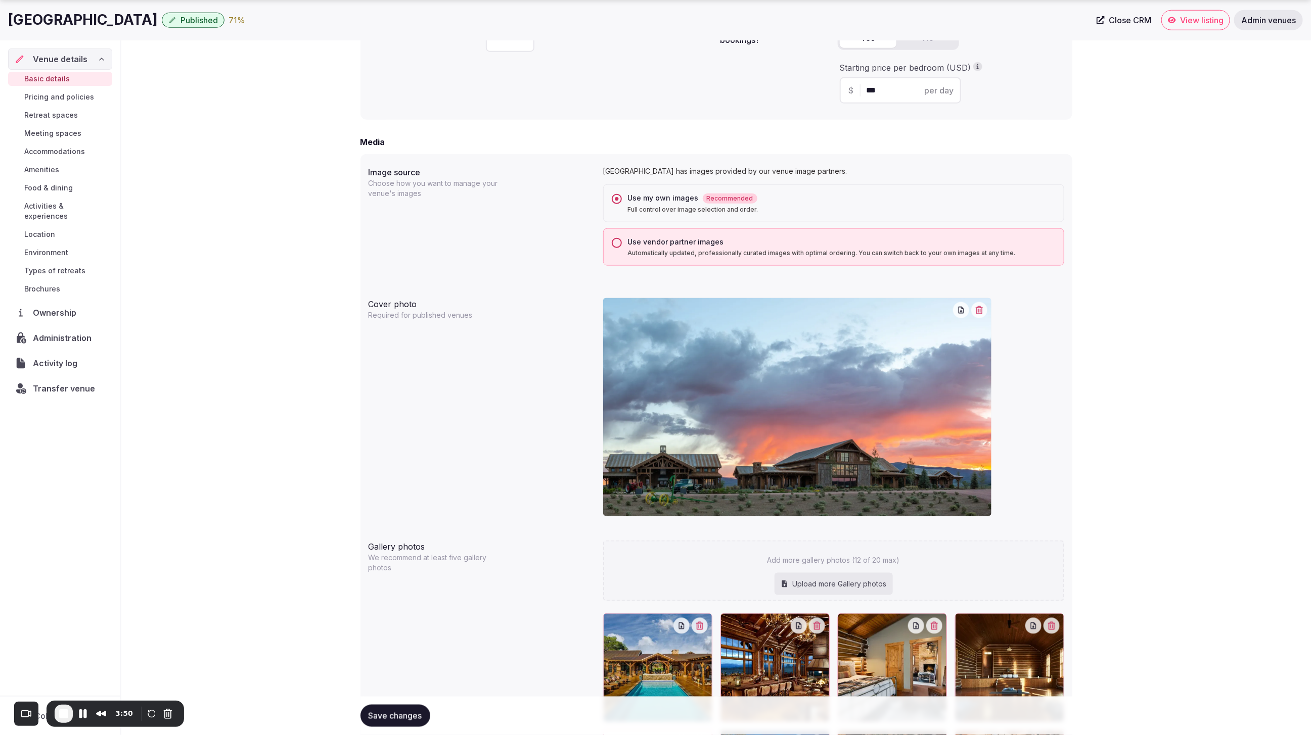
click at [398, 716] on span "Save changes" at bounding box center [395, 716] width 54 height 10
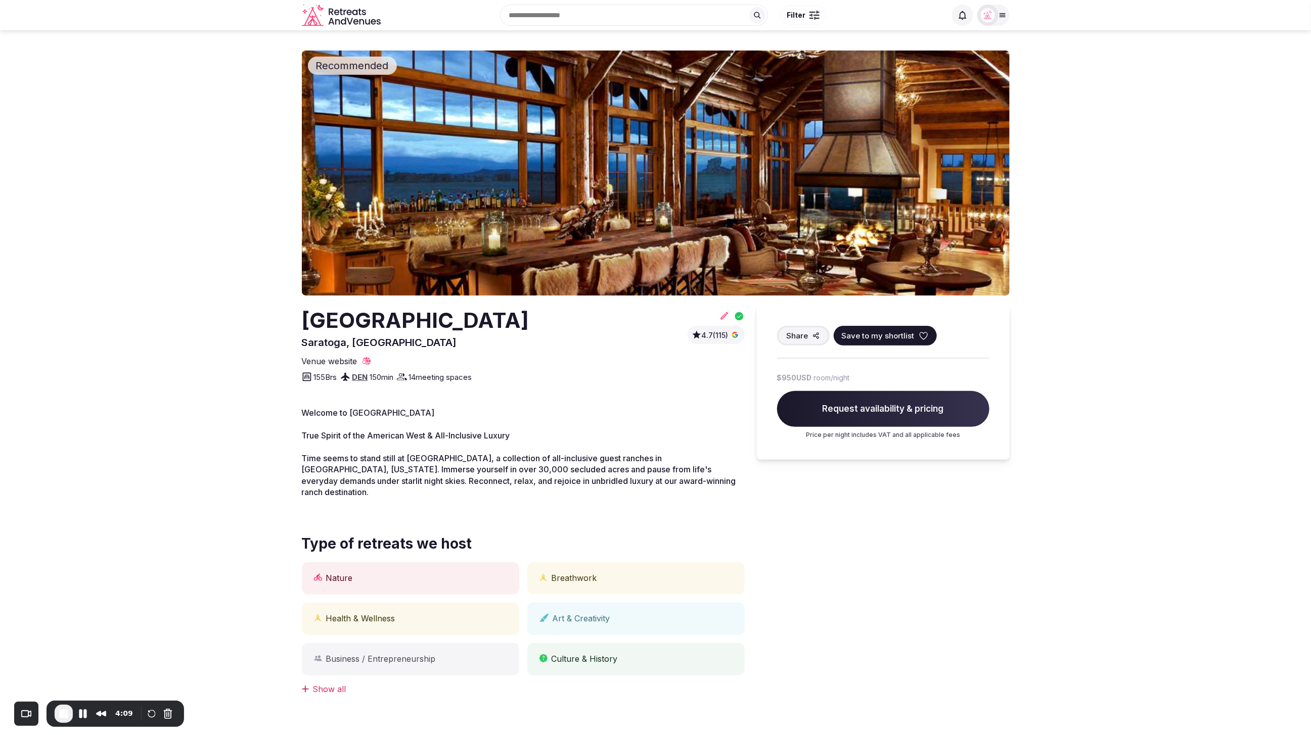
scroll to position [1, 0]
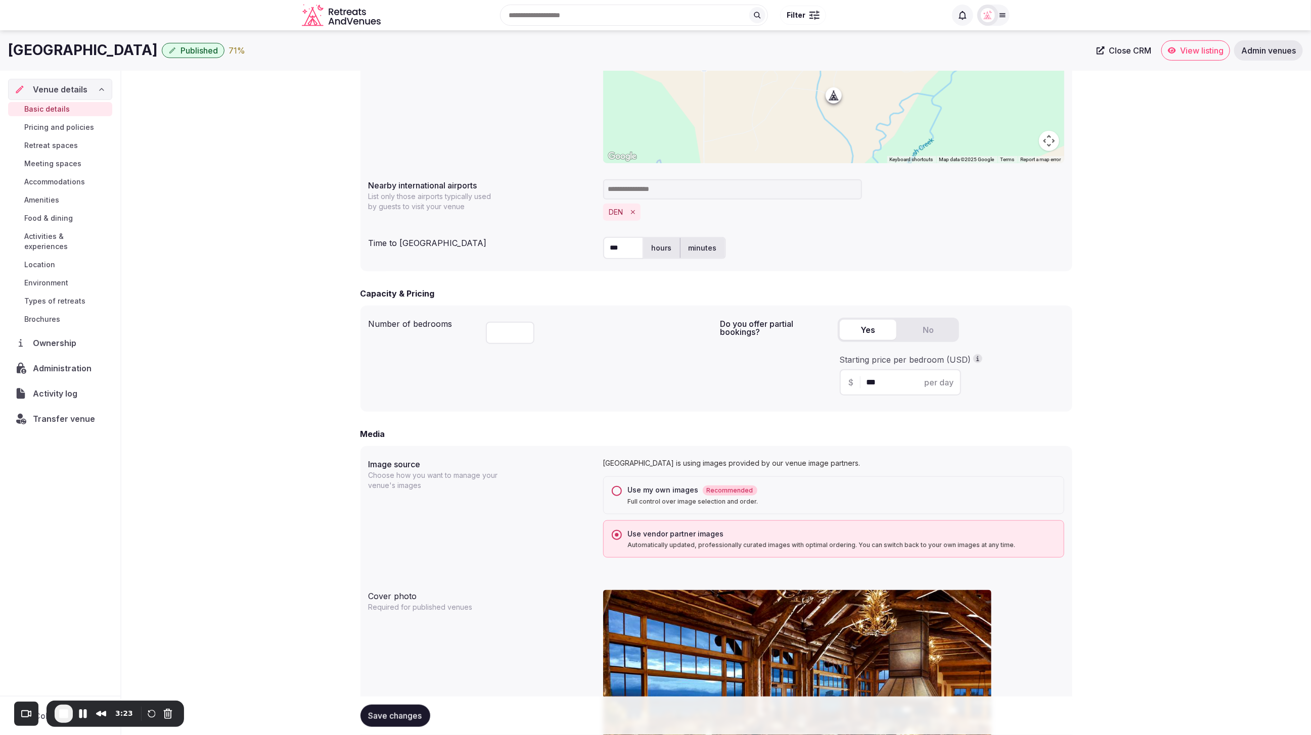
scroll to position [424, 0]
click at [1159, 117] on div "**********" at bounding box center [715, 339] width 1189 height 1384
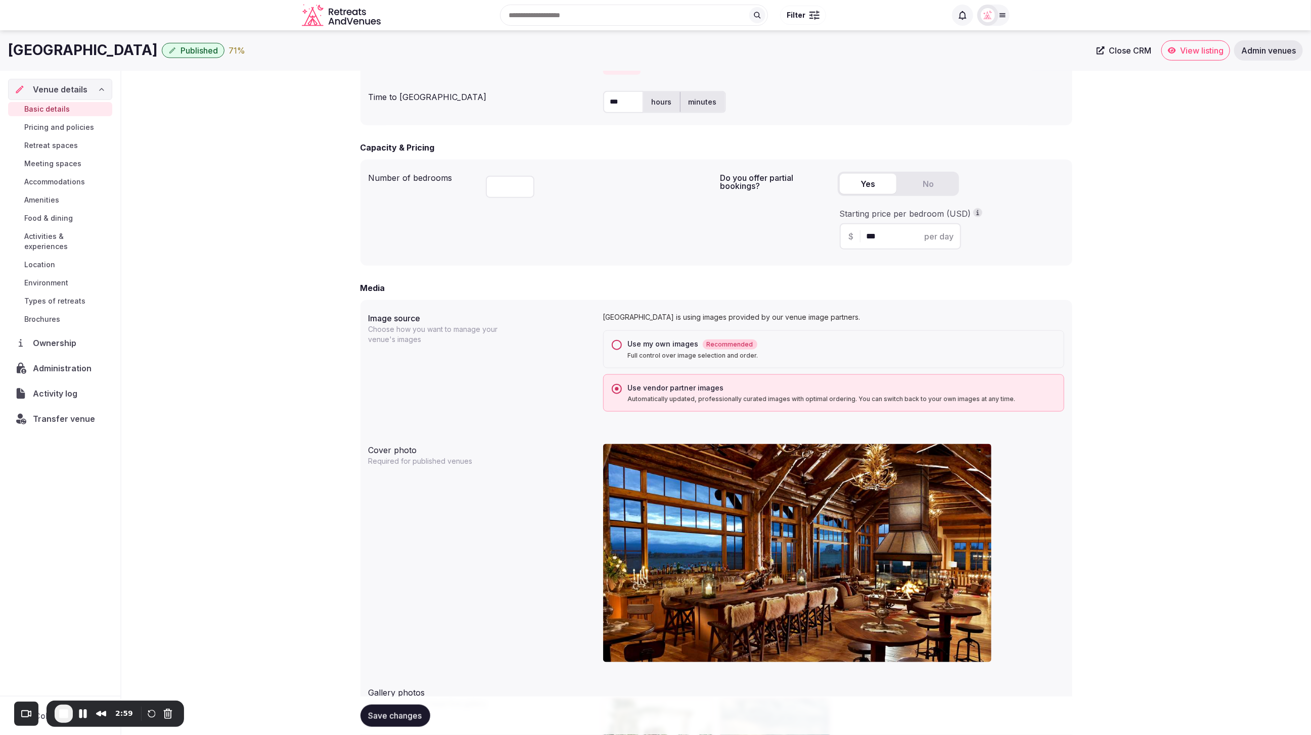
scroll to position [566, 0]
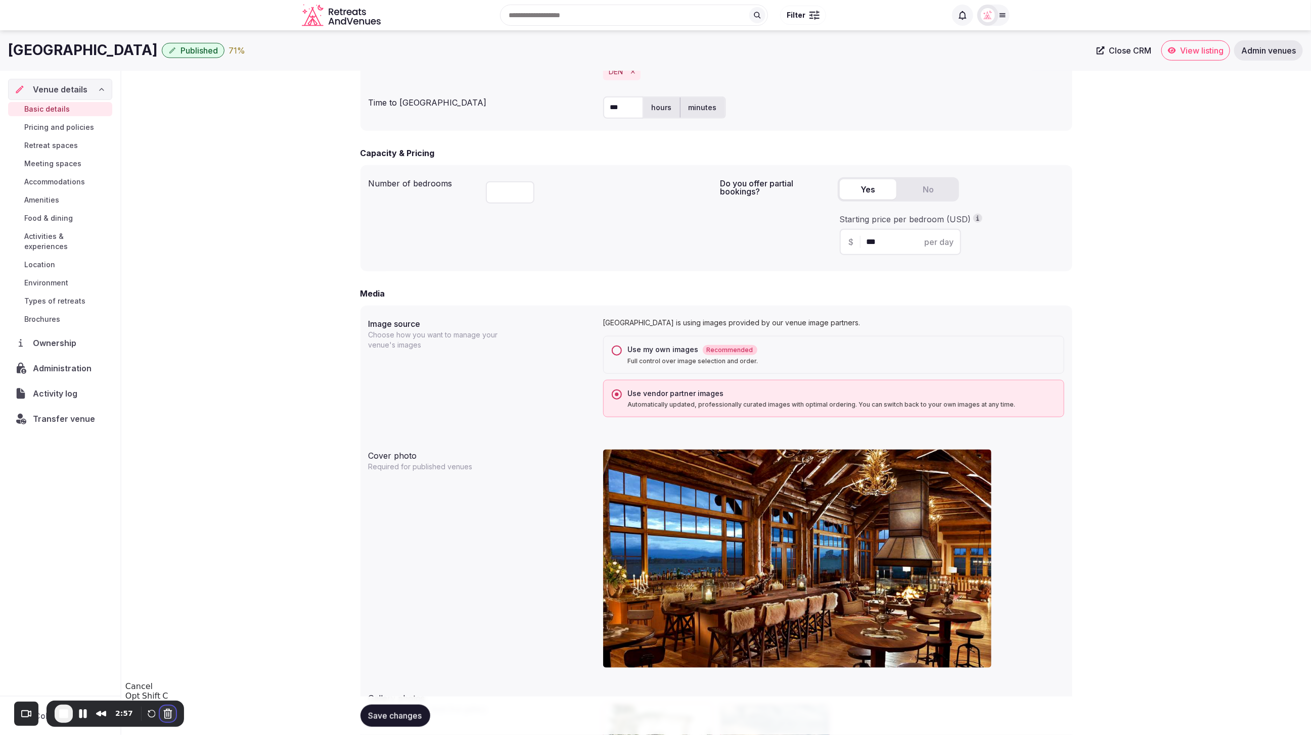
click at [161, 713] on button "Cancel Recording" at bounding box center [168, 714] width 16 height 16
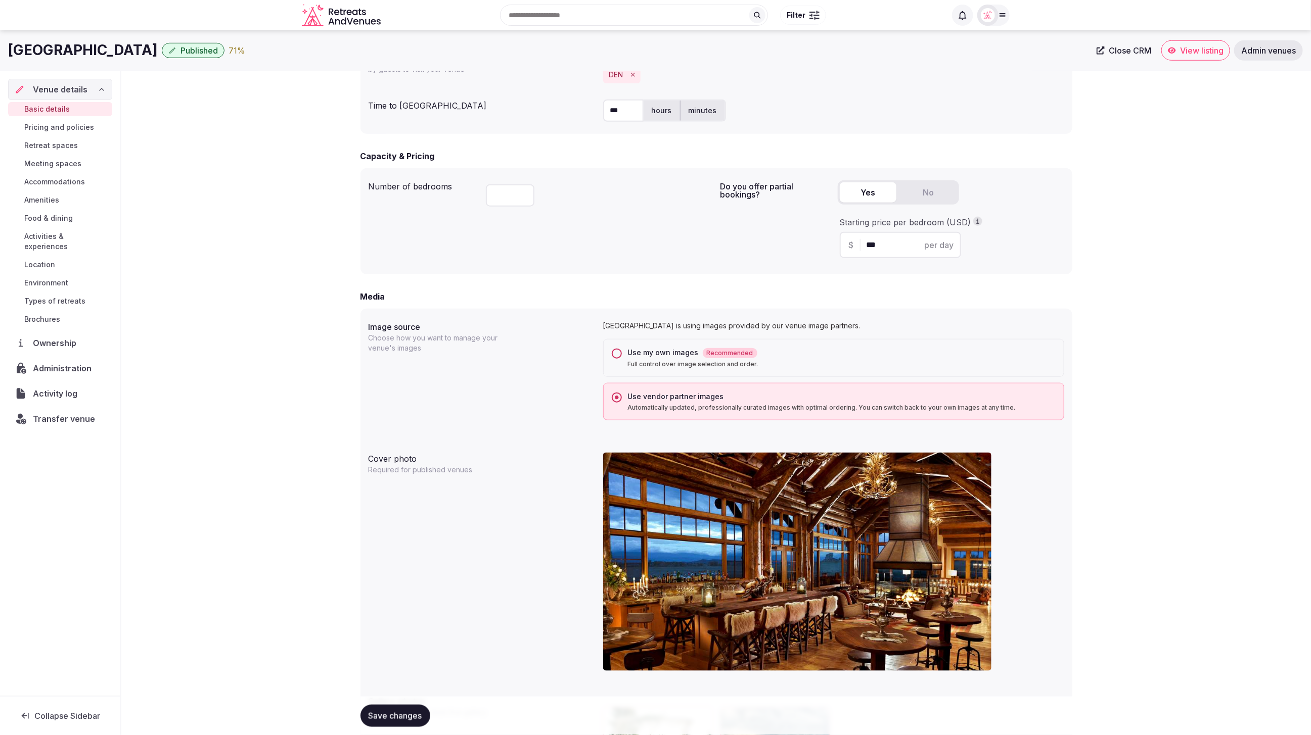
scroll to position [565, 0]
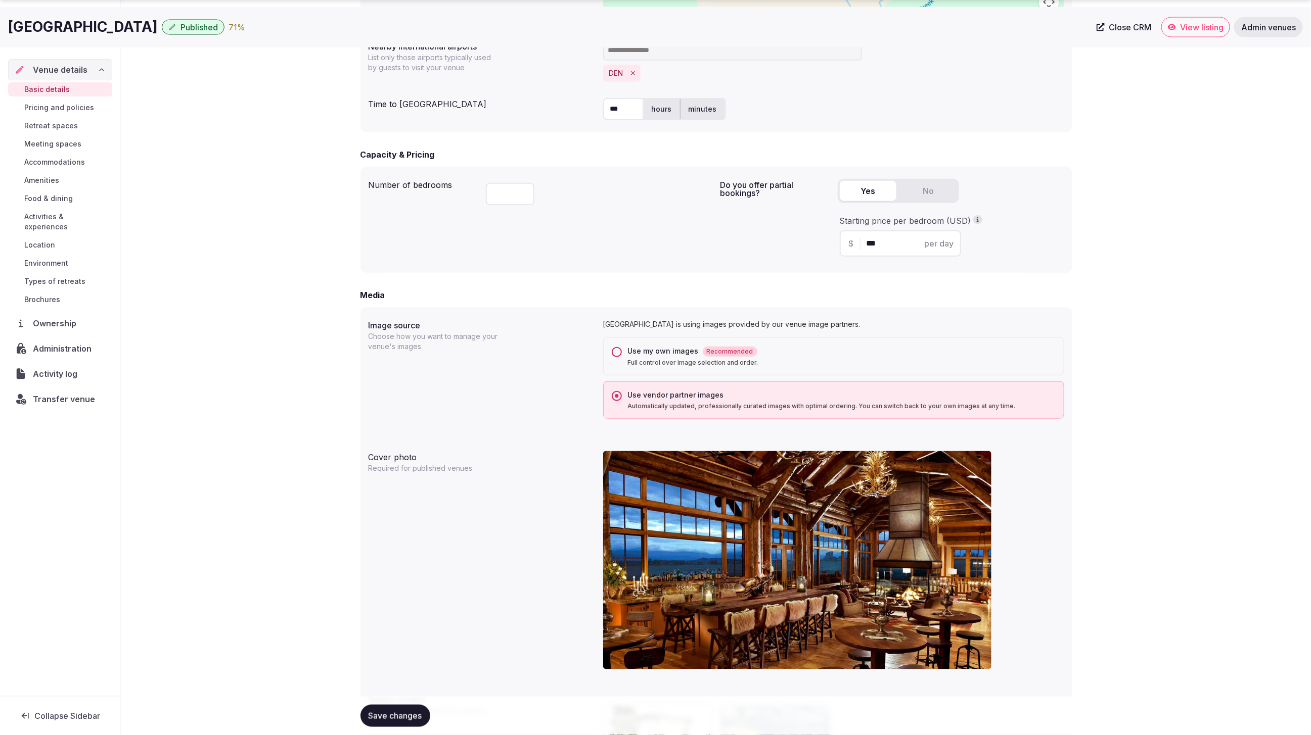
click at [1105, 259] on div "**********" at bounding box center [715, 198] width 1189 height 1384
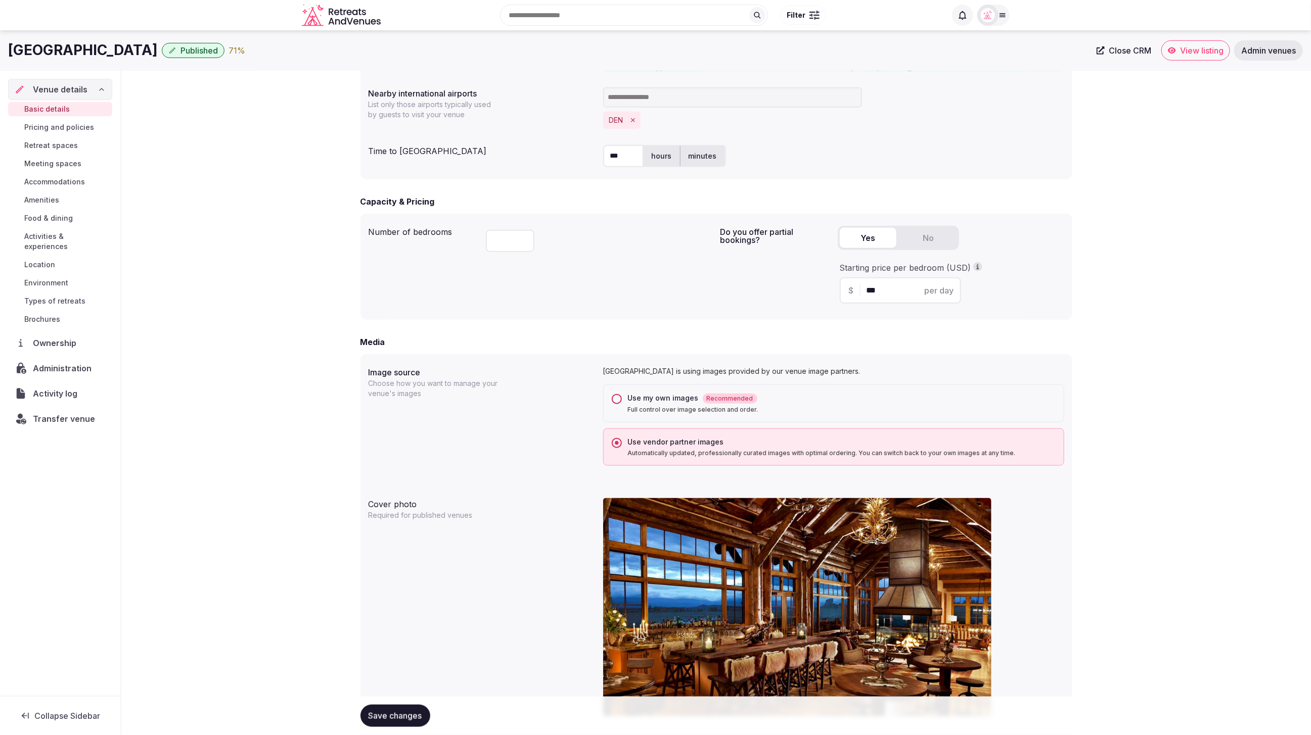
scroll to position [502, 0]
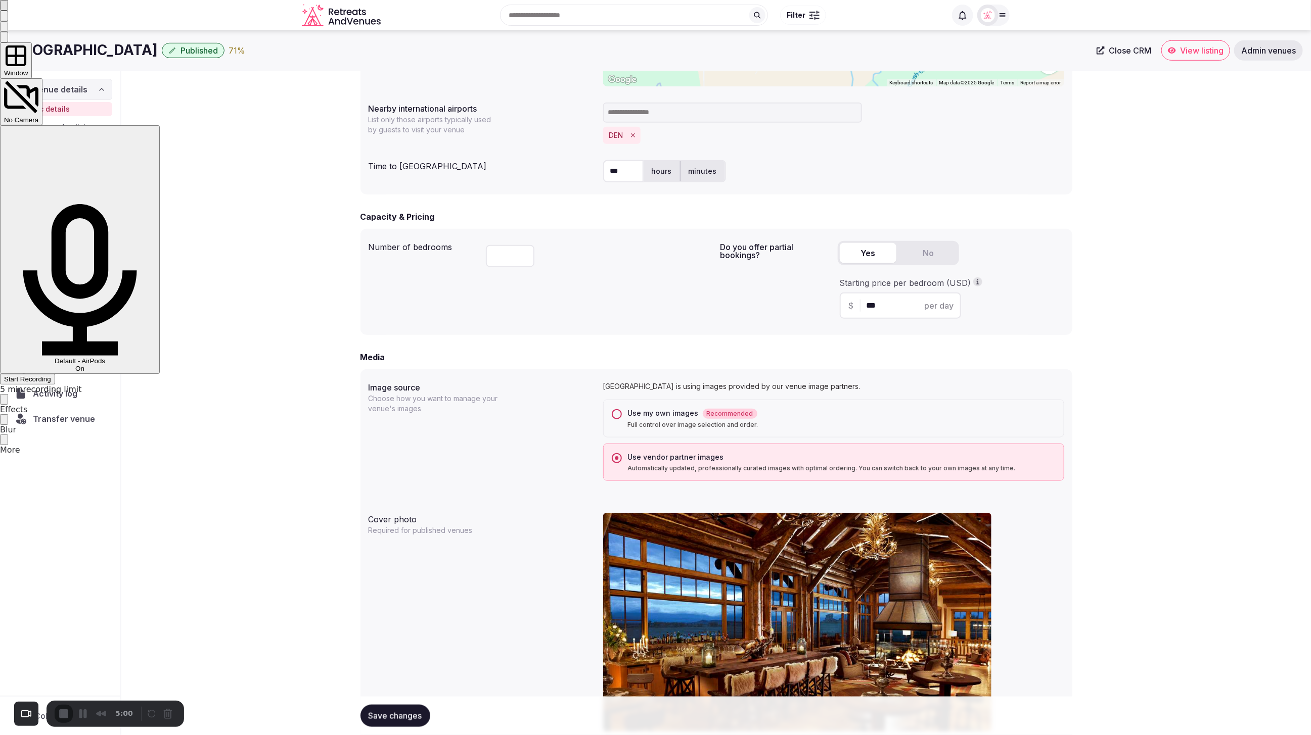
click at [51, 376] on span "Start Recording" at bounding box center [27, 380] width 47 height 8
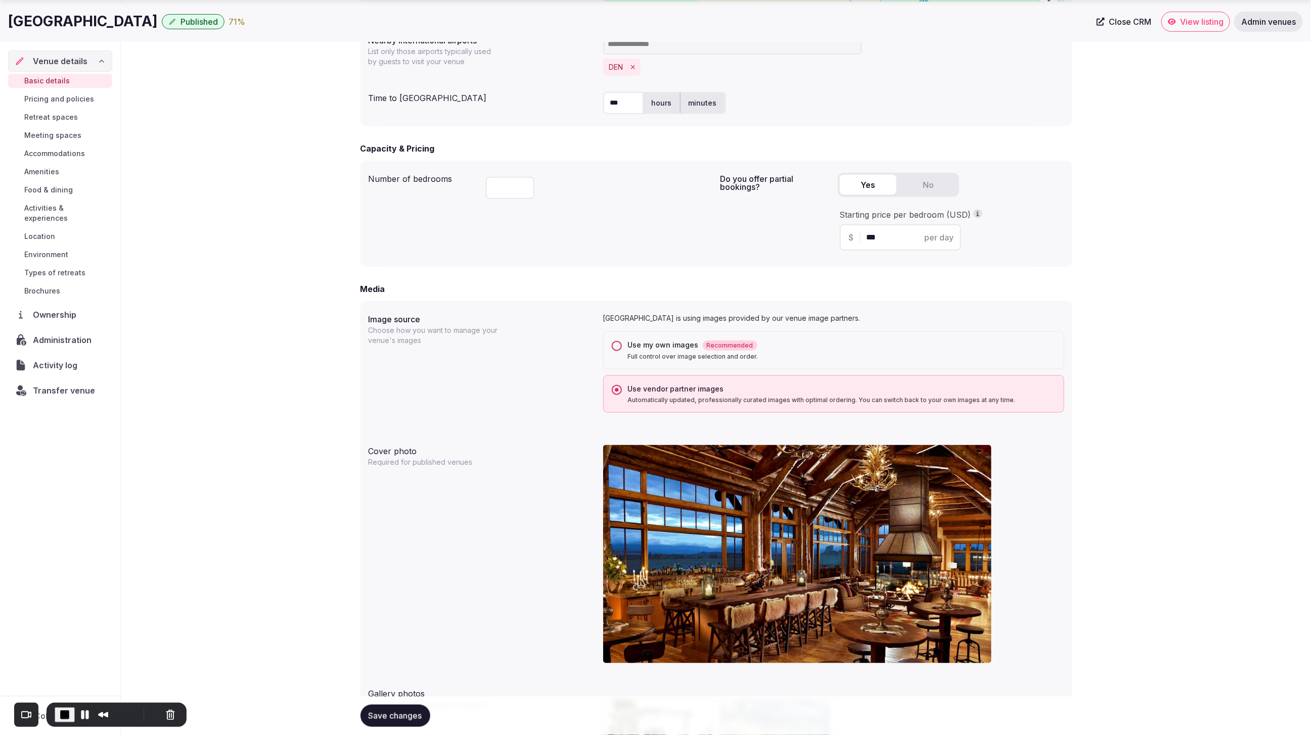
scroll to position [570, 0]
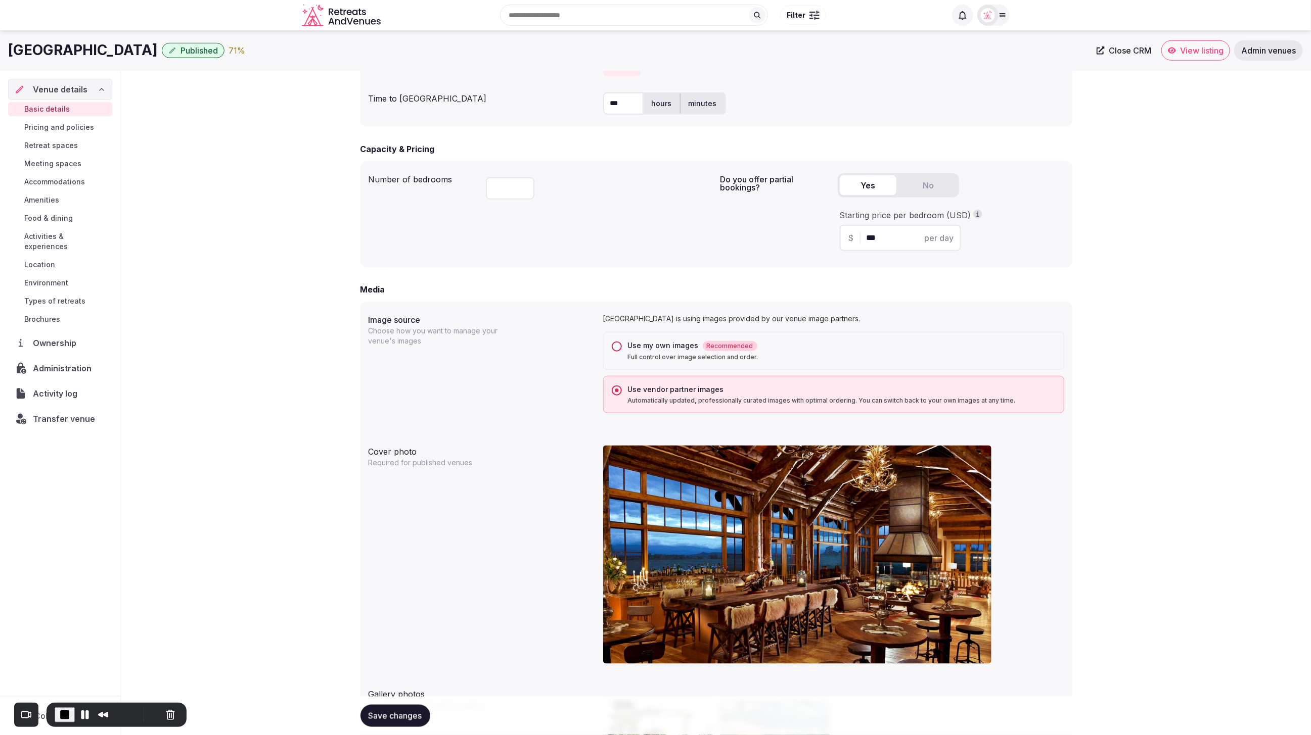
click at [1100, 385] on div "**********" at bounding box center [715, 193] width 1189 height 1384
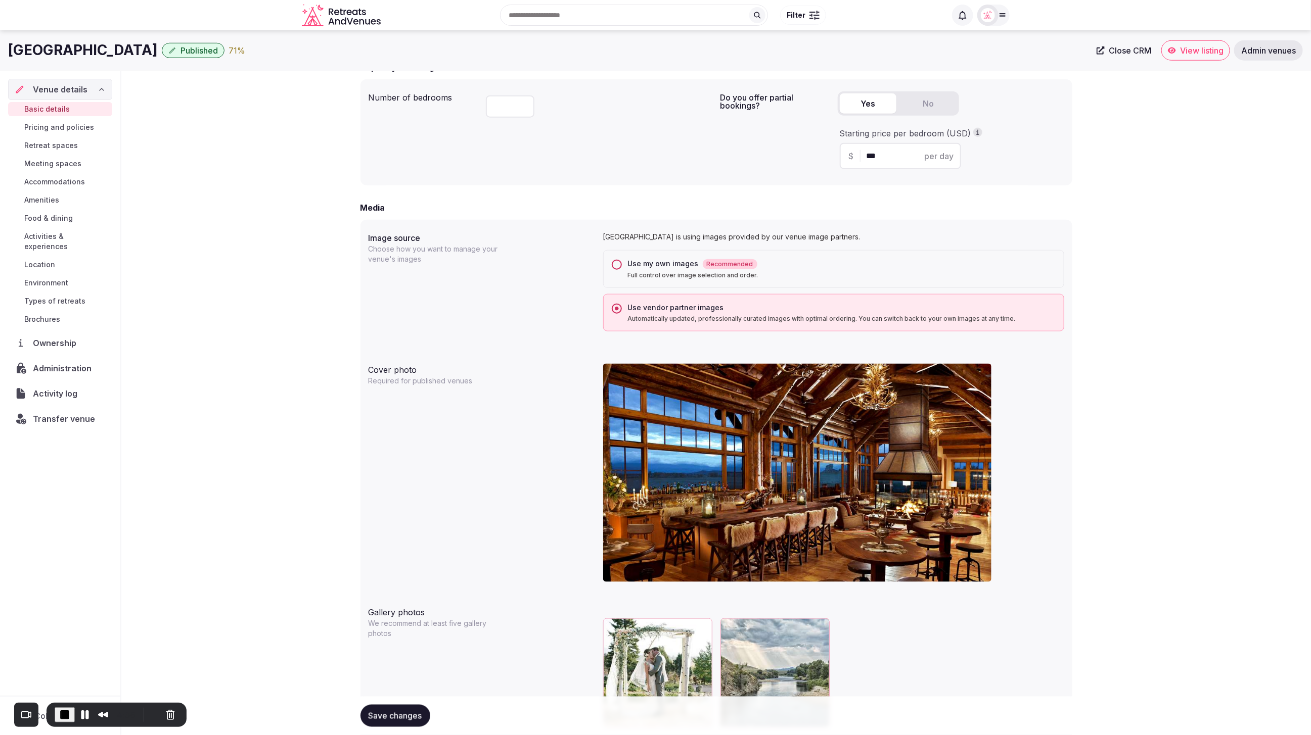
scroll to position [654, 0]
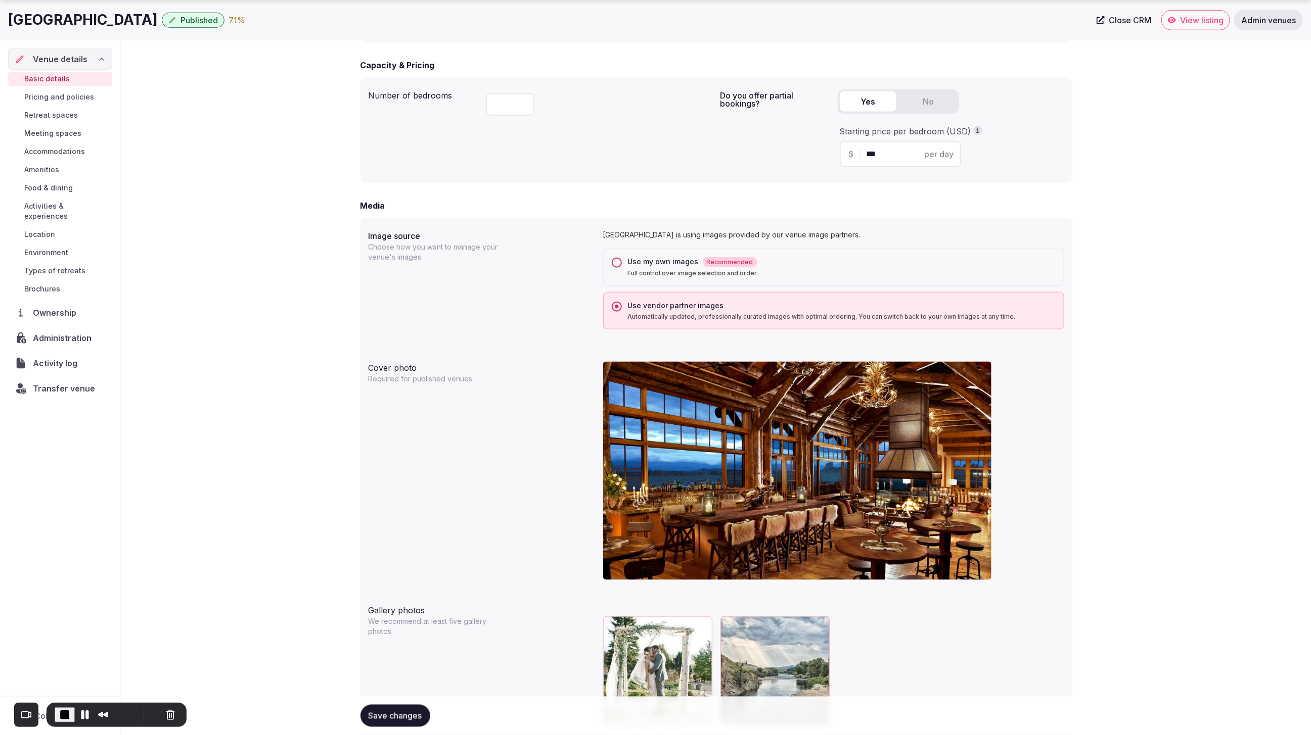
click at [616, 261] on button "Use my own images Recommended Full control over image selection and order." at bounding box center [617, 263] width 10 height 10
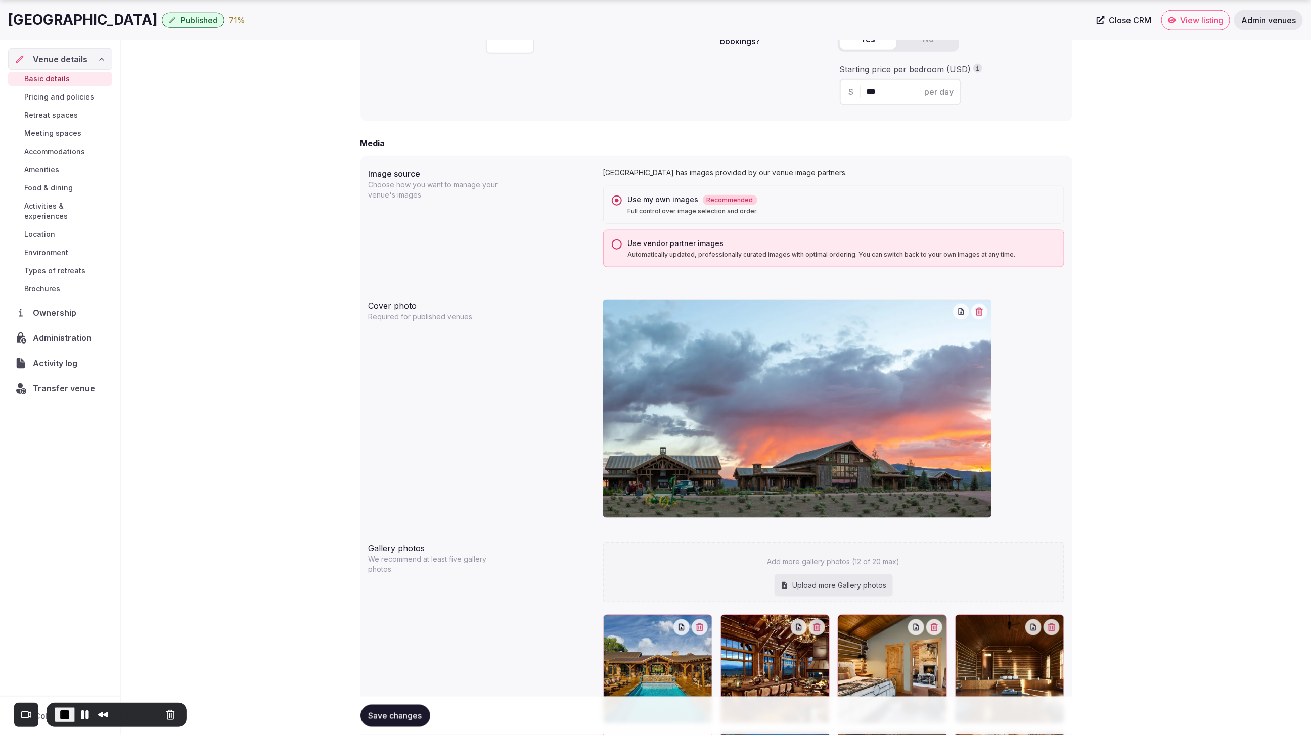
scroll to position [732, 0]
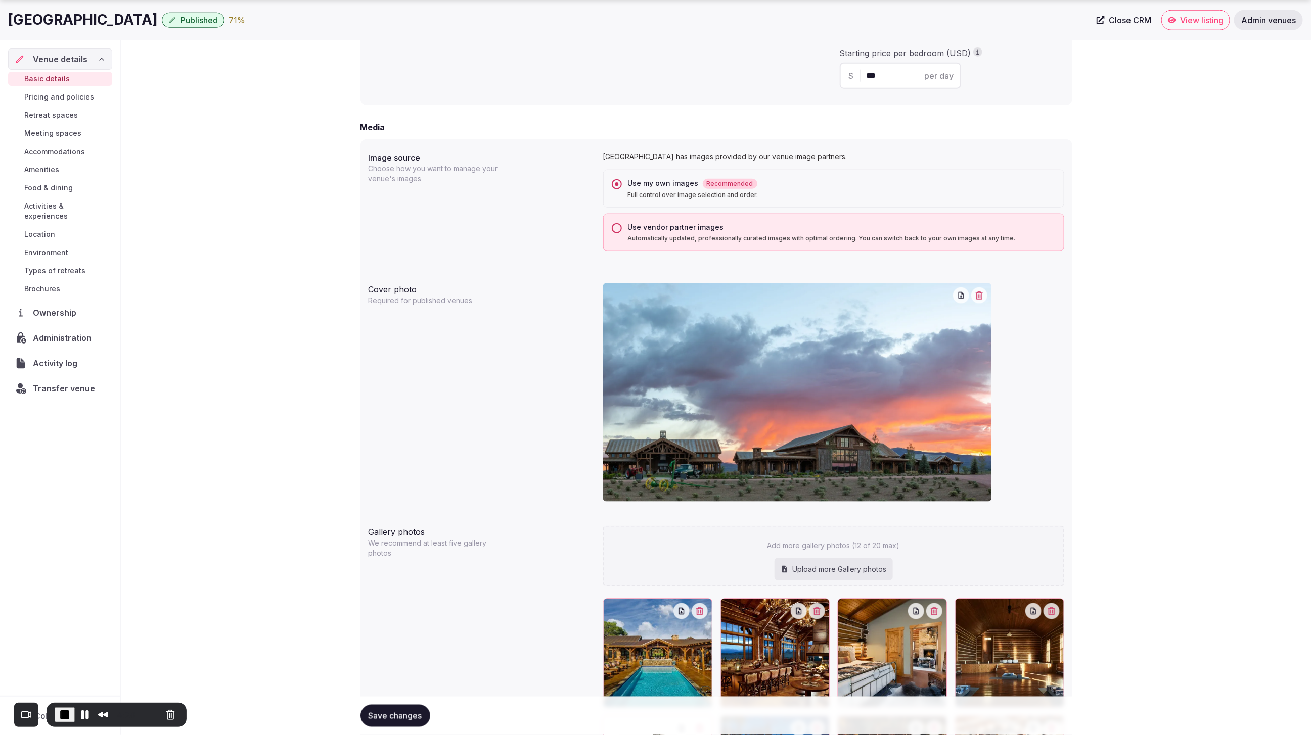
click at [394, 714] on span "Save changes" at bounding box center [395, 716] width 54 height 10
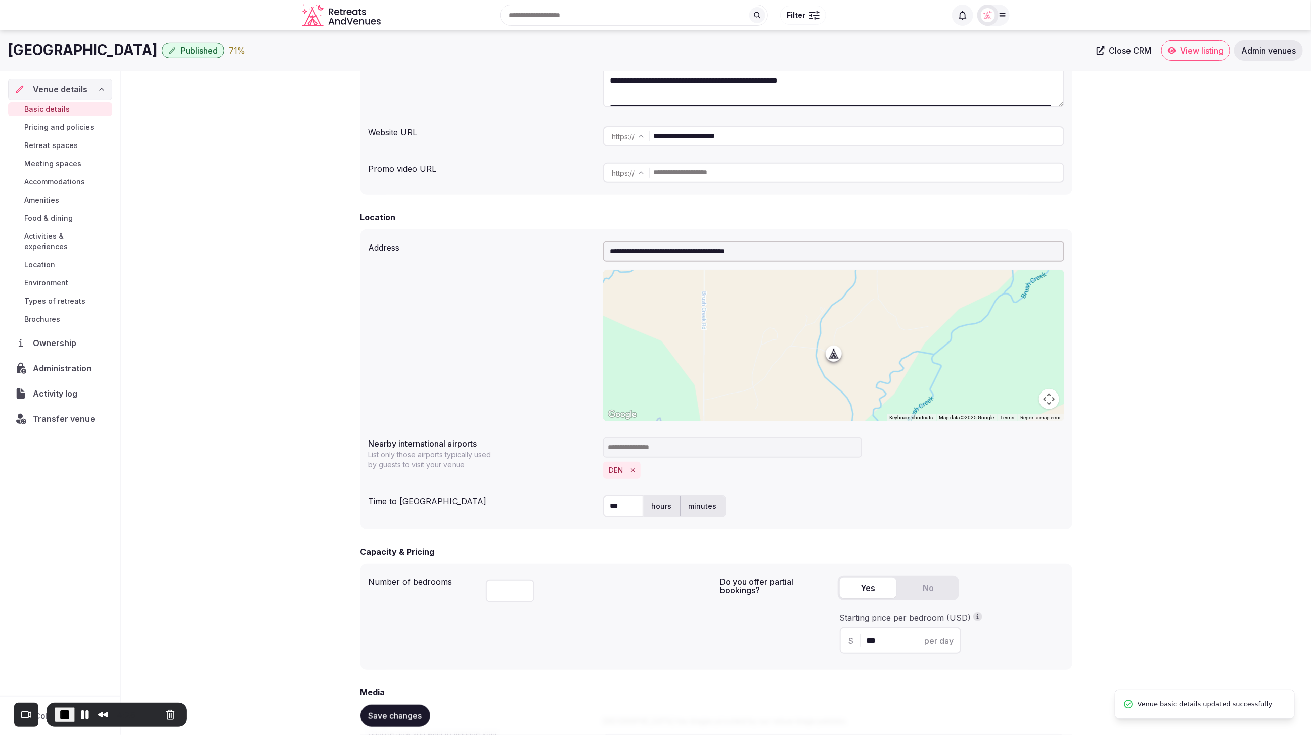
scroll to position [128, 0]
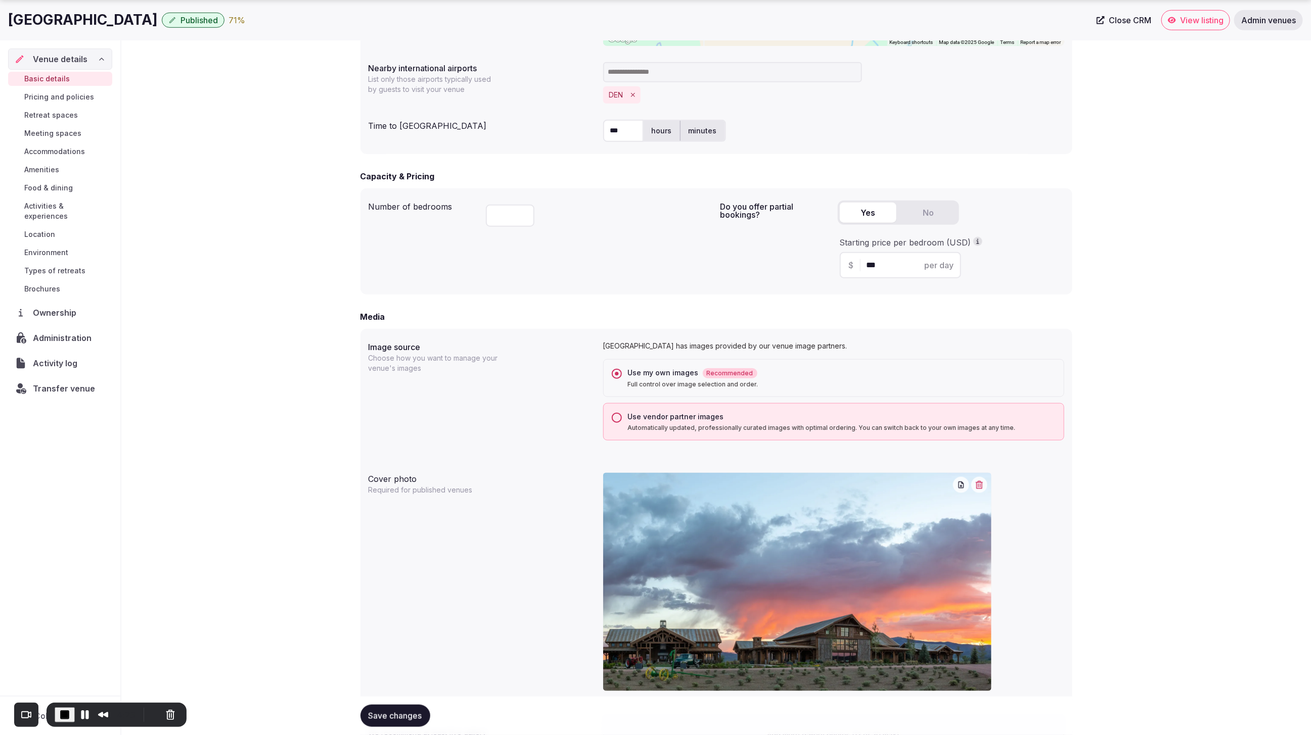
scroll to position [551, 0]
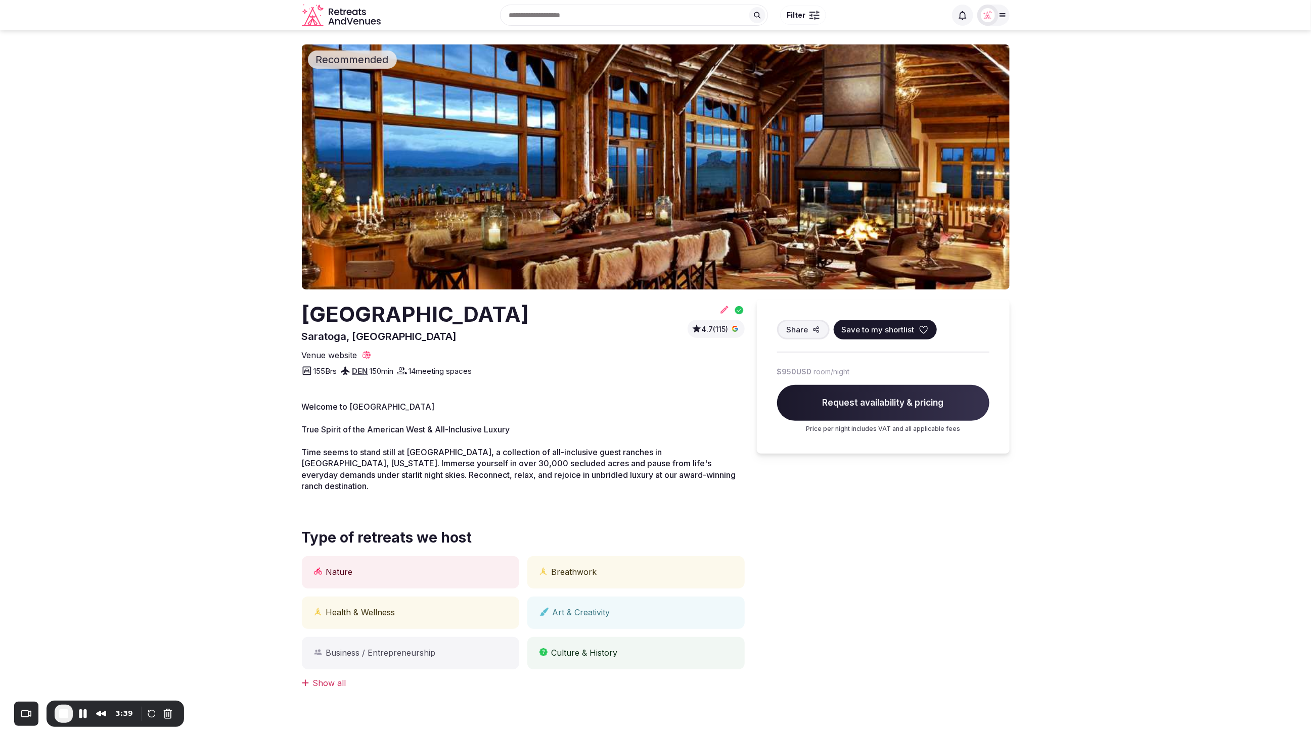
scroll to position [9, 0]
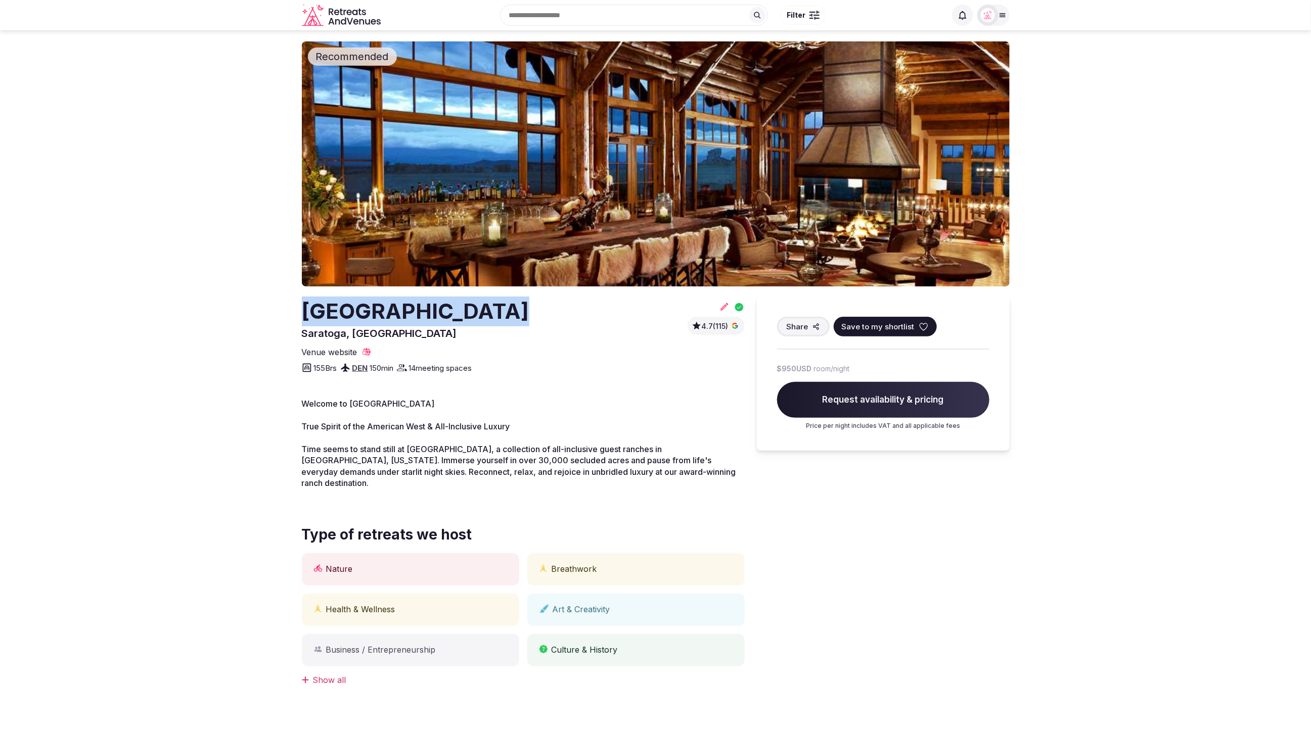
drag, startPoint x: 522, startPoint y: 317, endPoint x: 303, endPoint y: 316, distance: 219.4
click at [299, 319] on section "Recommended Brush Creek Ranch Saratoga, United States 4.7 (115) Share Save to m…" at bounding box center [655, 381] width 1311 height 721
copy h2 "Brush Creek Ranch"
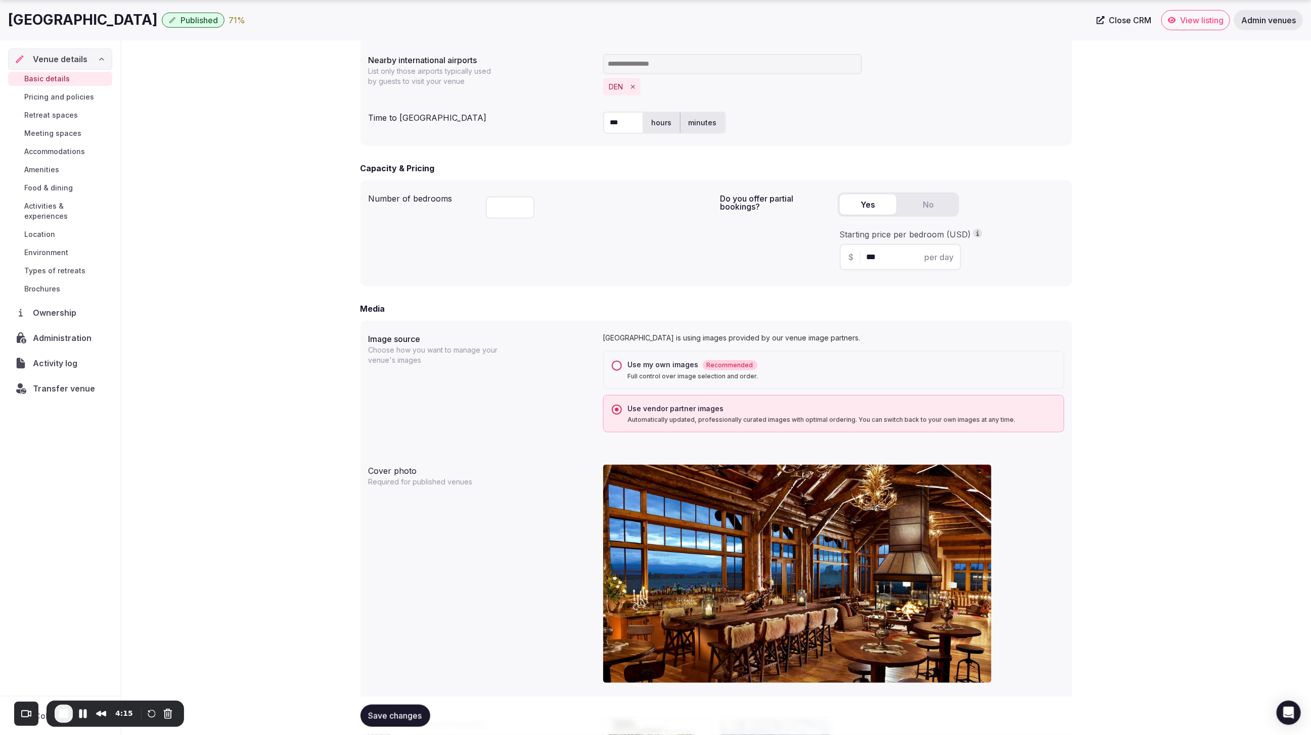
scroll to position [553, 0]
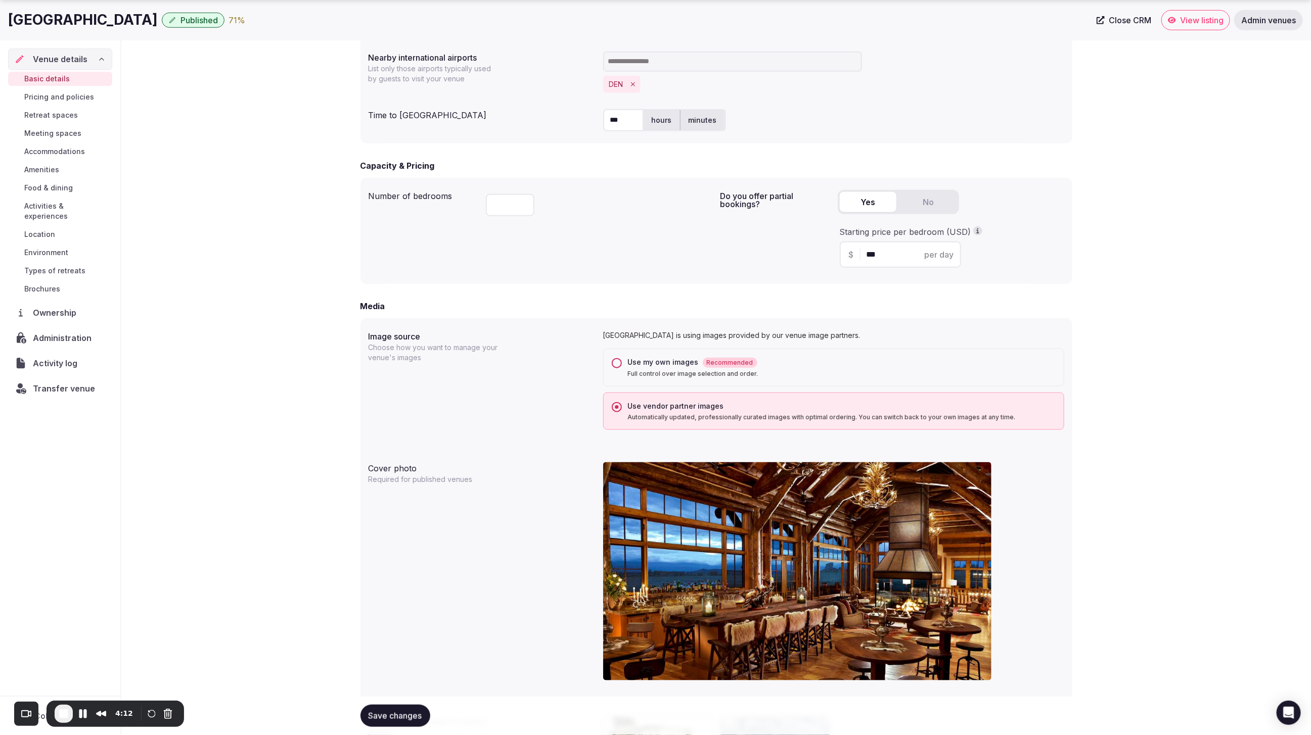
click at [616, 363] on button "Use my own images Recommended Full control over image selection and order." at bounding box center [617, 363] width 10 height 10
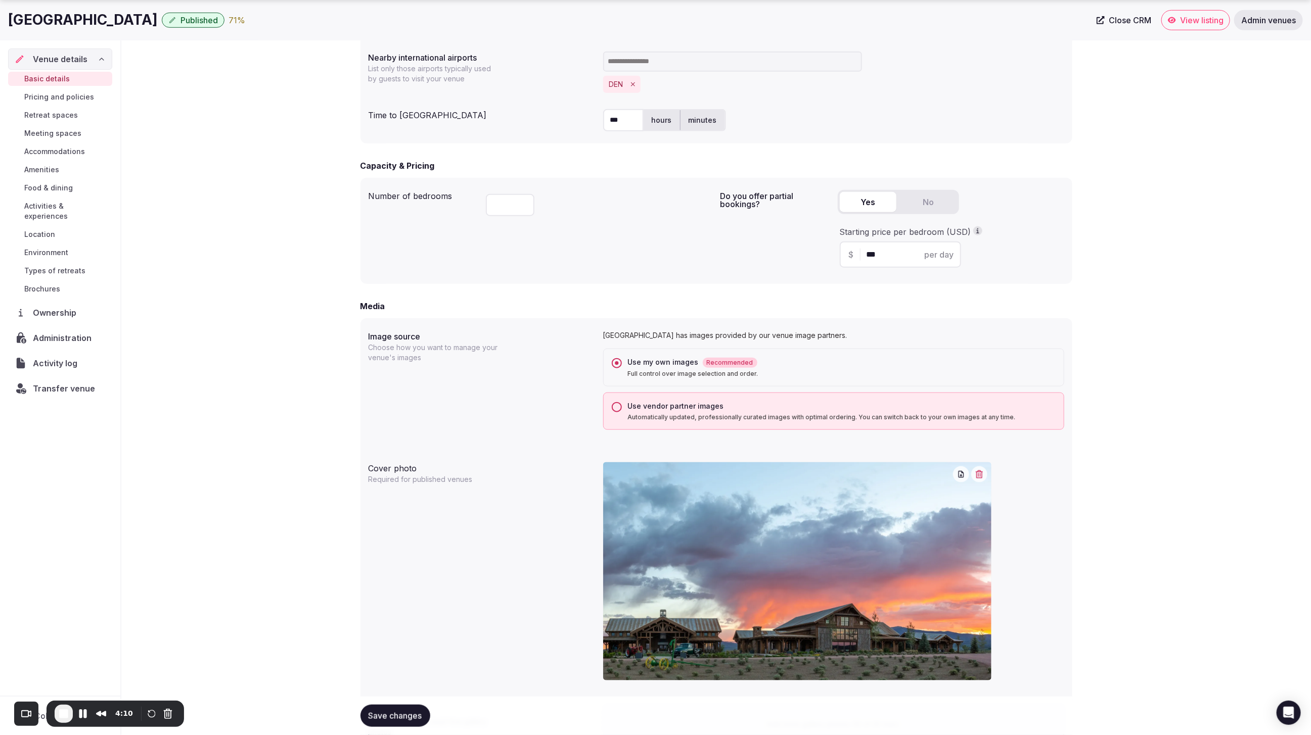
click at [397, 715] on span "Save changes" at bounding box center [395, 716] width 54 height 10
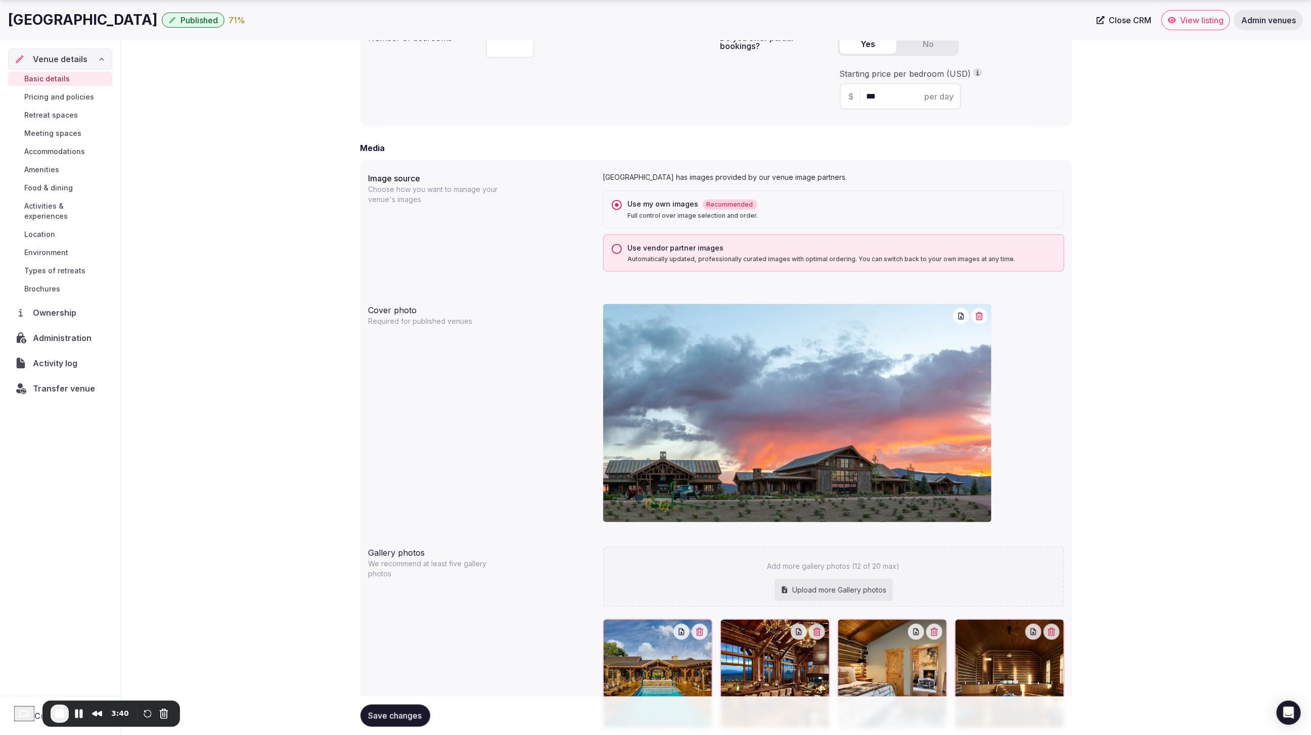
scroll to position [713, 0]
click at [45, 357] on span "Activity log" at bounding box center [57, 363] width 49 height 12
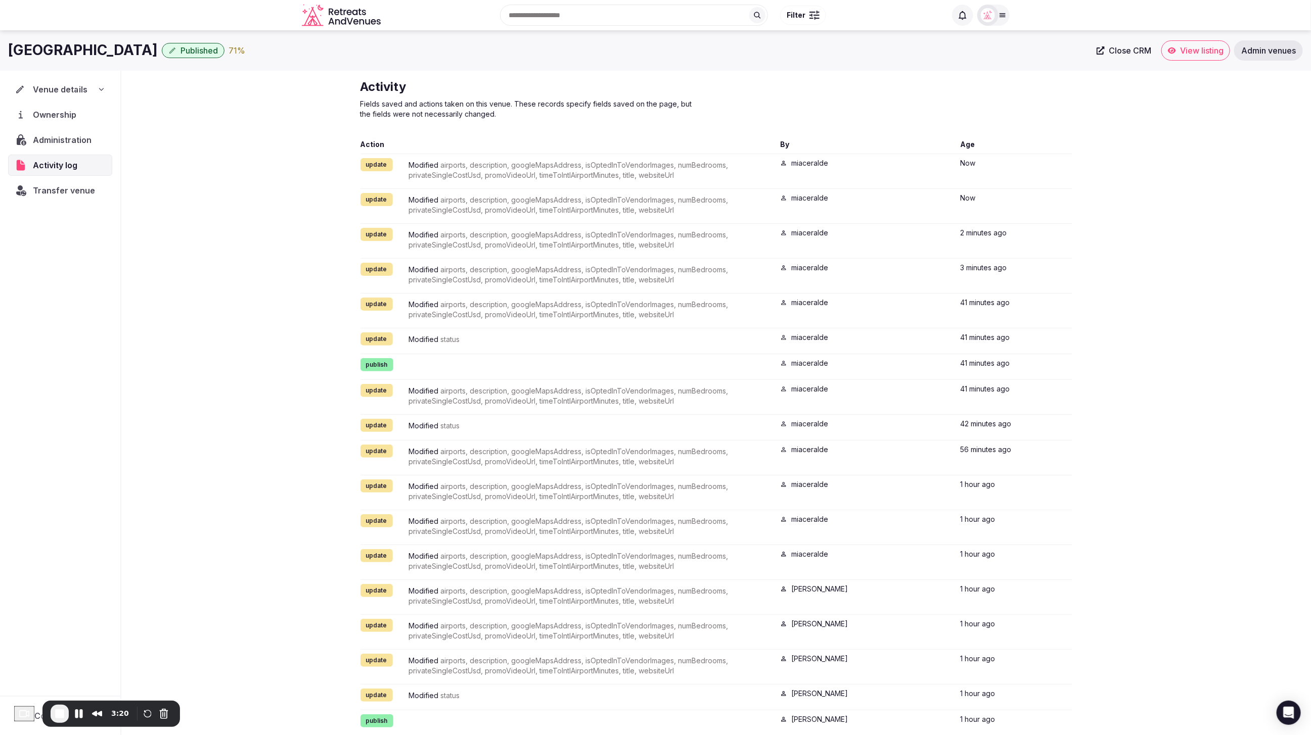
click at [90, 90] on div "Venue details" at bounding box center [60, 89] width 90 height 12
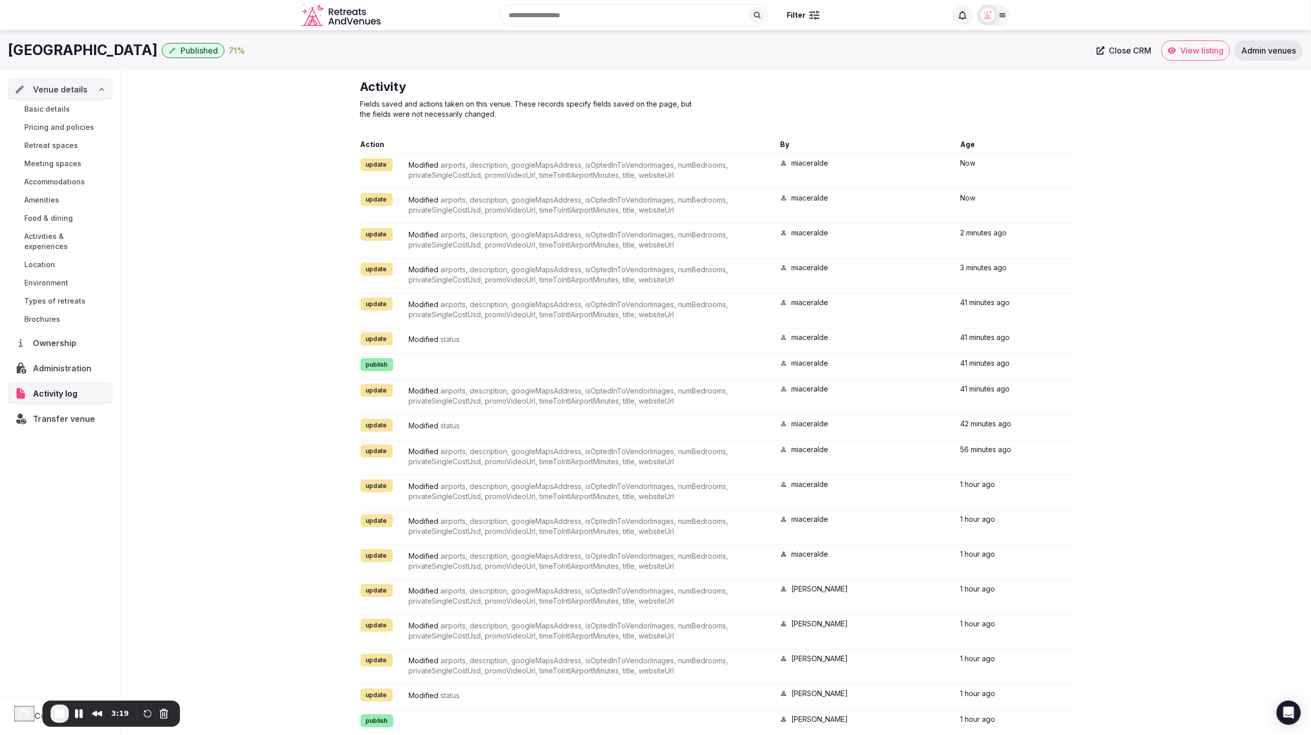
click at [57, 110] on span "Basic details" at bounding box center [46, 109] width 45 height 10
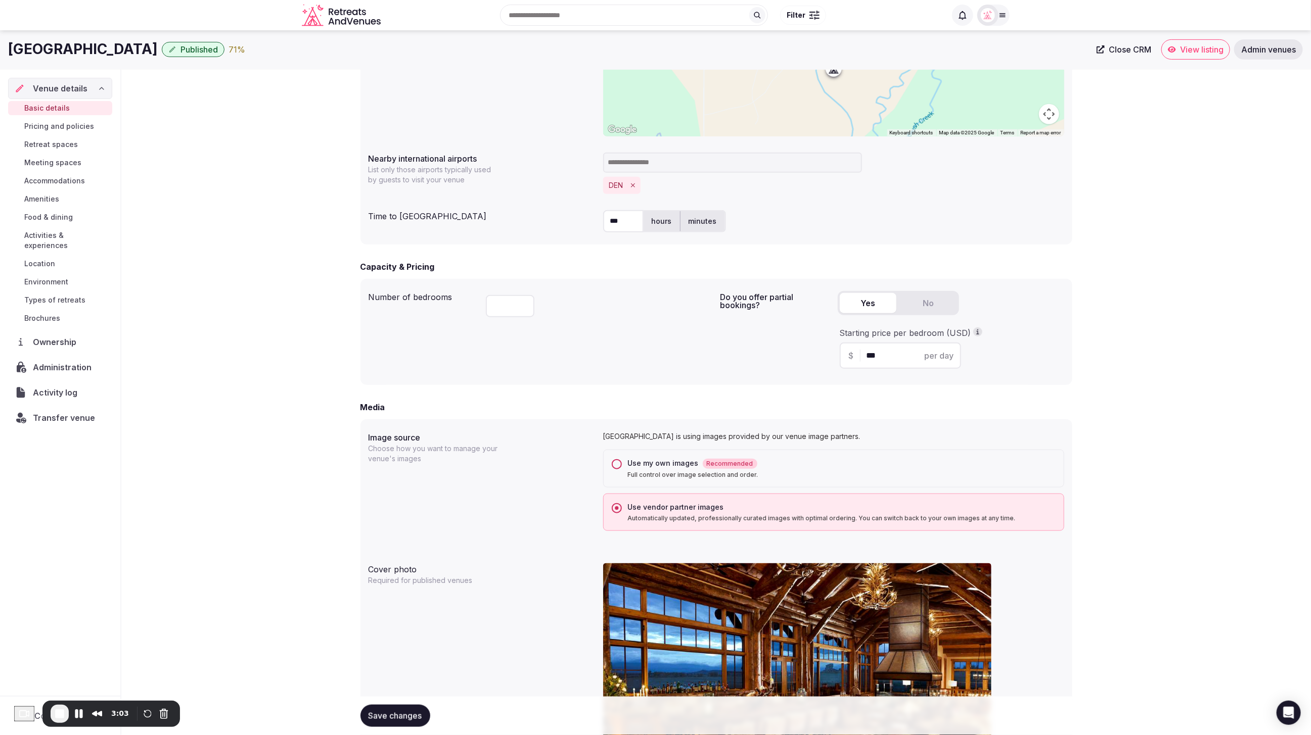
scroll to position [421, 0]
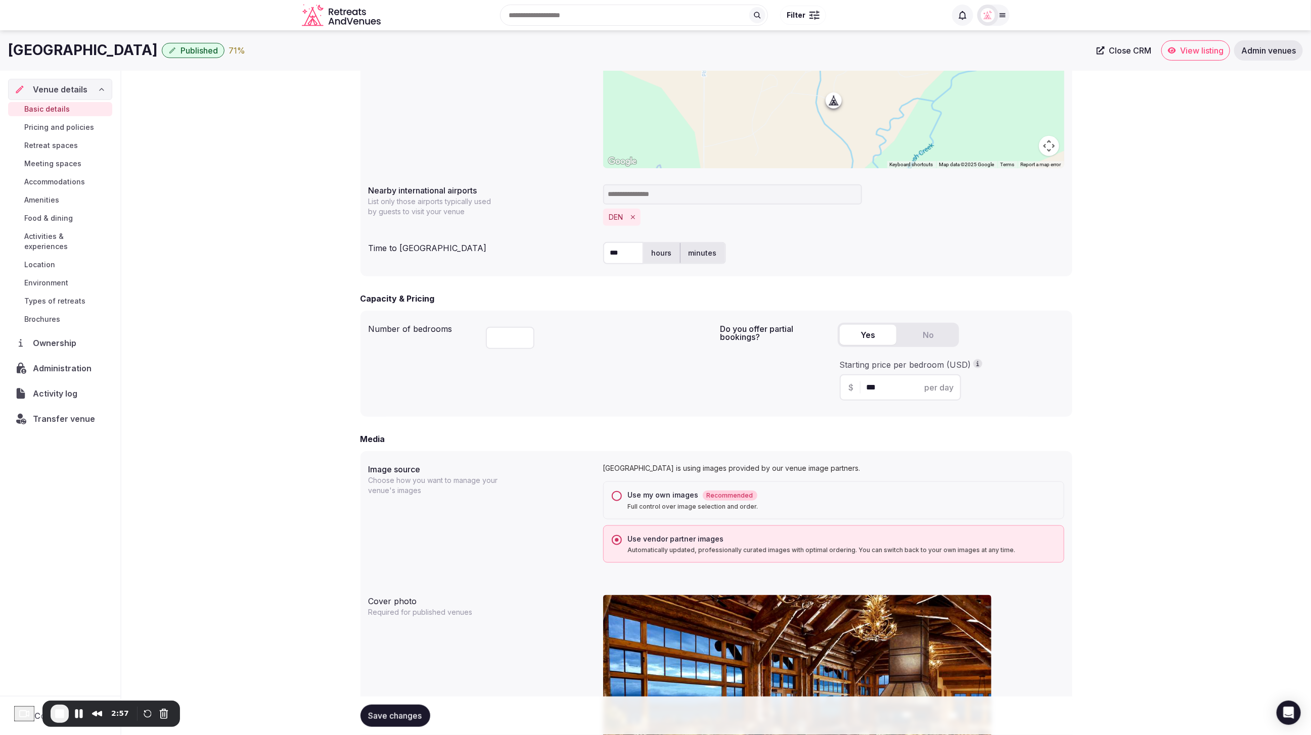
click at [1173, 224] on div "**********" at bounding box center [715, 342] width 1189 height 1384
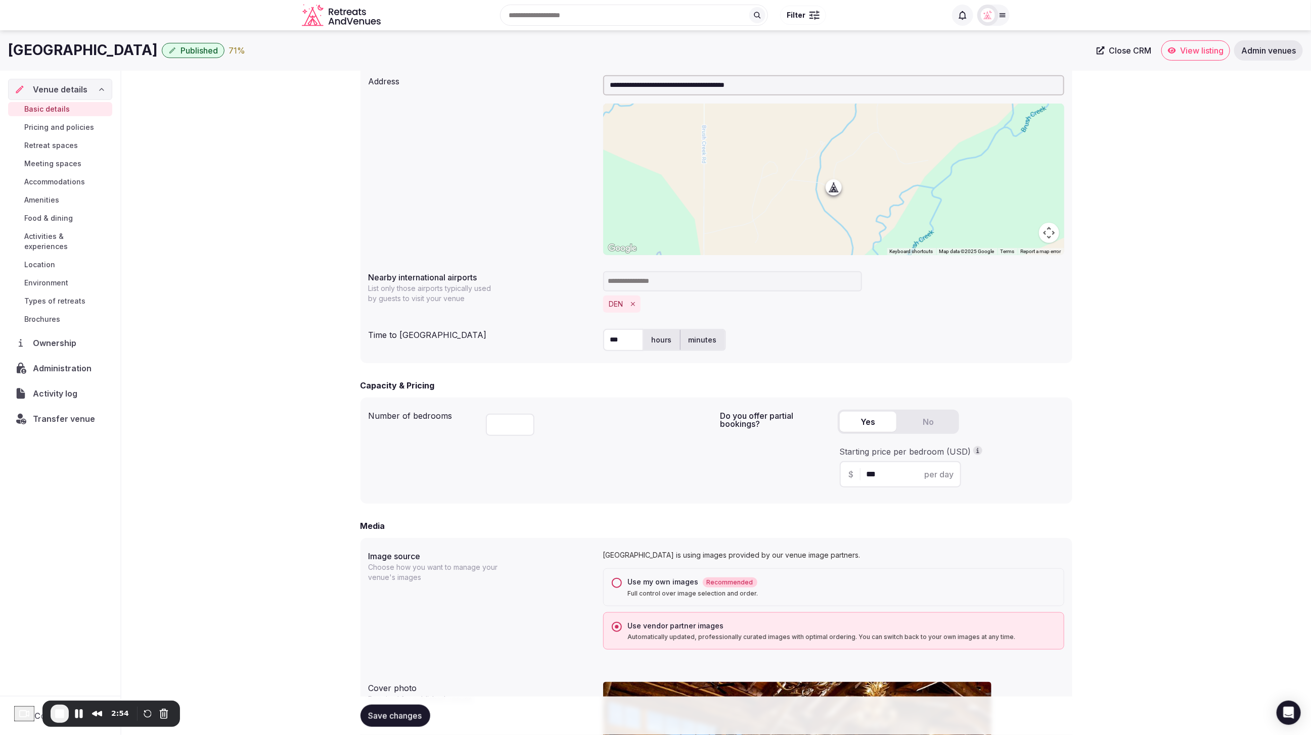
scroll to position [323, 0]
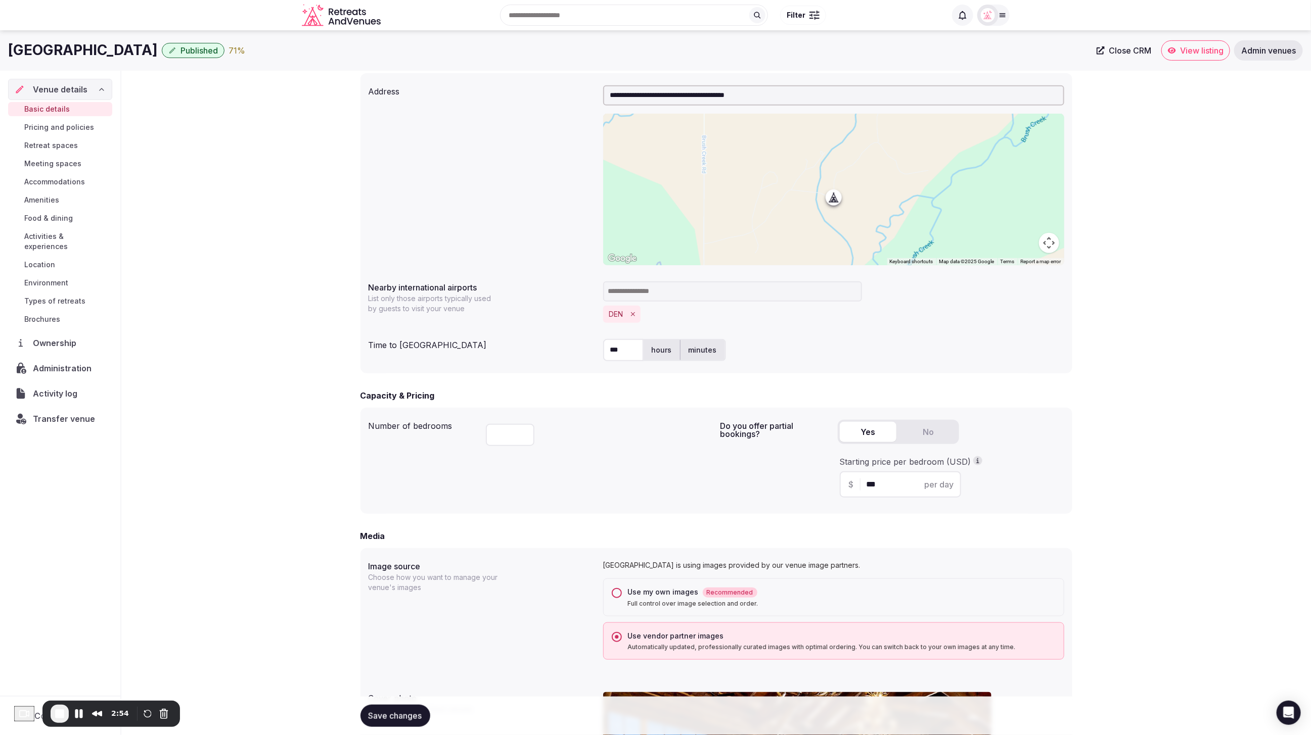
click at [1154, 226] on div "**********" at bounding box center [715, 439] width 1189 height 1384
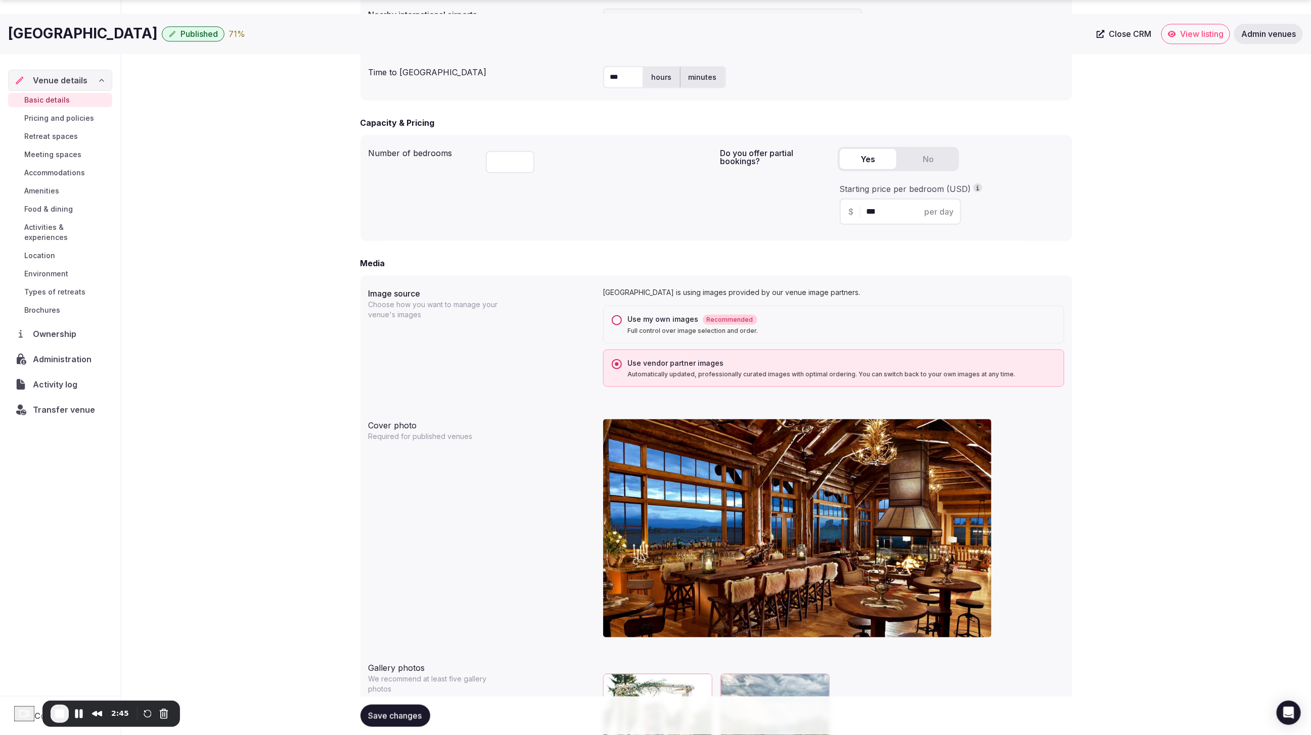
scroll to position [601, 0]
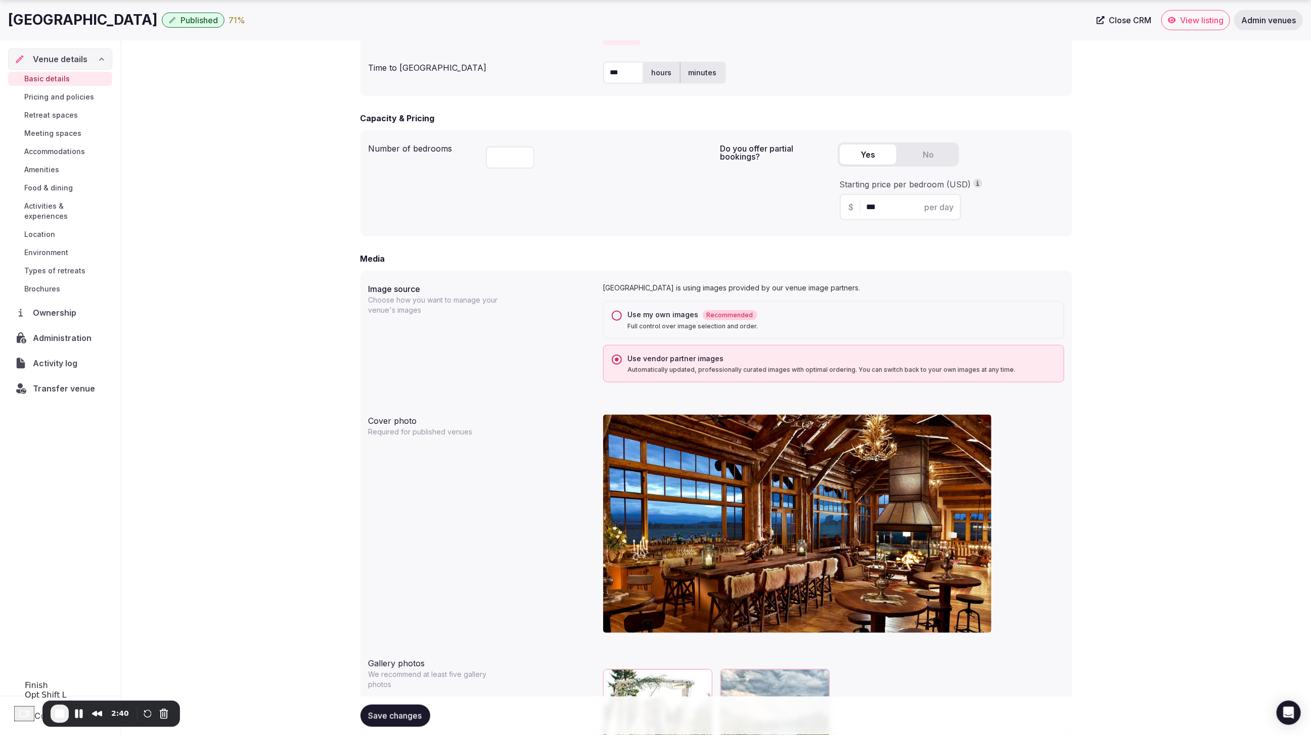
click at [59, 713] on span "End Recording" at bounding box center [60, 714] width 12 height 12
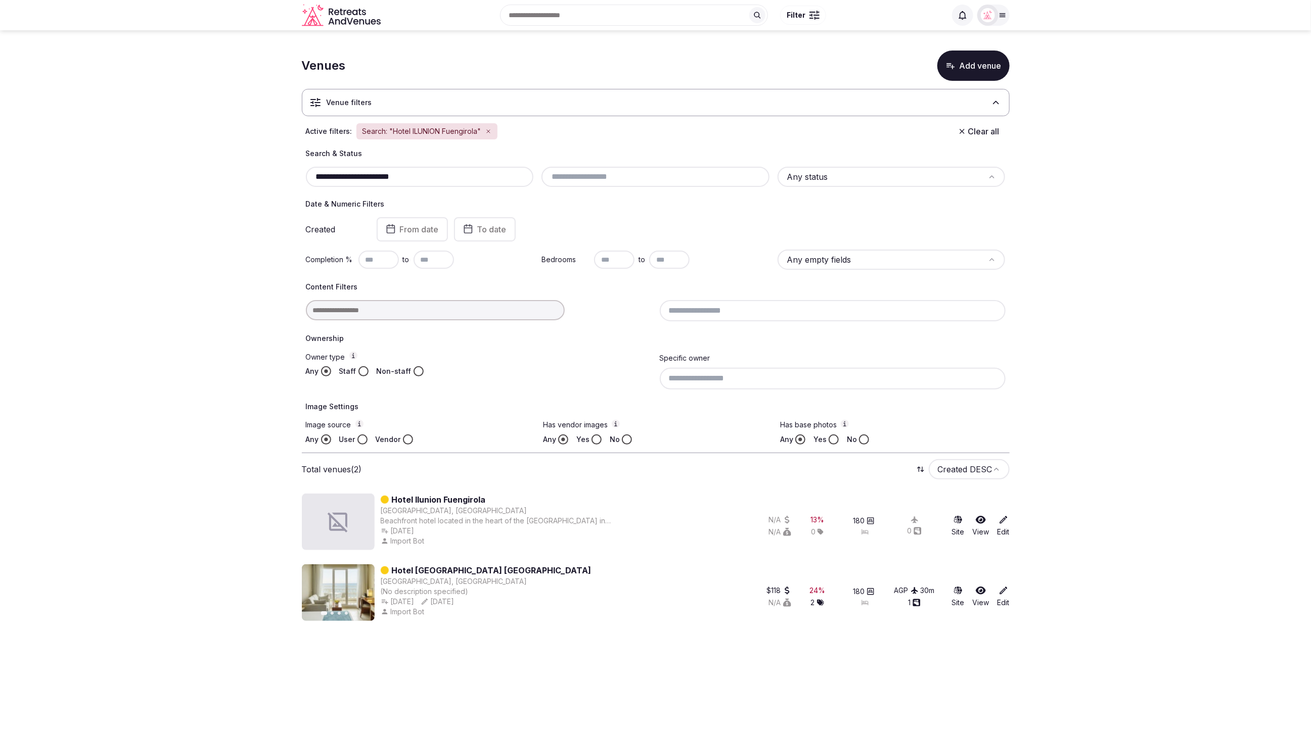
click at [143, 132] on section "**********" at bounding box center [655, 333] width 1311 height 607
